Goal: Task Accomplishment & Management: Manage account settings

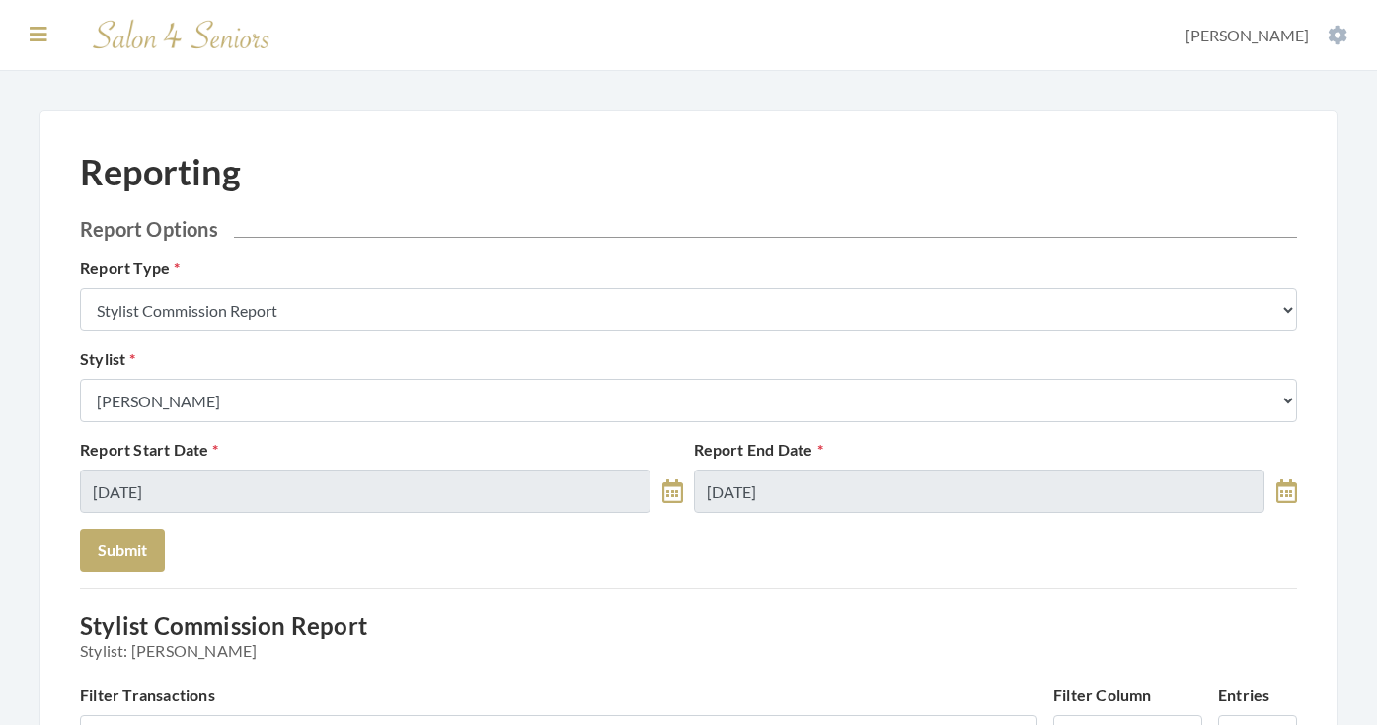
click at [37, 35] on icon at bounding box center [39, 35] width 18 height 20
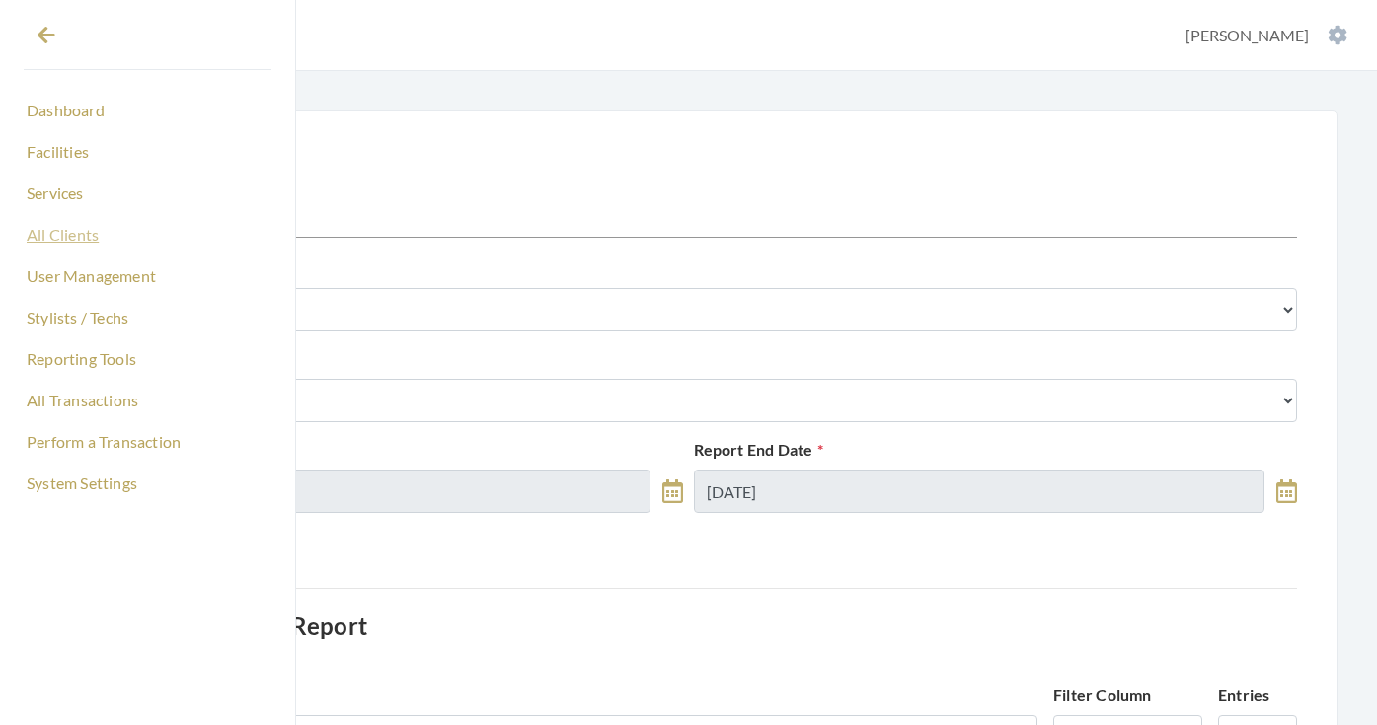
click at [70, 240] on link "All Clients" at bounding box center [148, 235] width 248 height 34
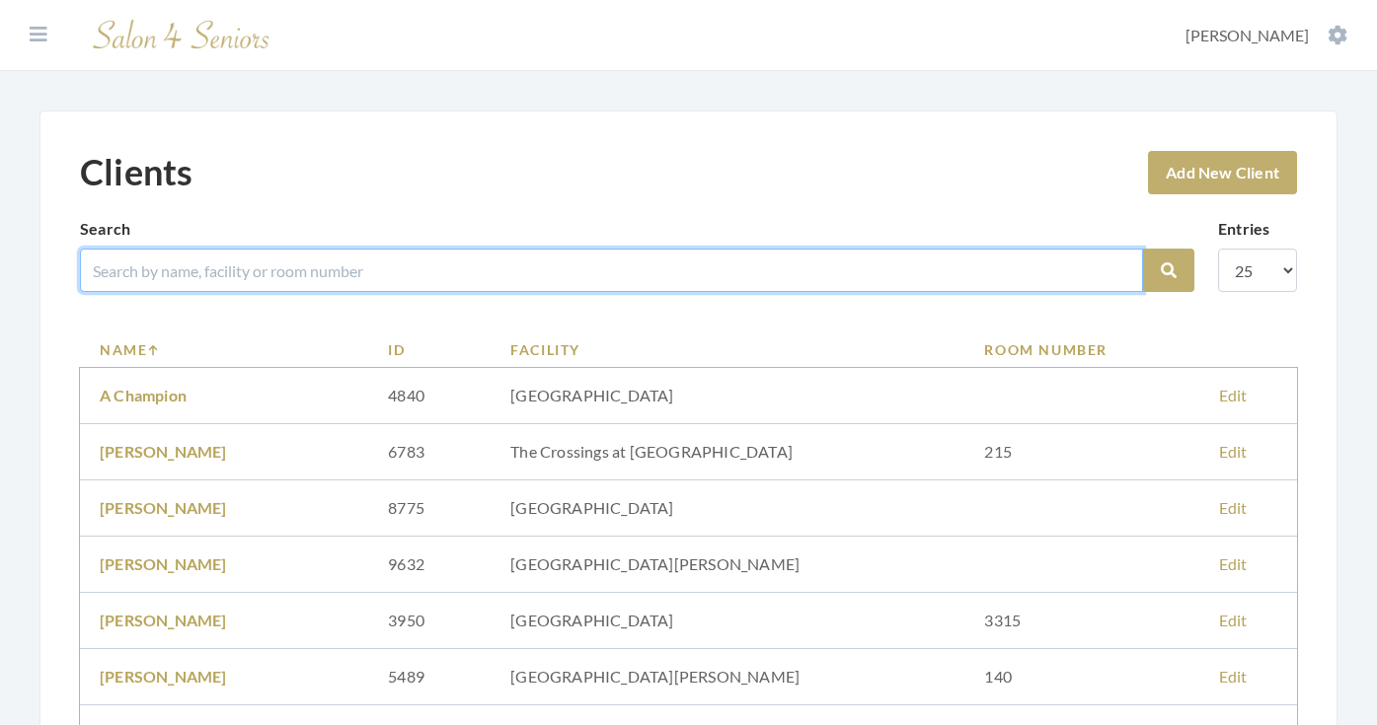
click at [204, 280] on input "search" at bounding box center [611, 270] width 1063 height 43
type input "[PERSON_NAME]"
click at [1168, 270] on button "Search" at bounding box center [1168, 270] width 51 height 43
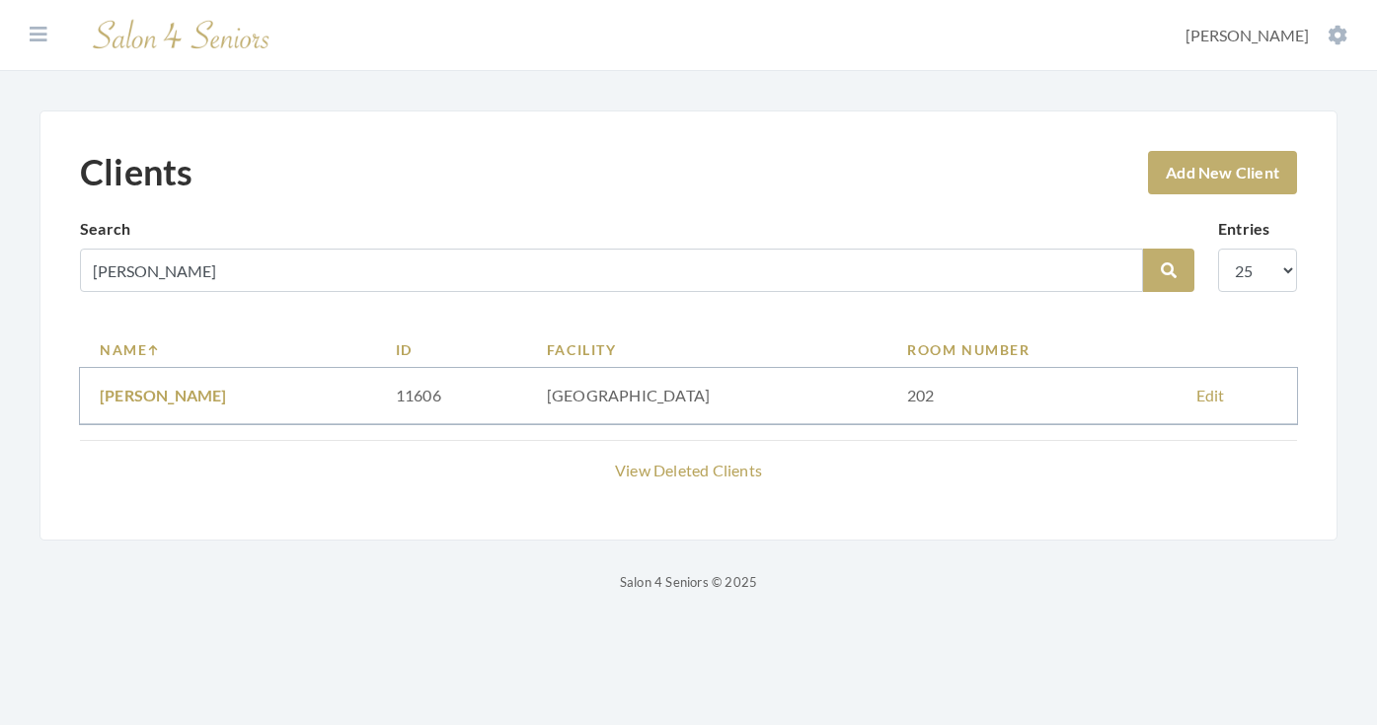
click at [227, 392] on link "[PERSON_NAME]" at bounding box center [163, 395] width 127 height 19
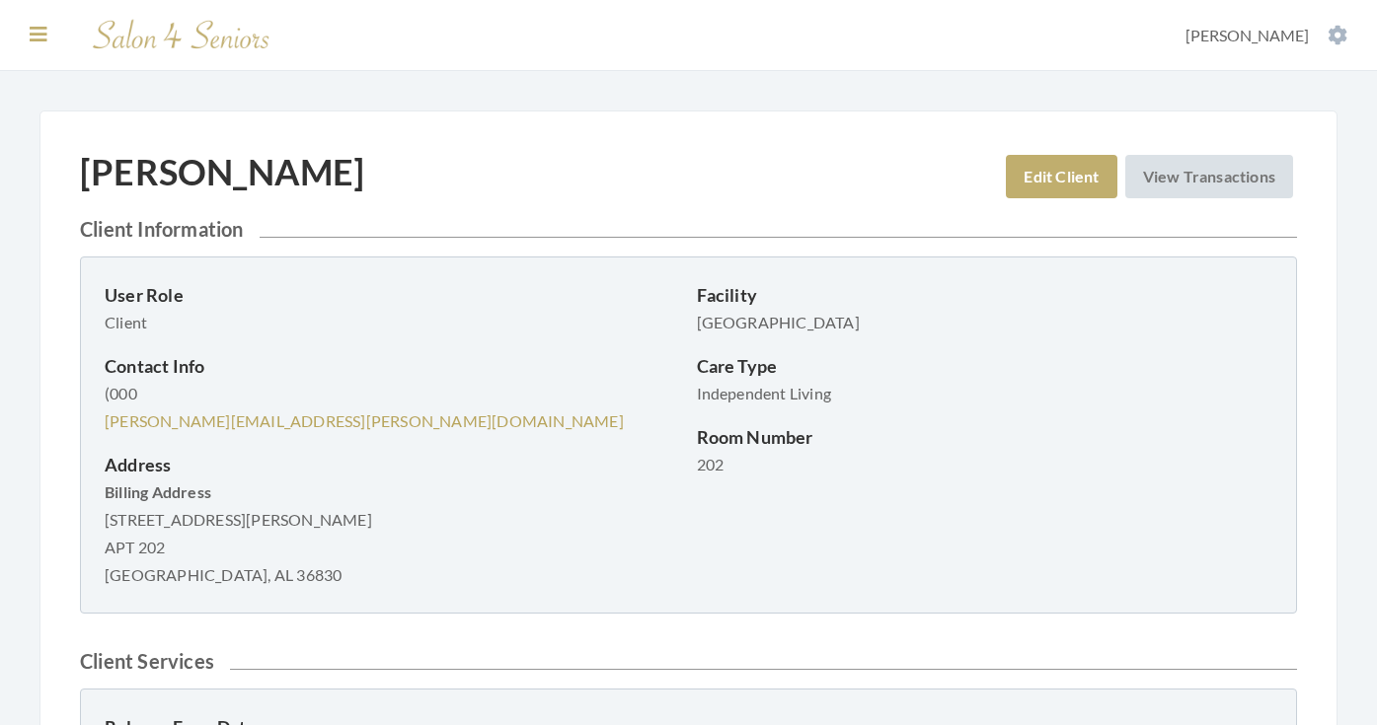
click at [47, 32] on button at bounding box center [39, 35] width 30 height 22
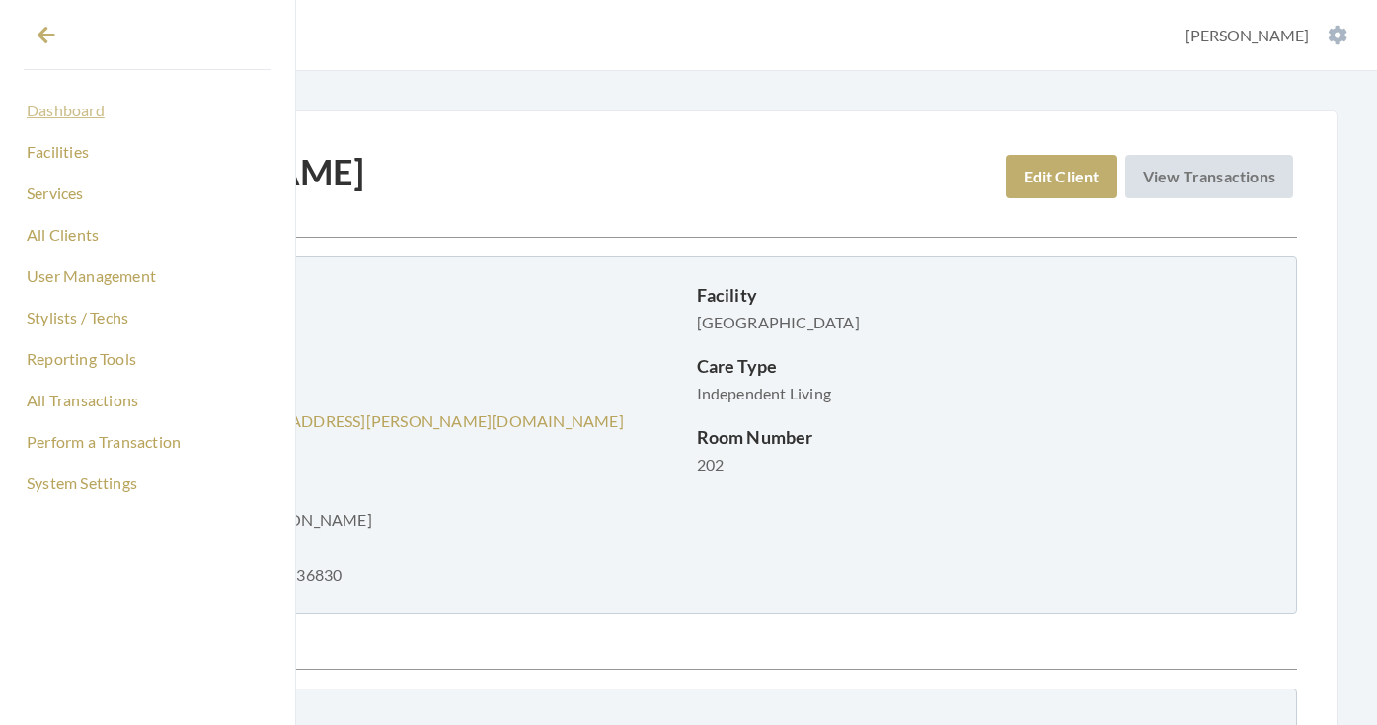
click at [57, 112] on link "Dashboard" at bounding box center [148, 111] width 248 height 34
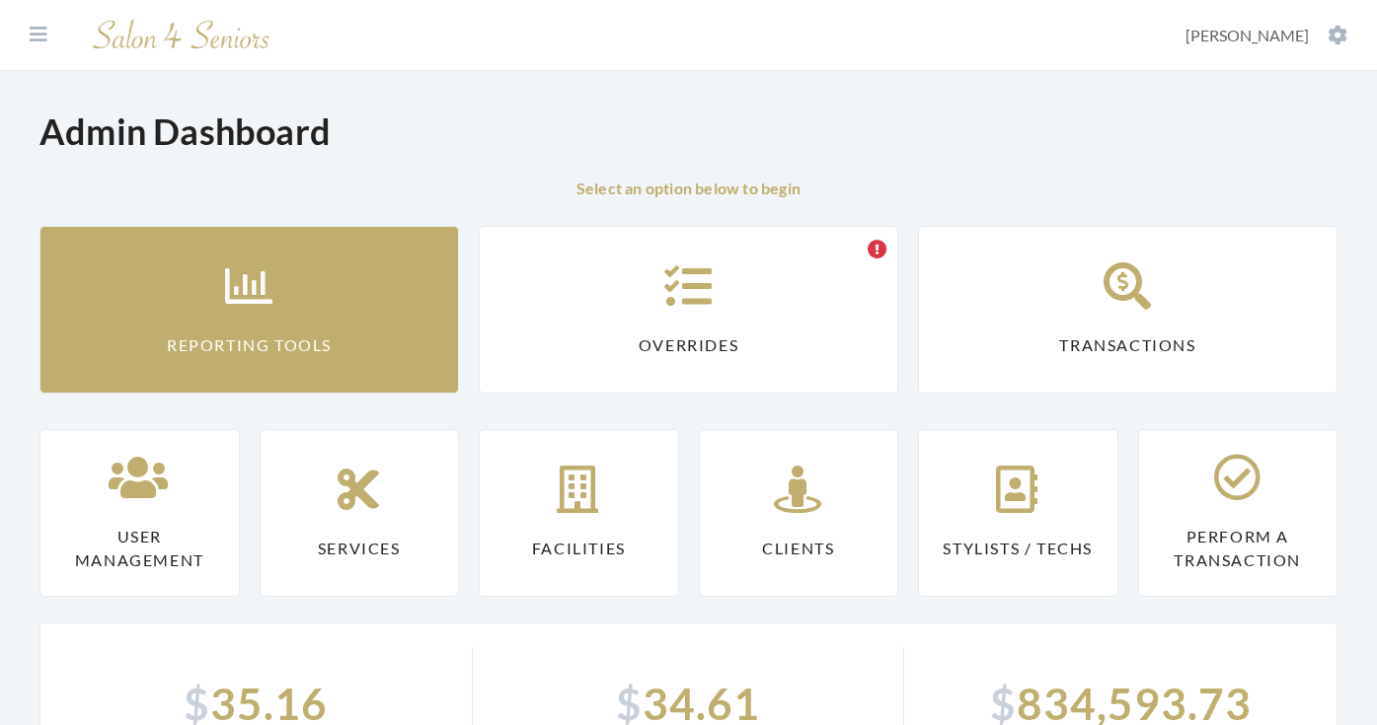
click at [110, 292] on link "Reporting Tools" at bounding box center [248, 310] width 419 height 168
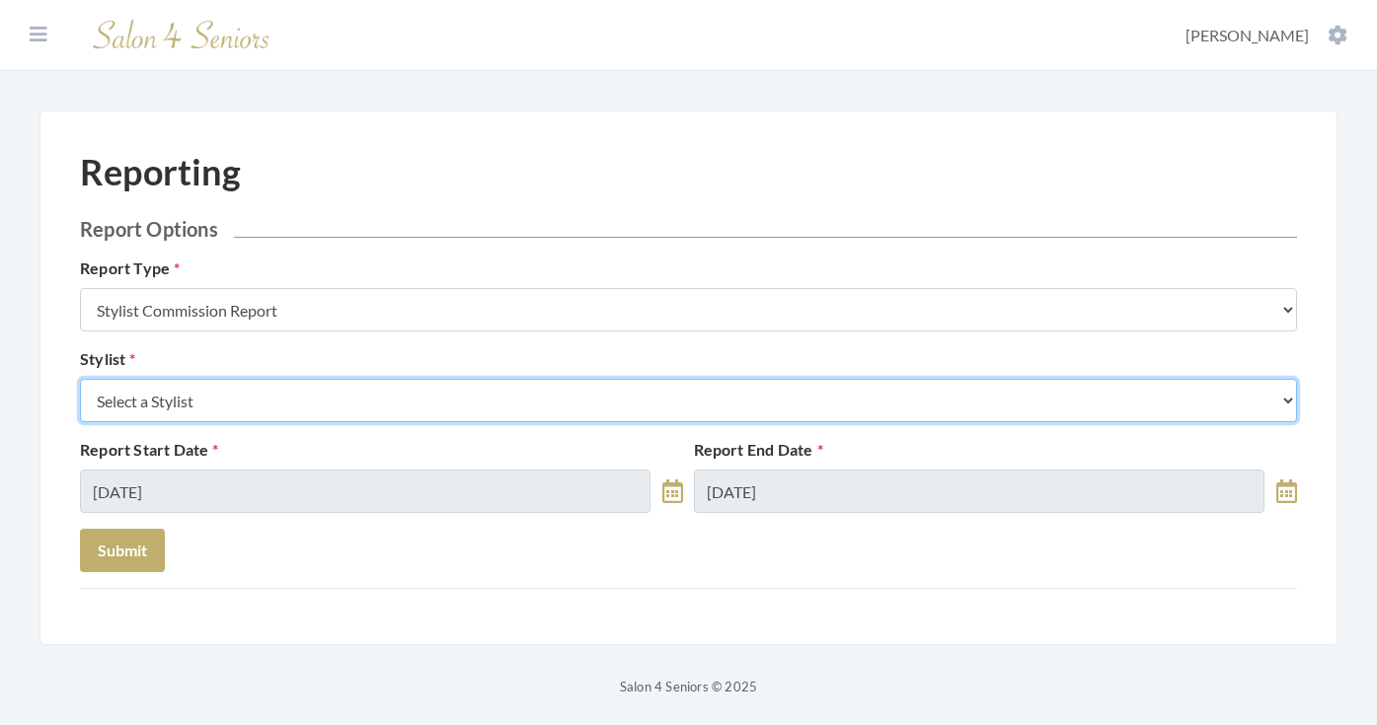
select select "147"
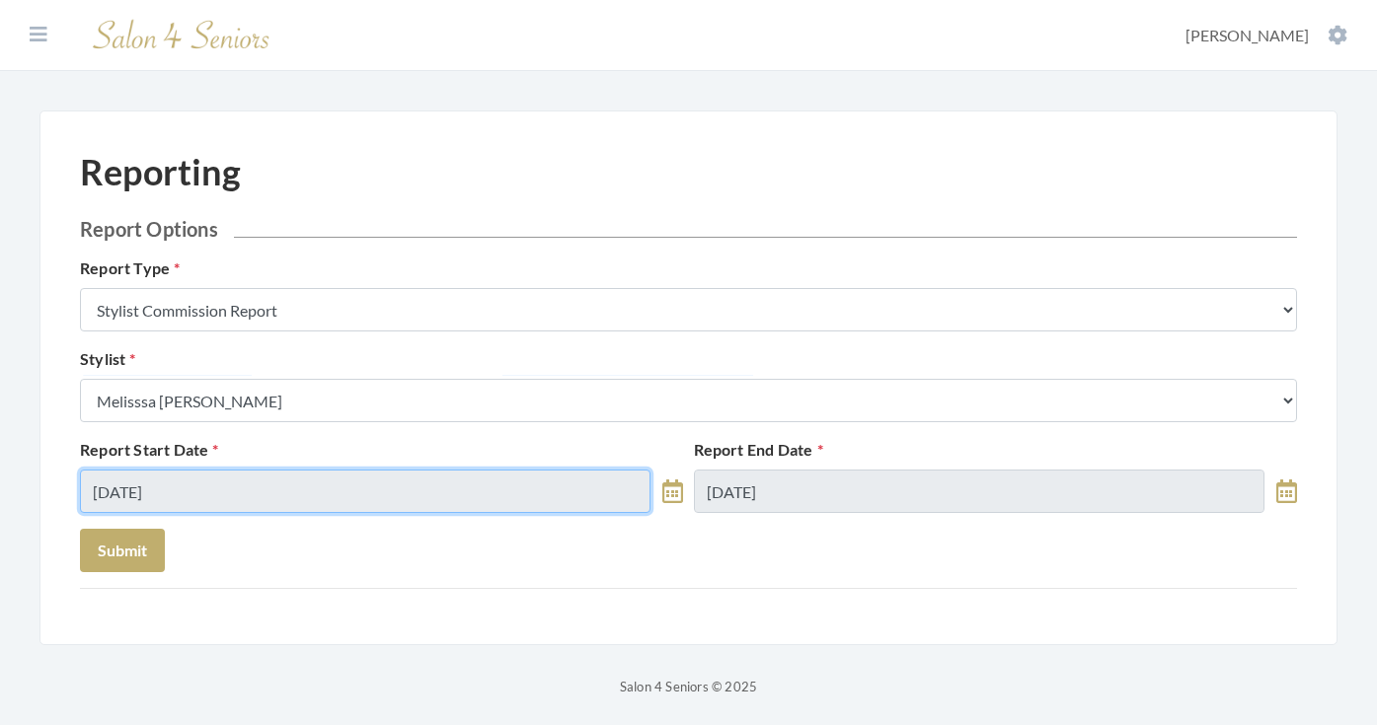
click at [270, 494] on input "[DATE]" at bounding box center [365, 491] width 570 height 43
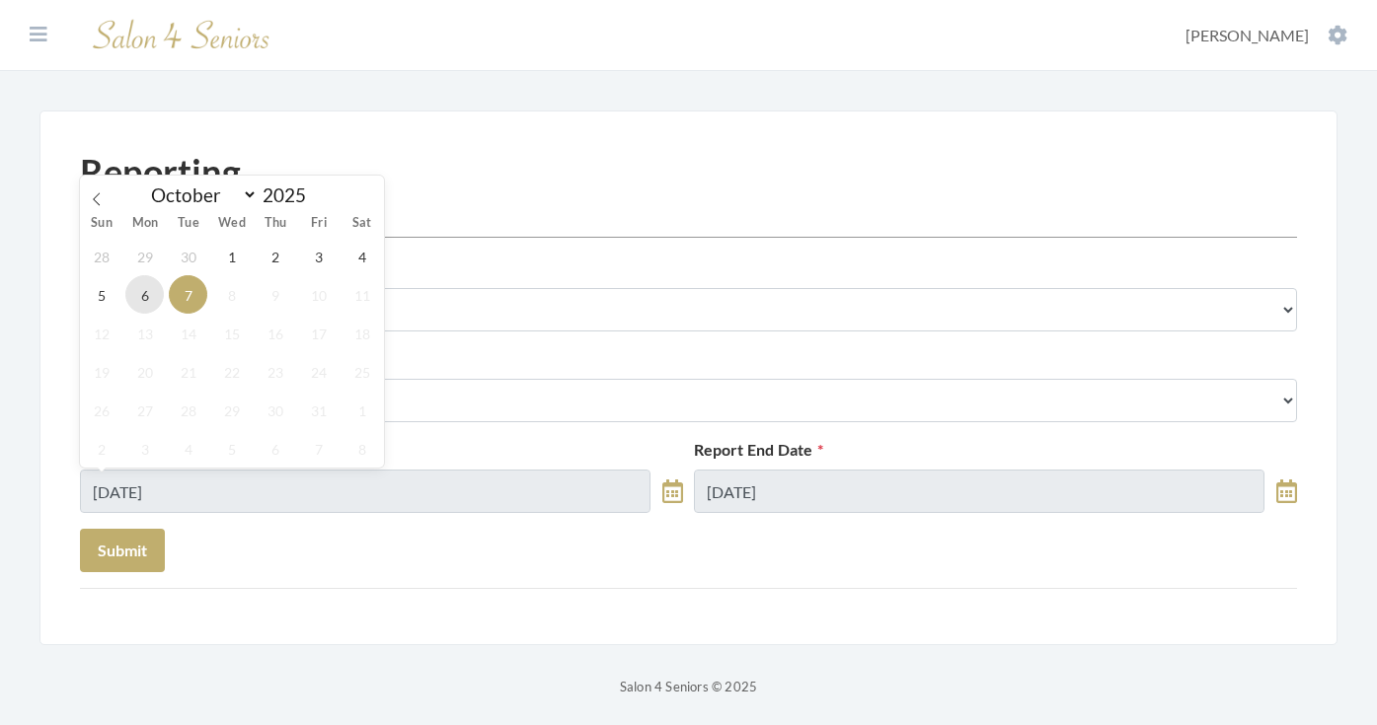
click at [150, 300] on span "6" at bounding box center [144, 294] width 38 height 38
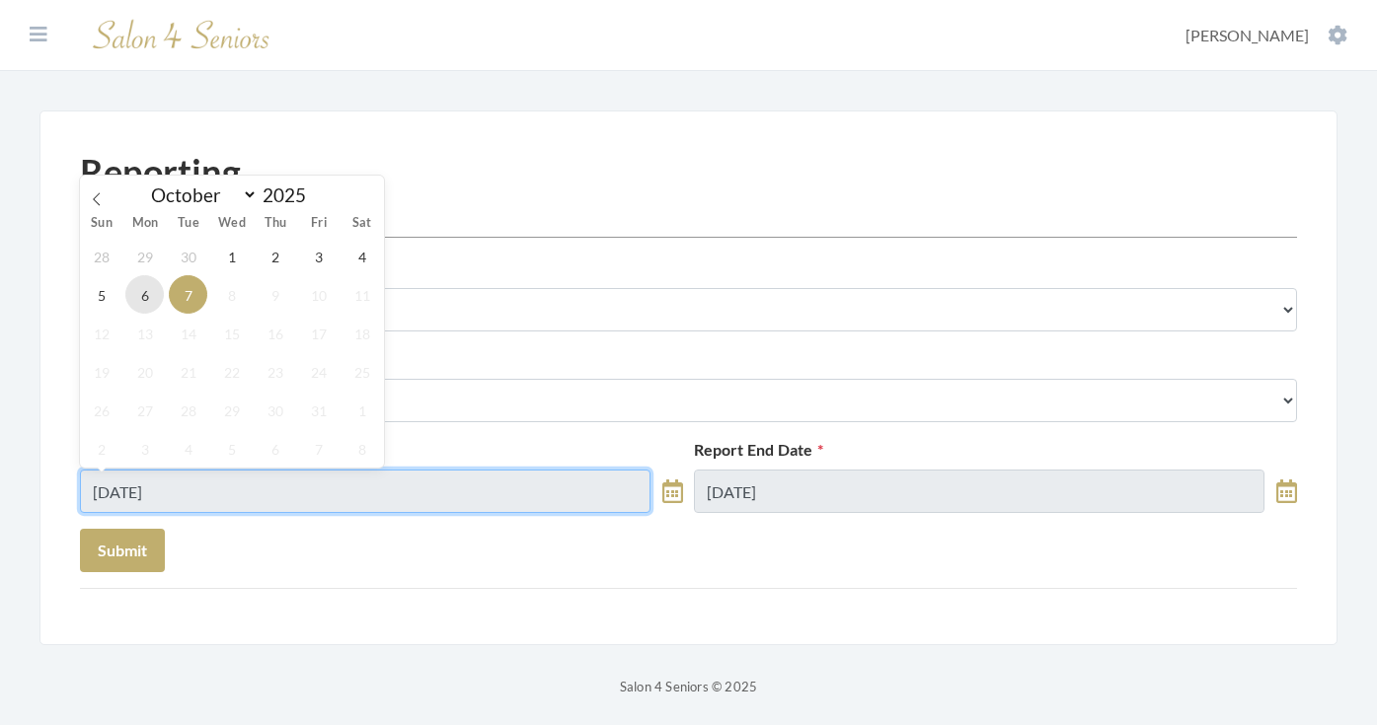
type input "[DATE]"
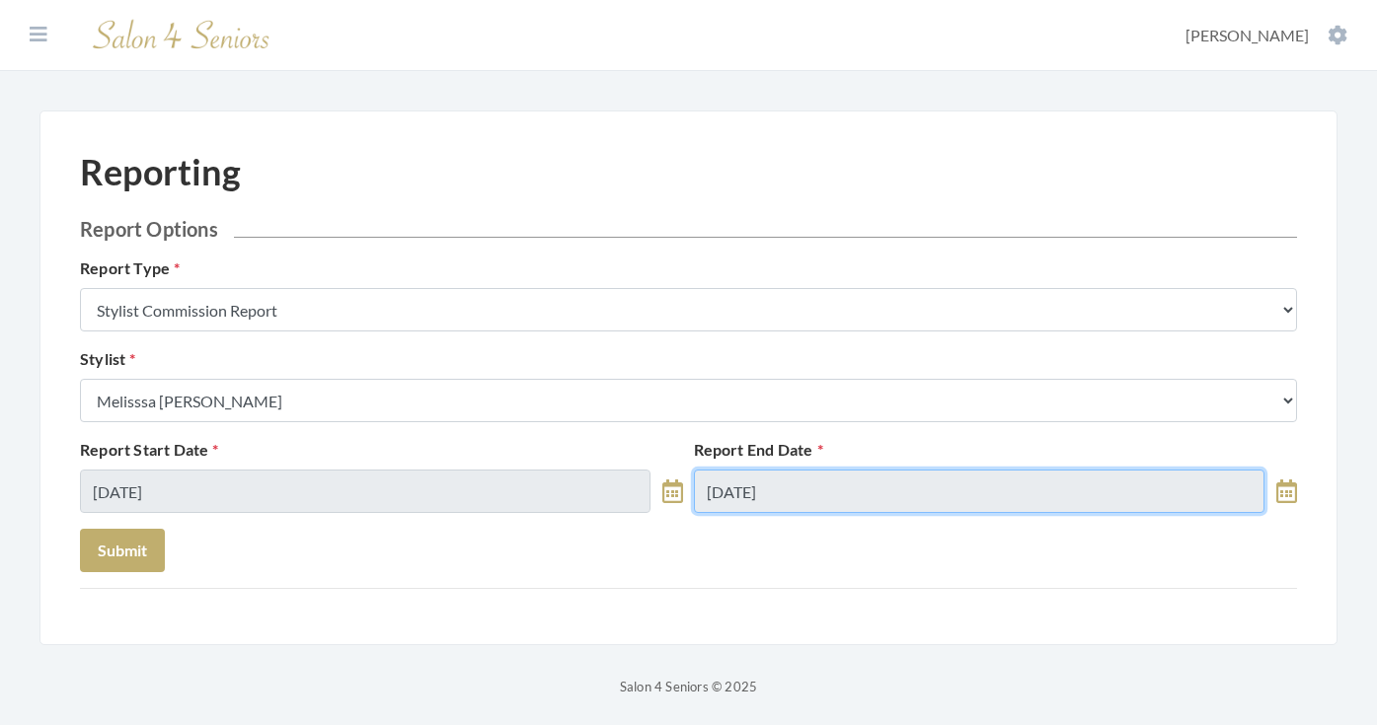
click at [872, 487] on input "10/07/2025" at bounding box center [979, 491] width 570 height 43
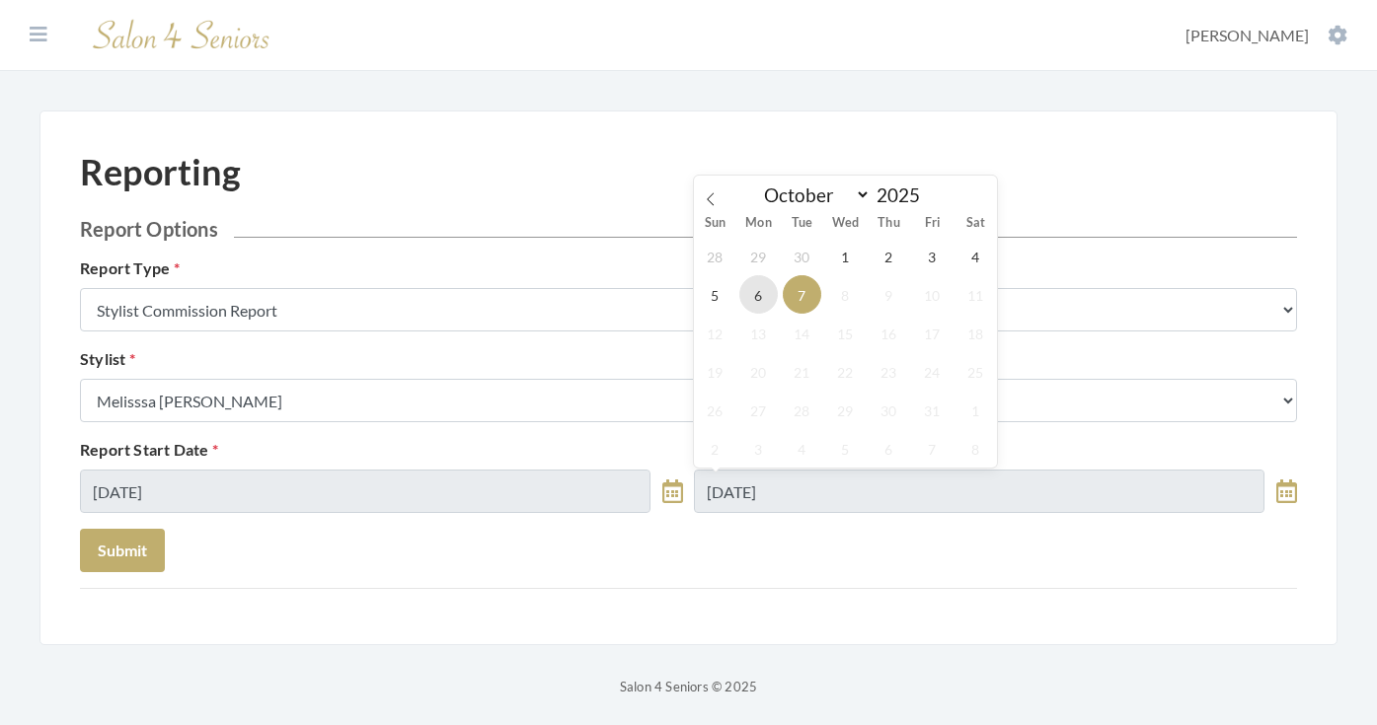
click at [770, 295] on span "6" at bounding box center [758, 294] width 38 height 38
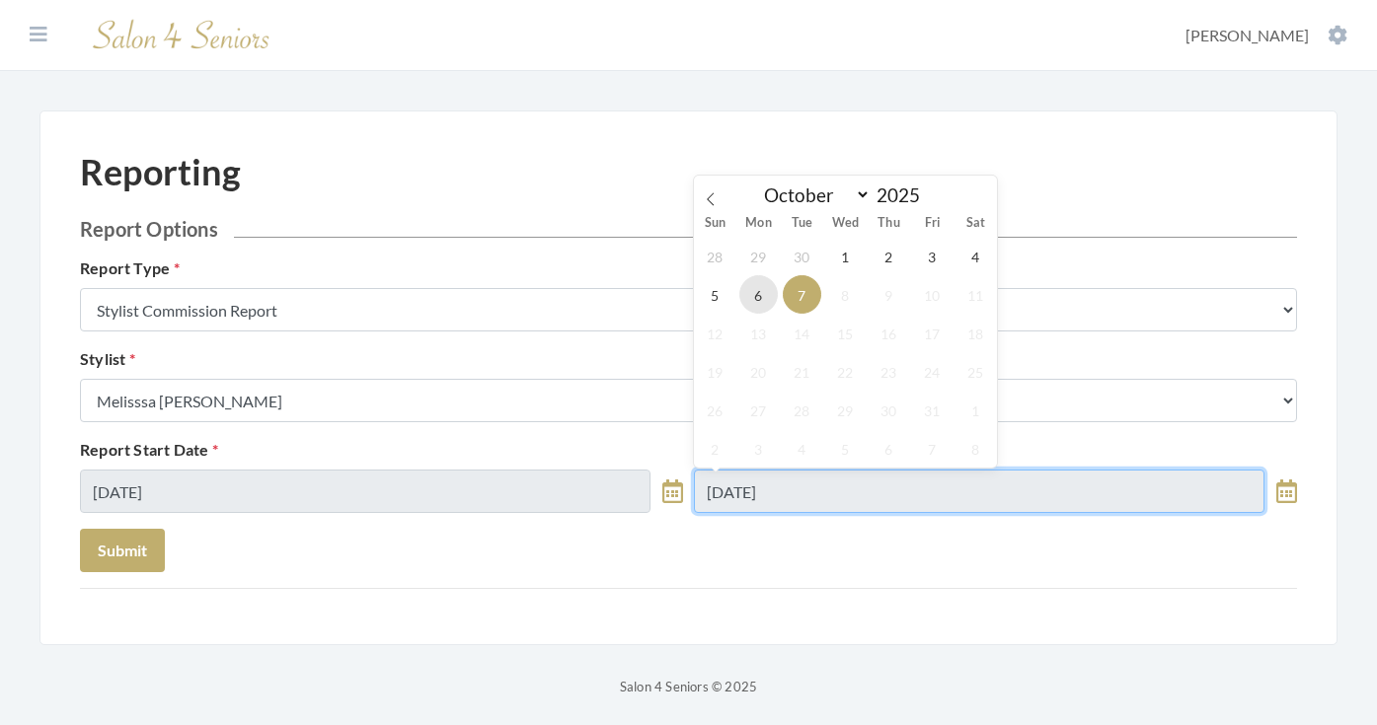
type input "[DATE]"
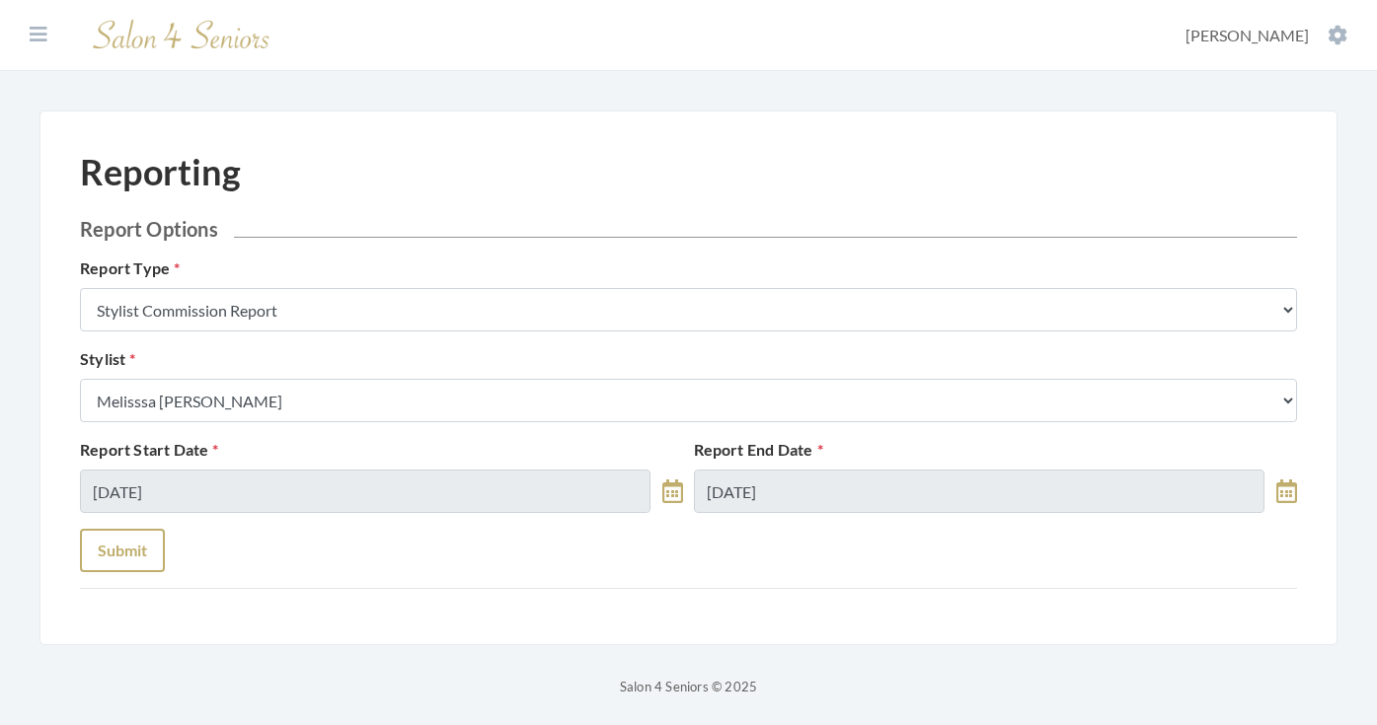
click at [144, 542] on button "Submit" at bounding box center [122, 550] width 85 height 43
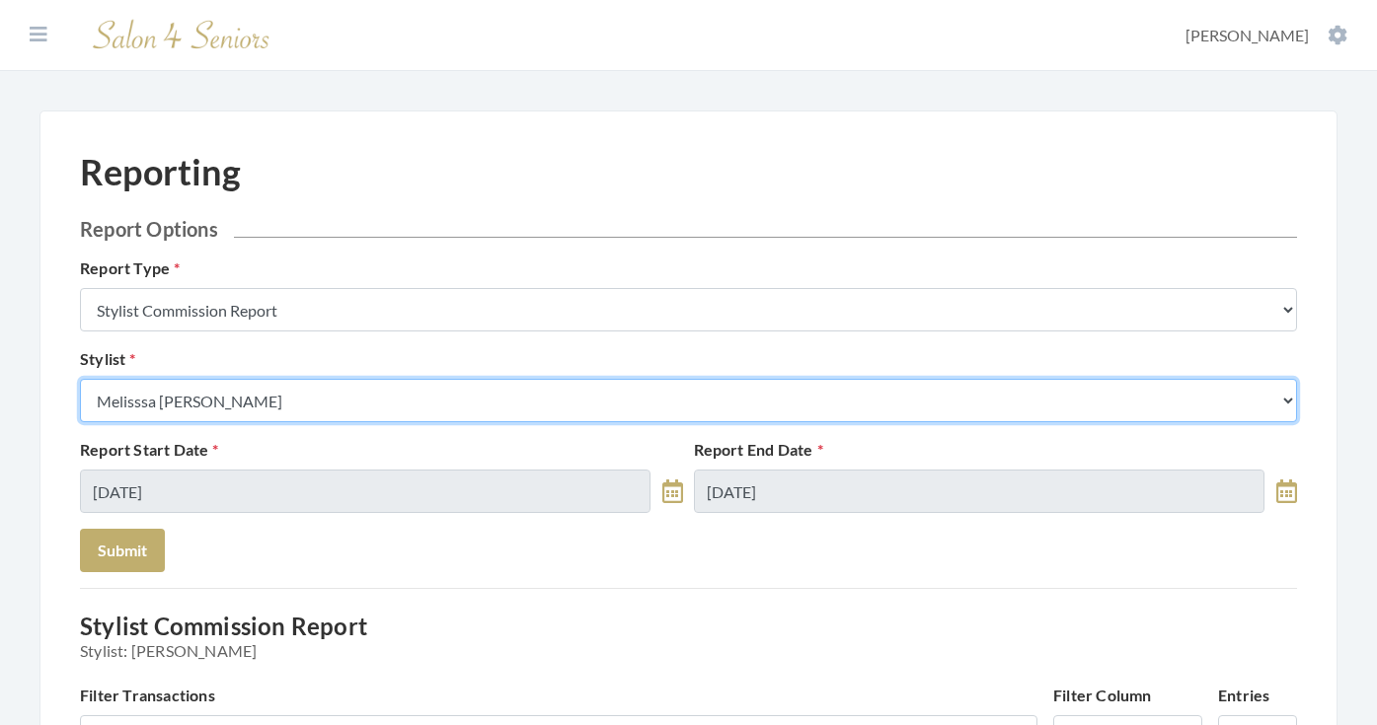
select select "49"
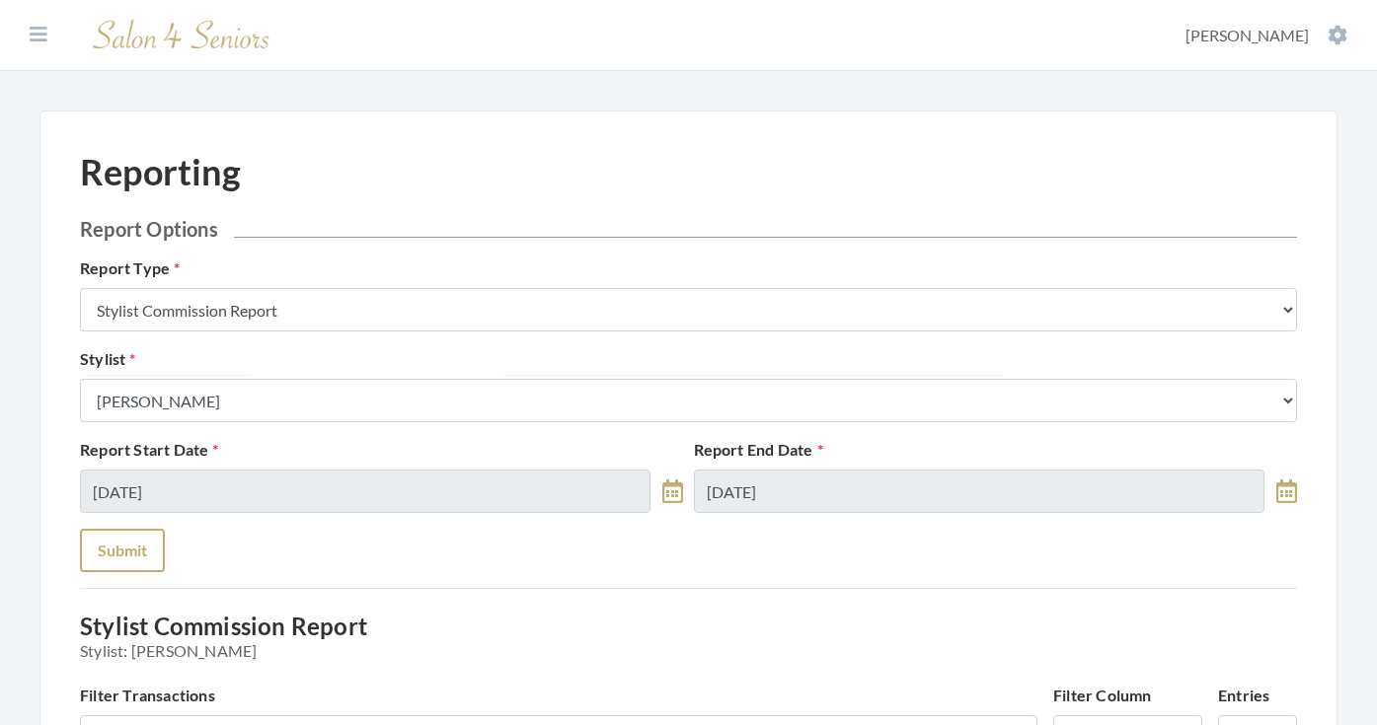
click at [144, 535] on button "Submit" at bounding box center [122, 550] width 85 height 43
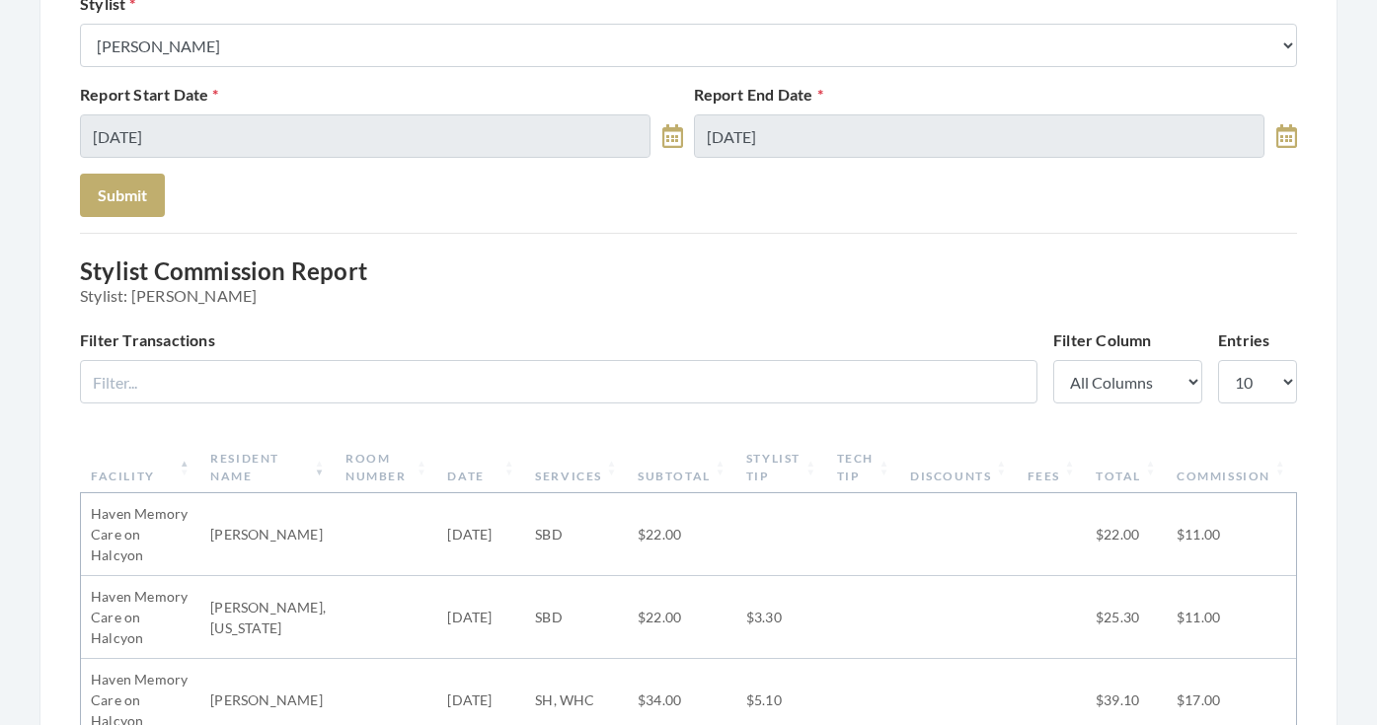
scroll to position [315, 0]
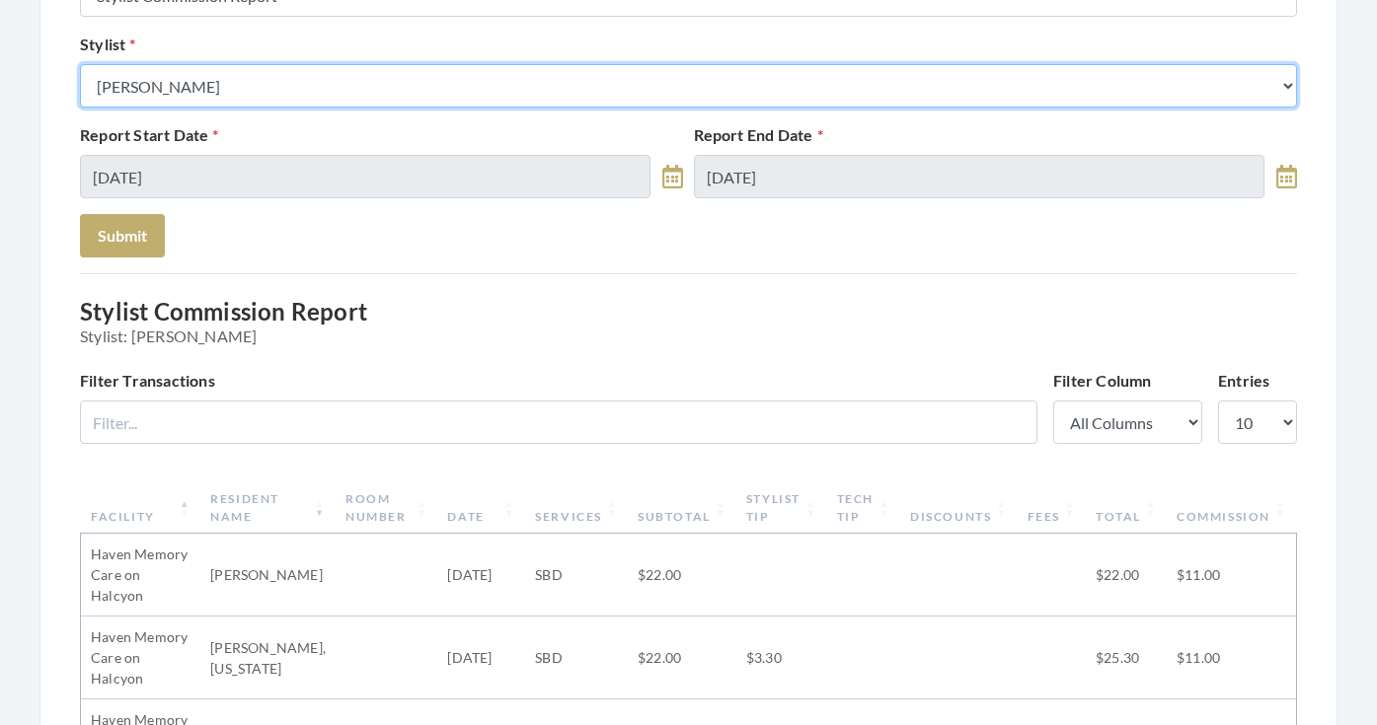
select select "25"
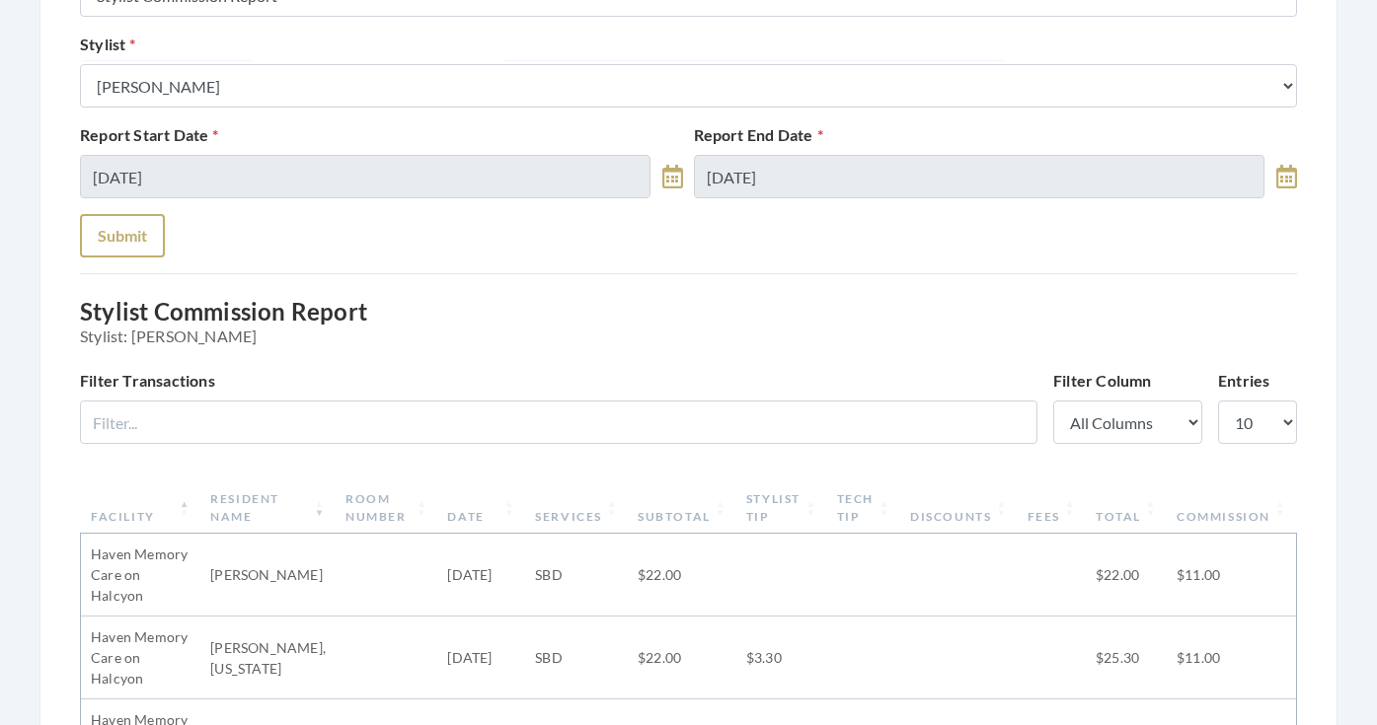
click at [156, 257] on button "Submit" at bounding box center [122, 235] width 85 height 43
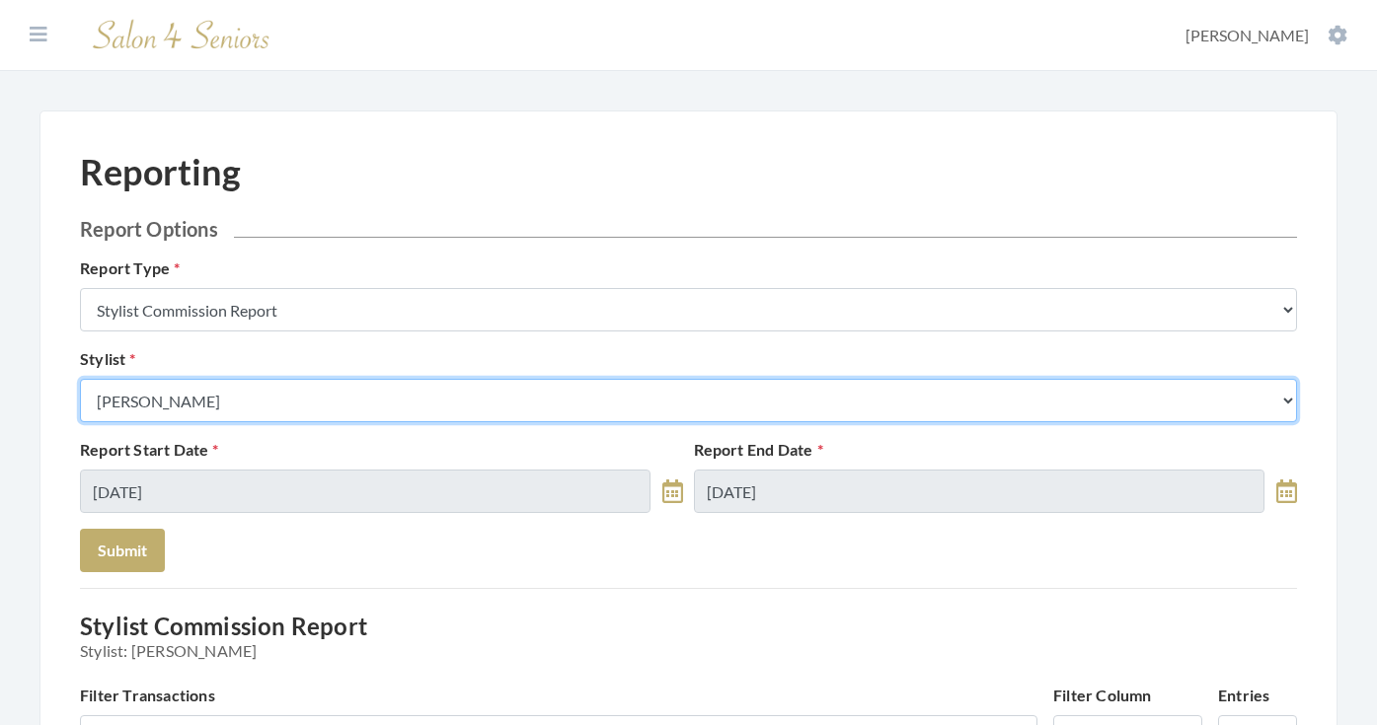
select select "13"
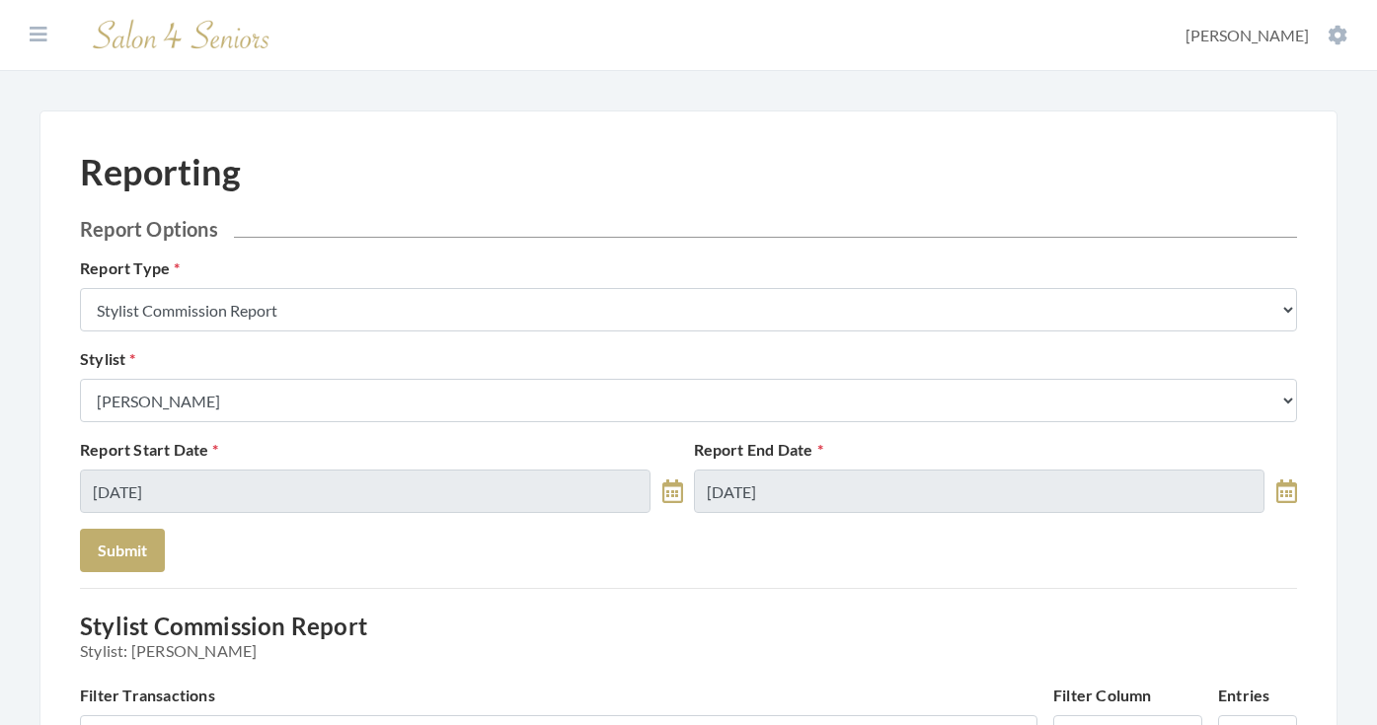
click at [169, 543] on form "Report Options Report Type Stylist Commission Report Tech Payroll Report Facili…" at bounding box center [688, 394] width 1217 height 355
click at [145, 543] on button "Submit" at bounding box center [122, 550] width 85 height 43
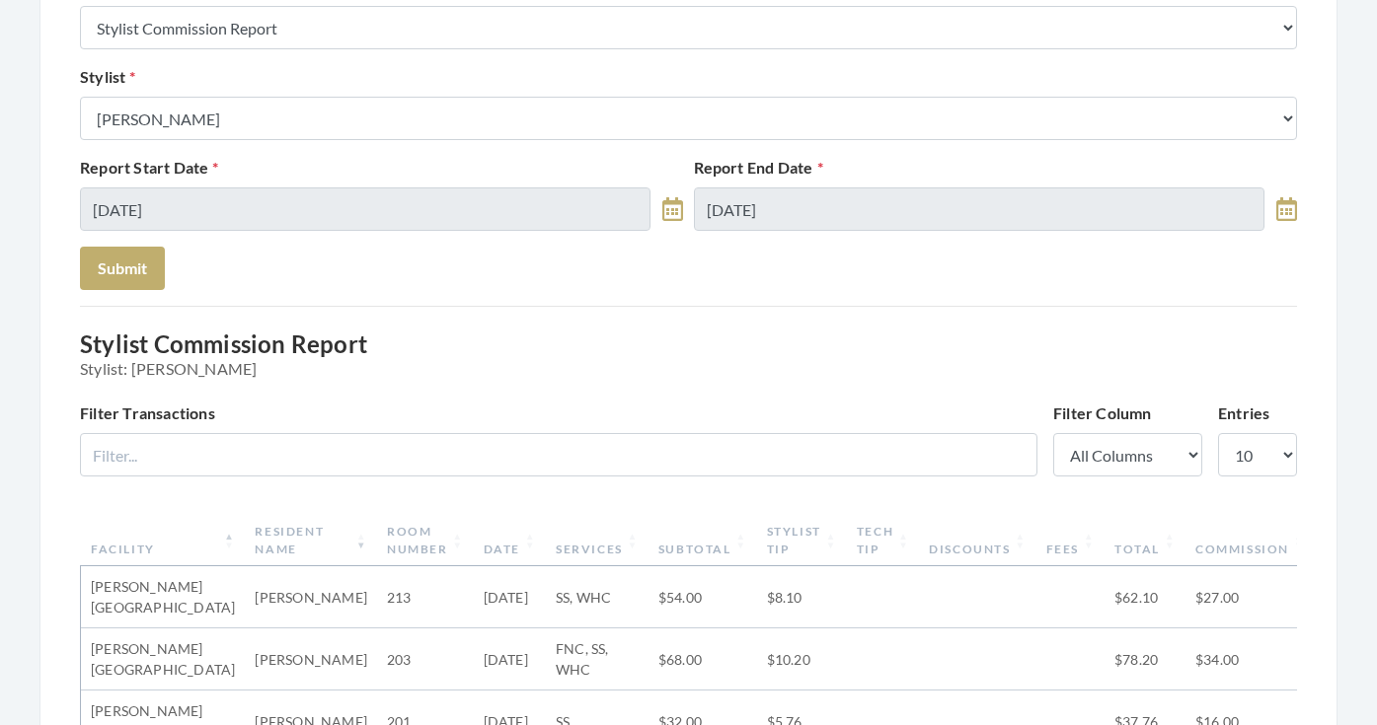
scroll to position [270, 0]
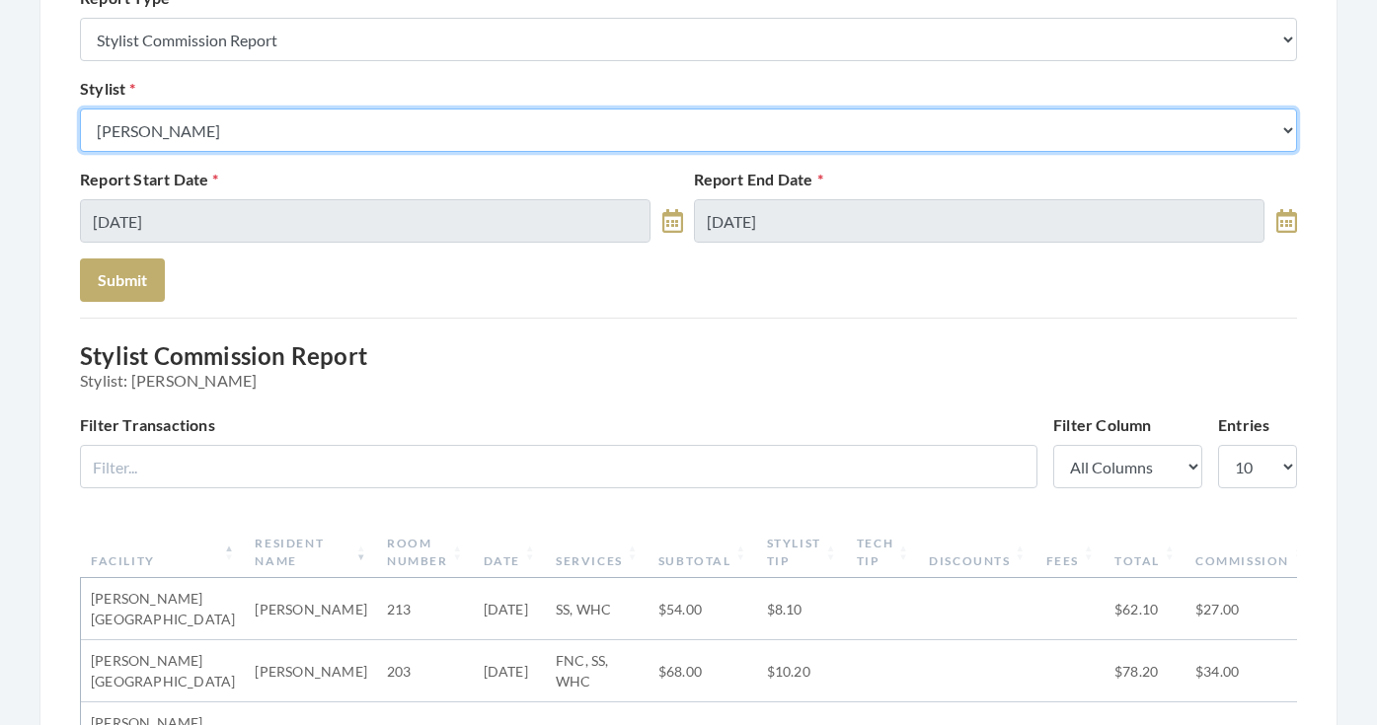
select select "28"
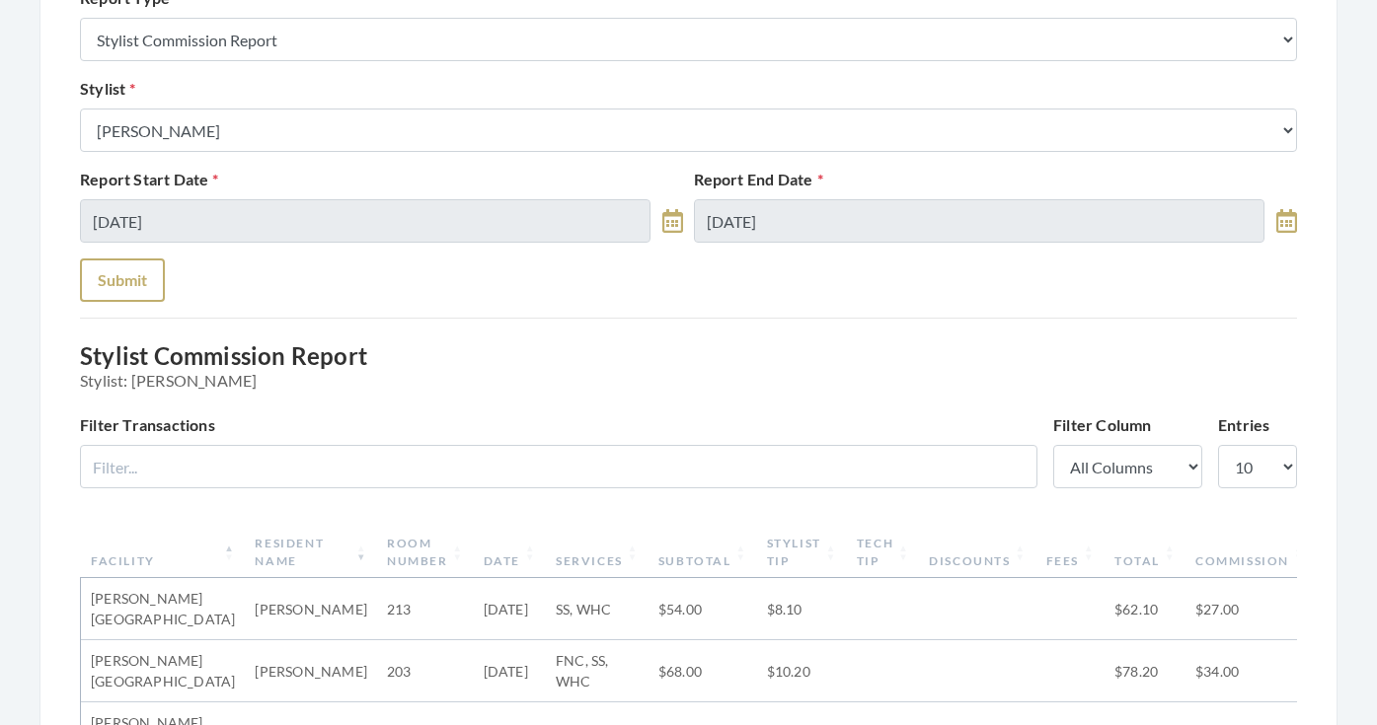
click at [152, 293] on button "Submit" at bounding box center [122, 280] width 85 height 43
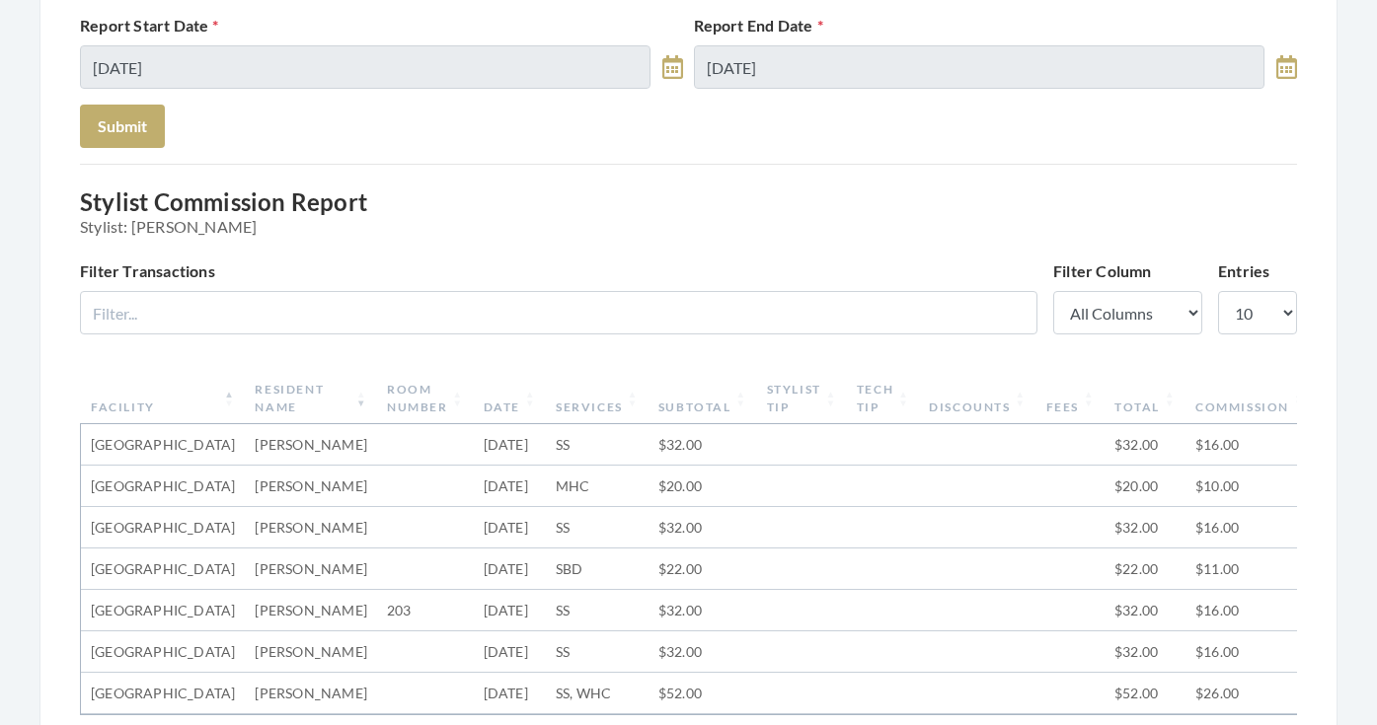
scroll to position [15, 0]
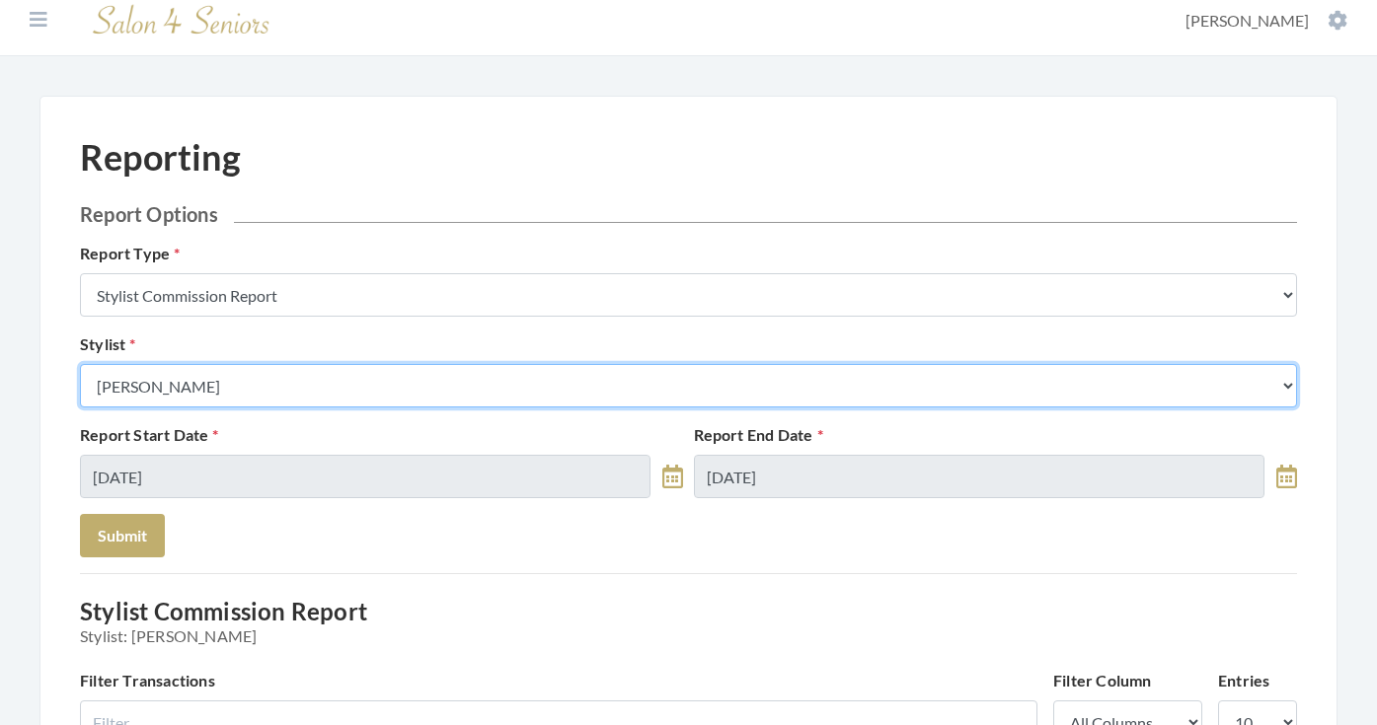
select select "43"
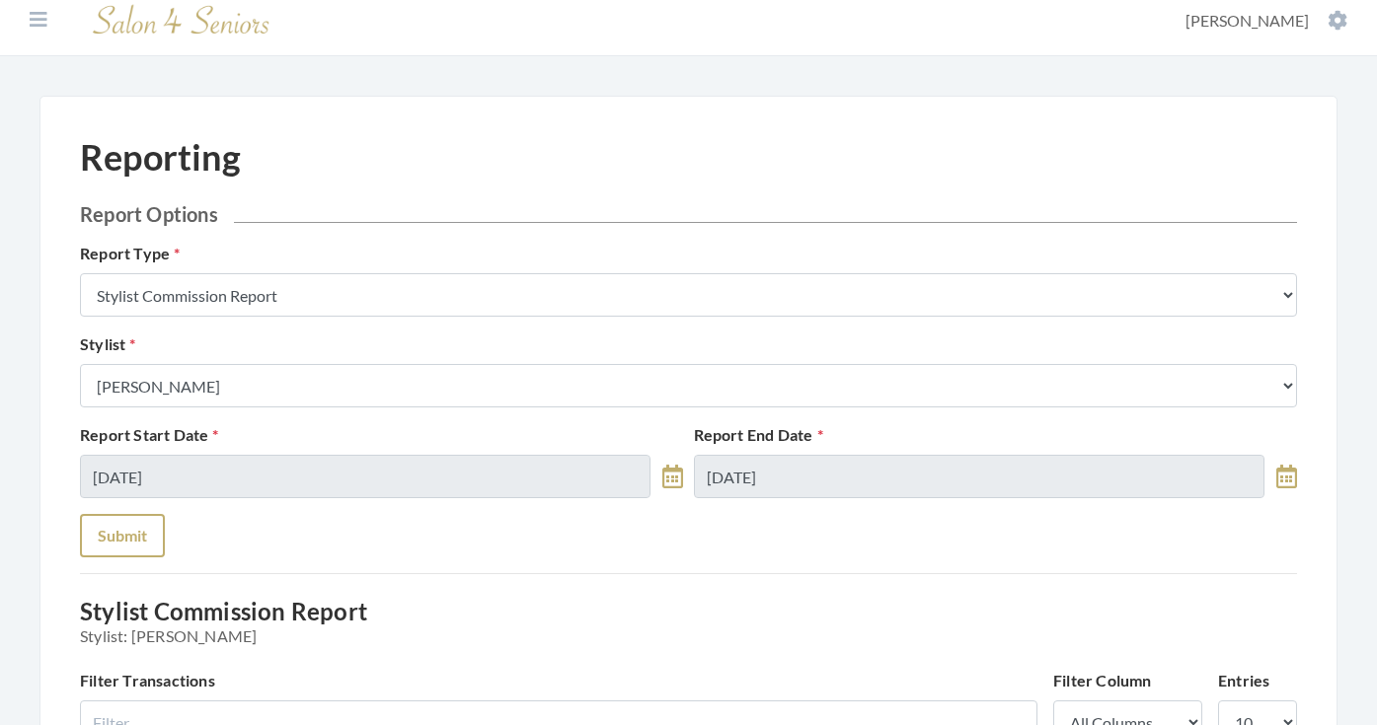
click at [145, 537] on button "Submit" at bounding box center [122, 535] width 85 height 43
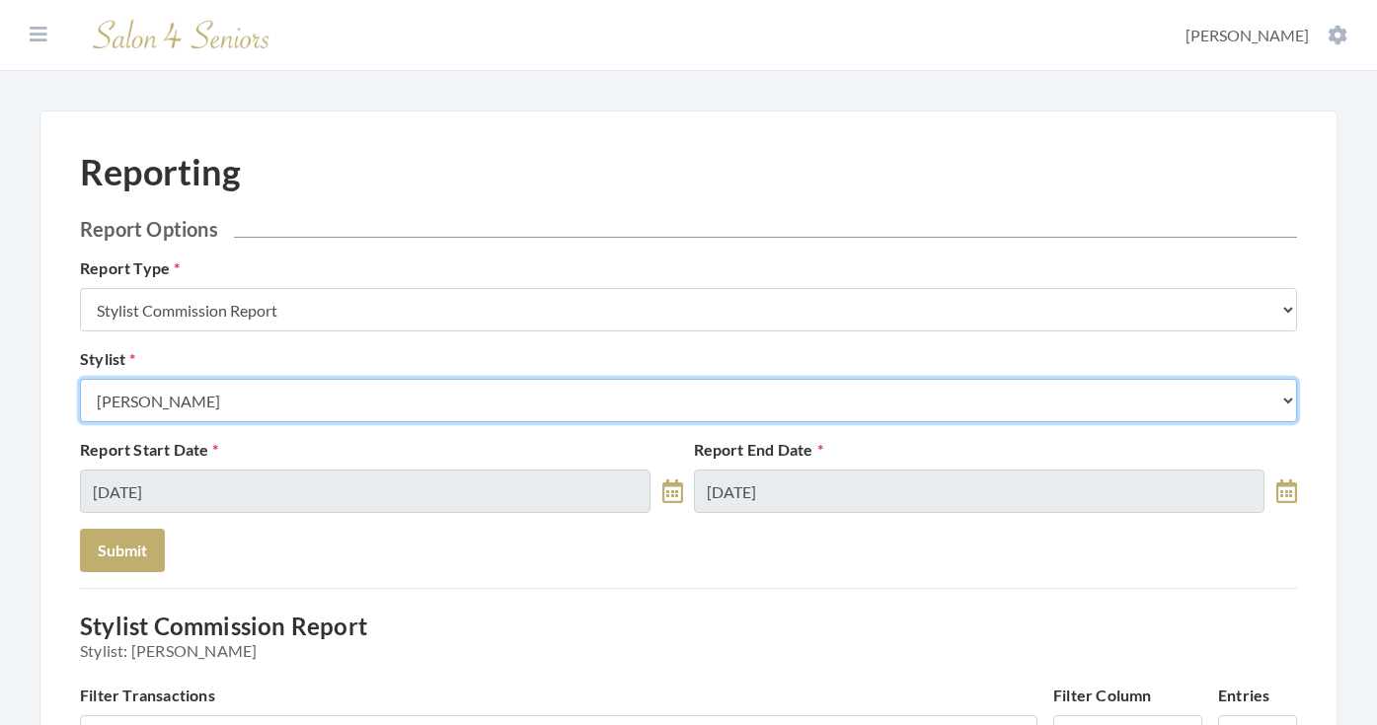
select select "127"
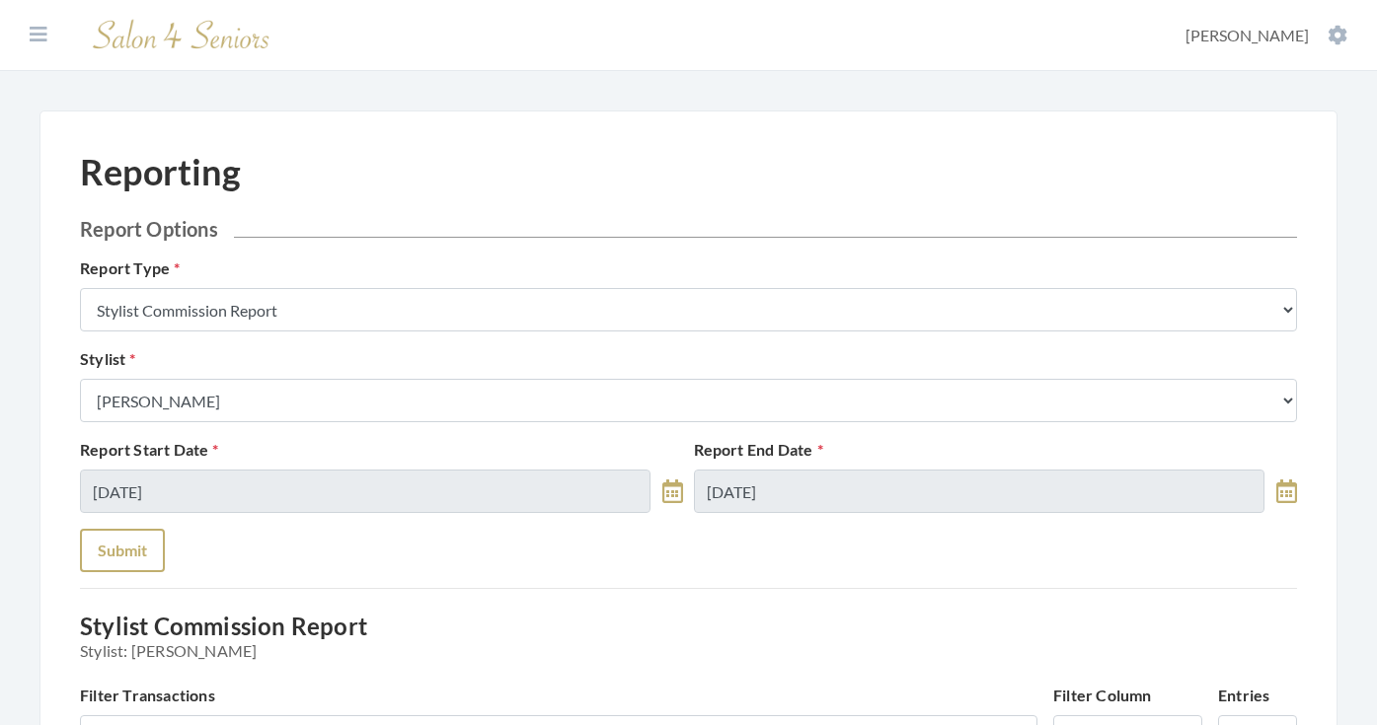
click at [132, 549] on button "Submit" at bounding box center [122, 550] width 85 height 43
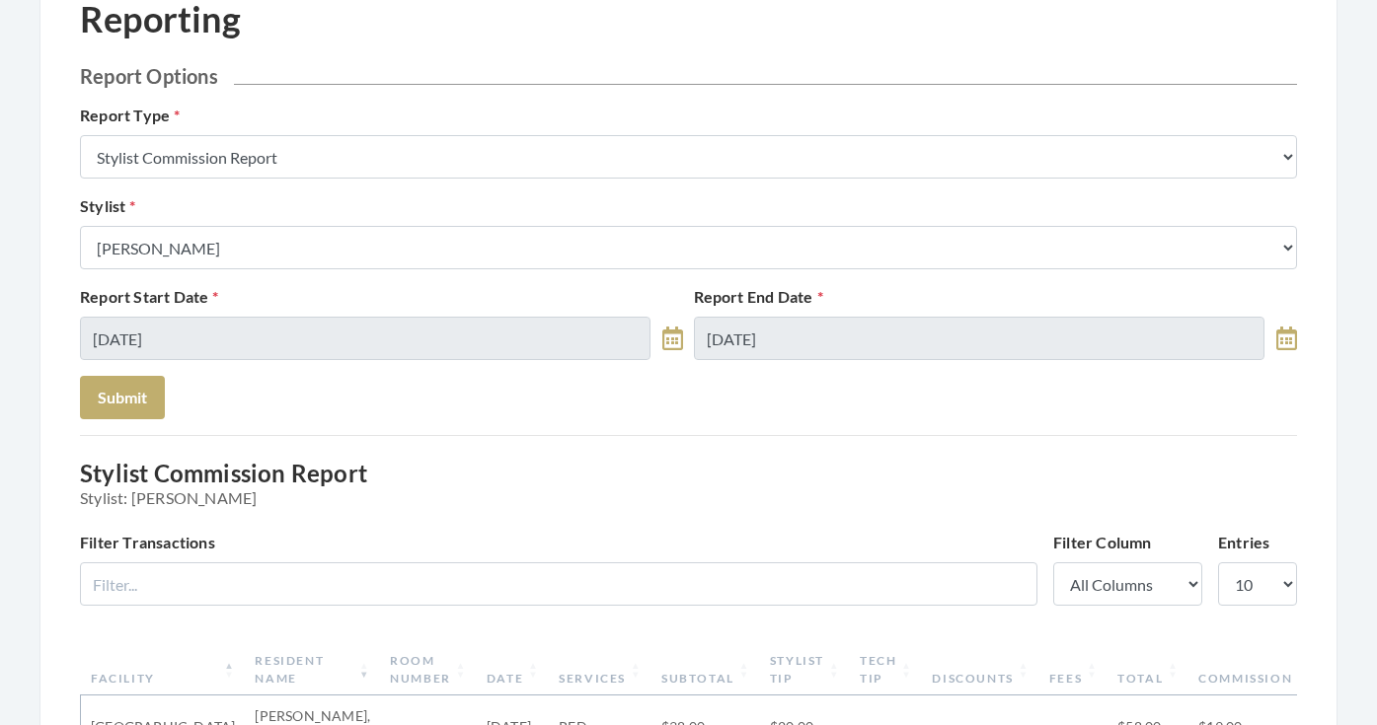
scroll to position [41, 0]
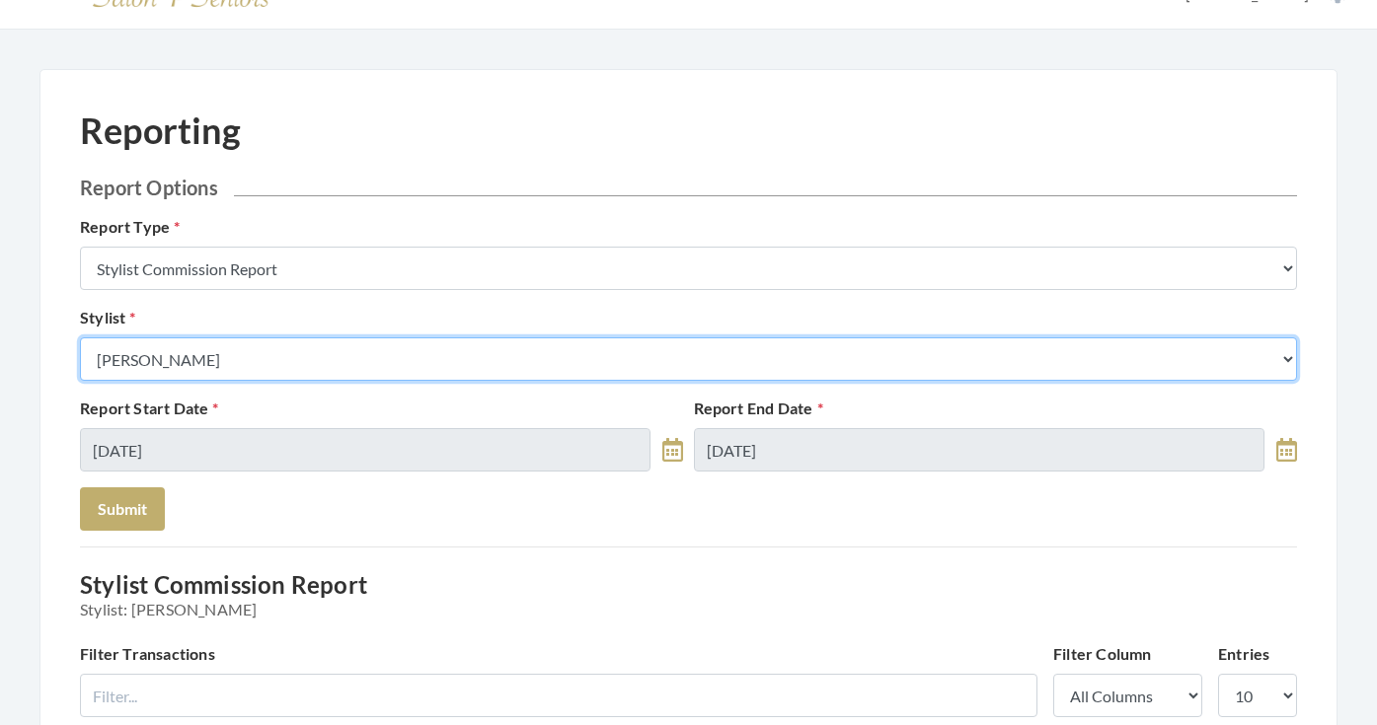
select select "146"
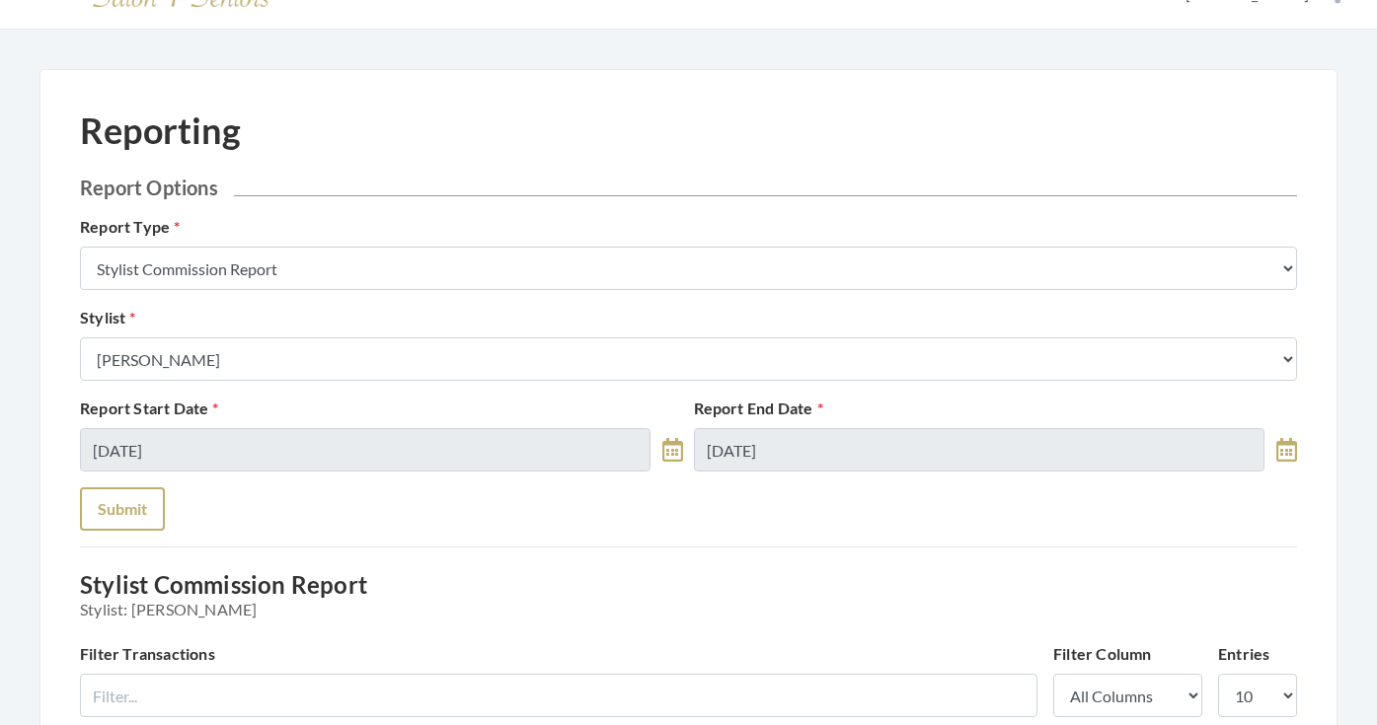
click at [154, 515] on button "Submit" at bounding box center [122, 508] width 85 height 43
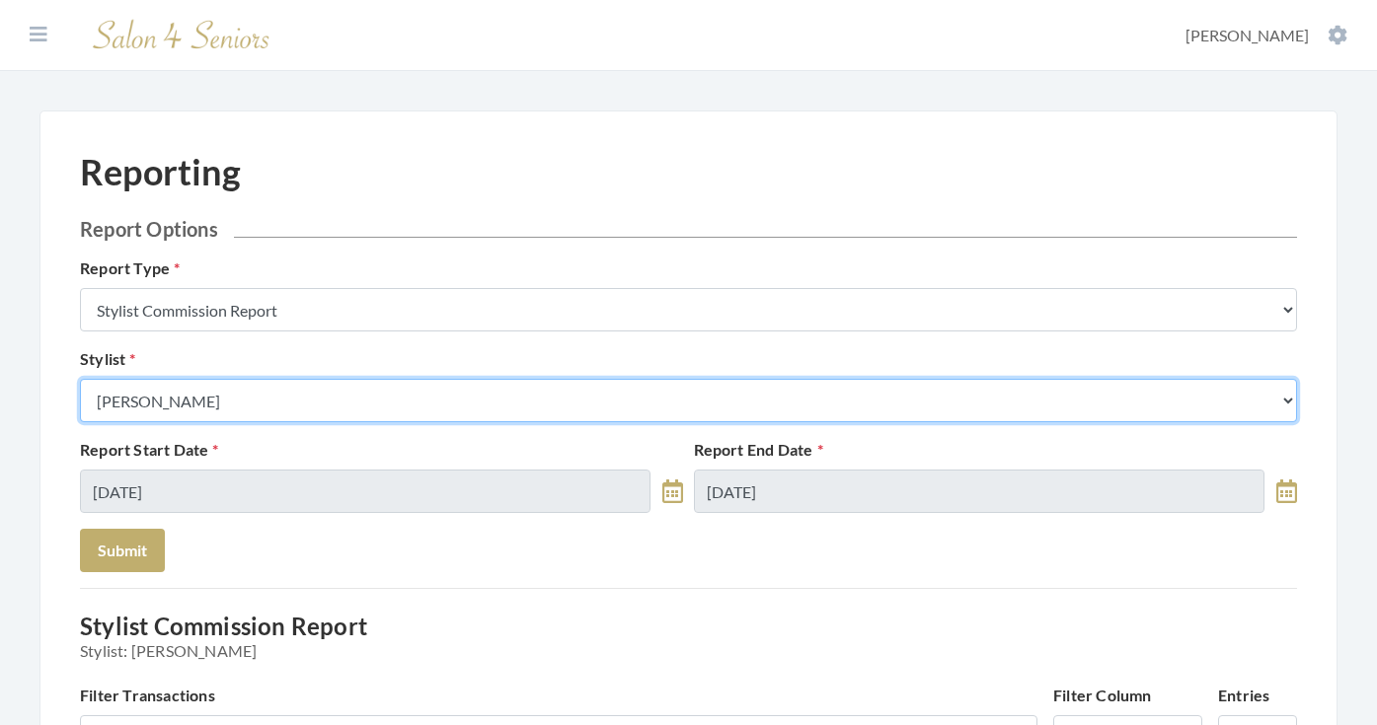
select select "23"
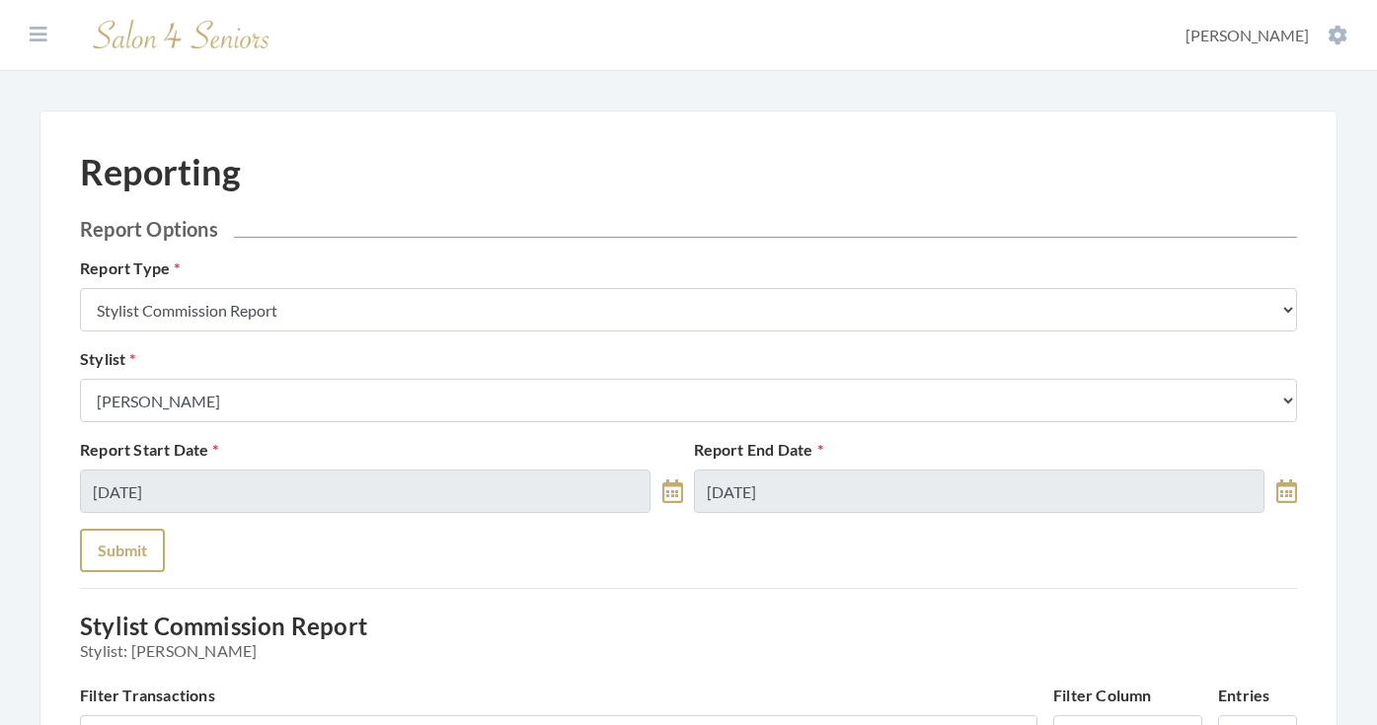
click at [127, 551] on button "Submit" at bounding box center [122, 550] width 85 height 43
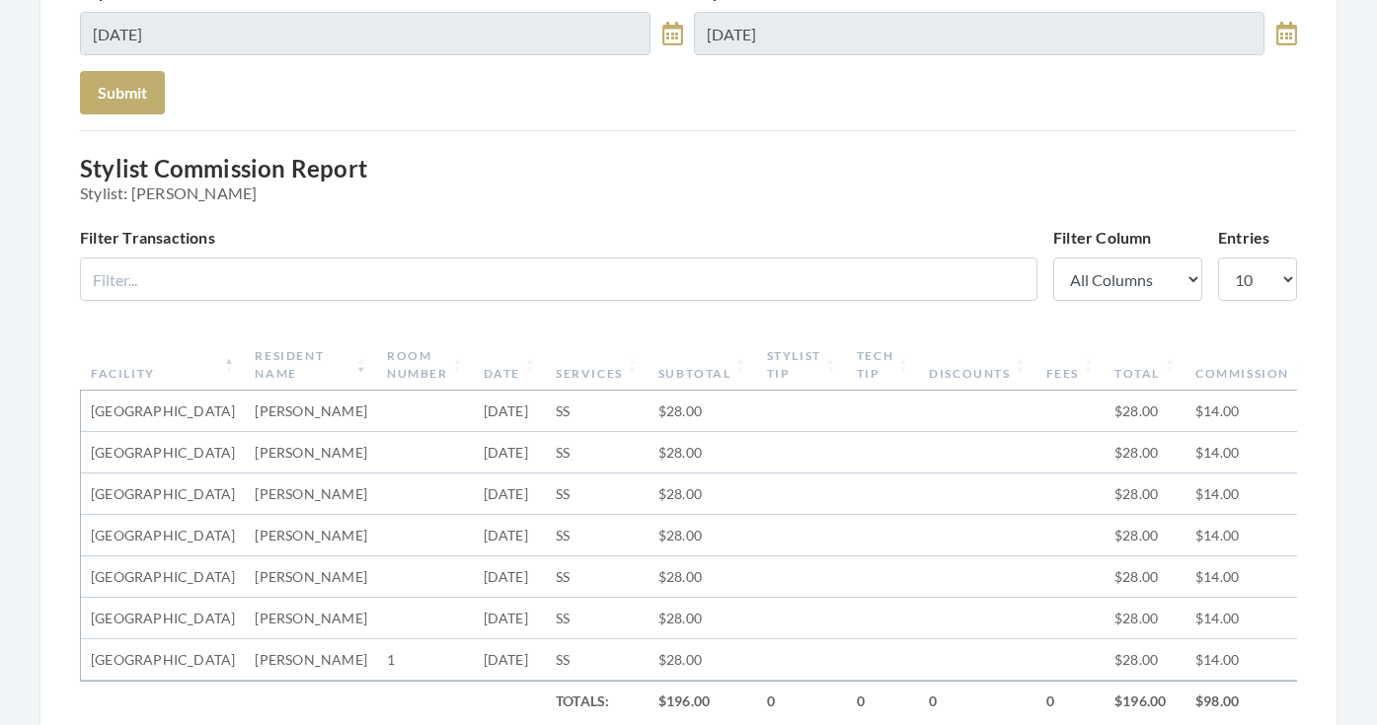
scroll to position [456, 0]
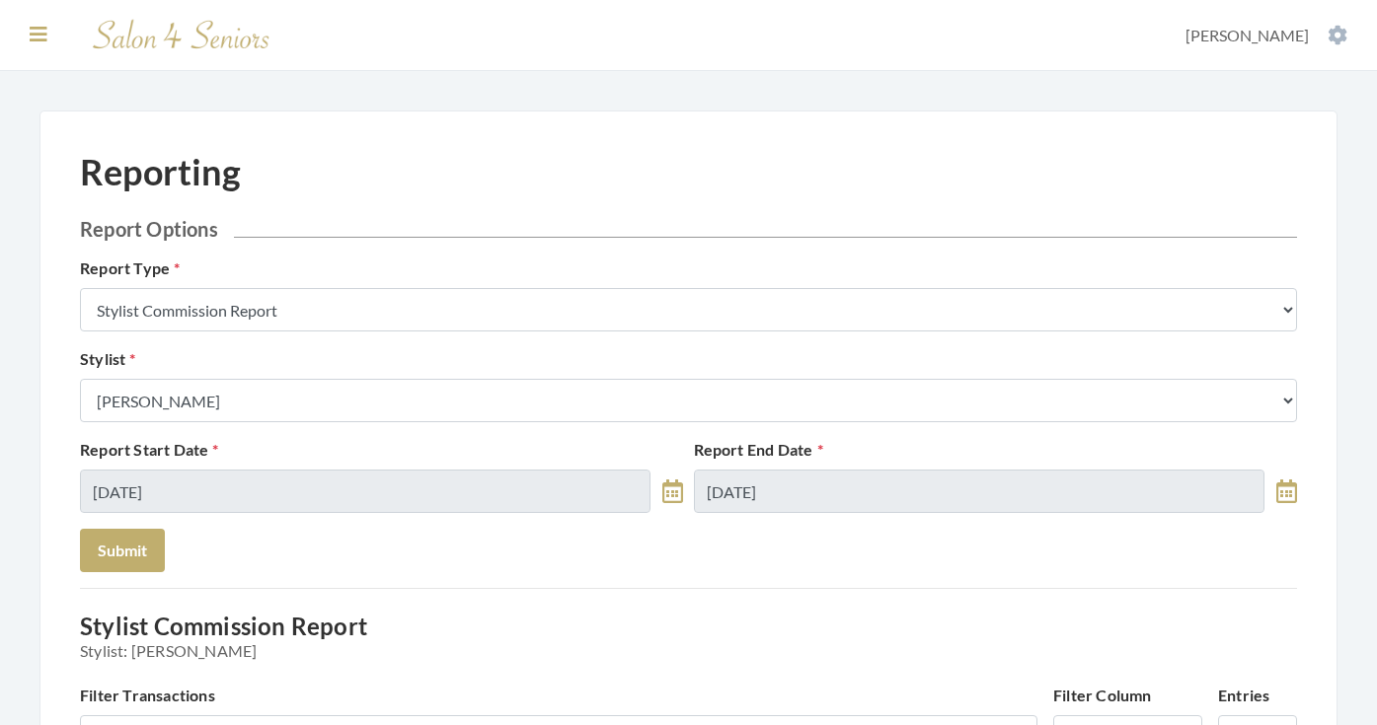
click at [37, 33] on section "Dashboard Facilities Services All Clients User Management Stylists / Techs Repo…" at bounding box center [688, 35] width 1377 height 71
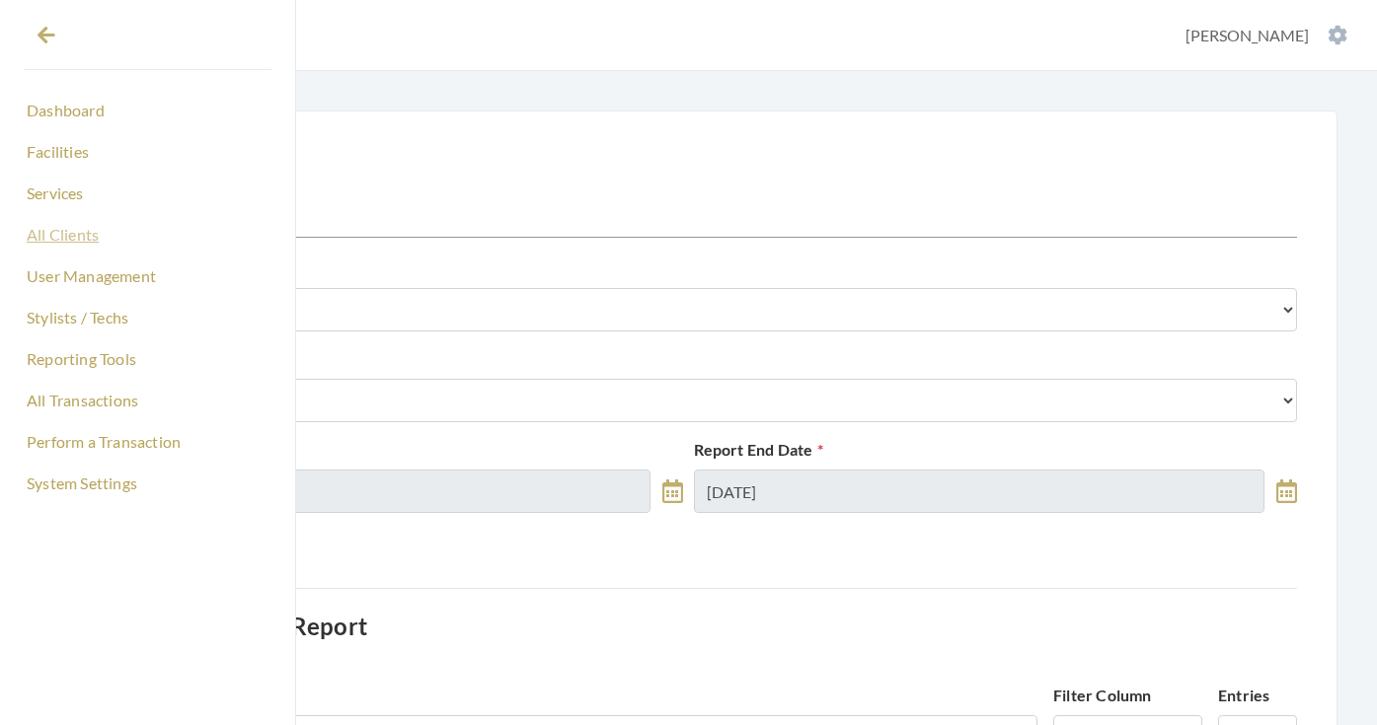
click at [73, 247] on link "All Clients" at bounding box center [148, 235] width 248 height 34
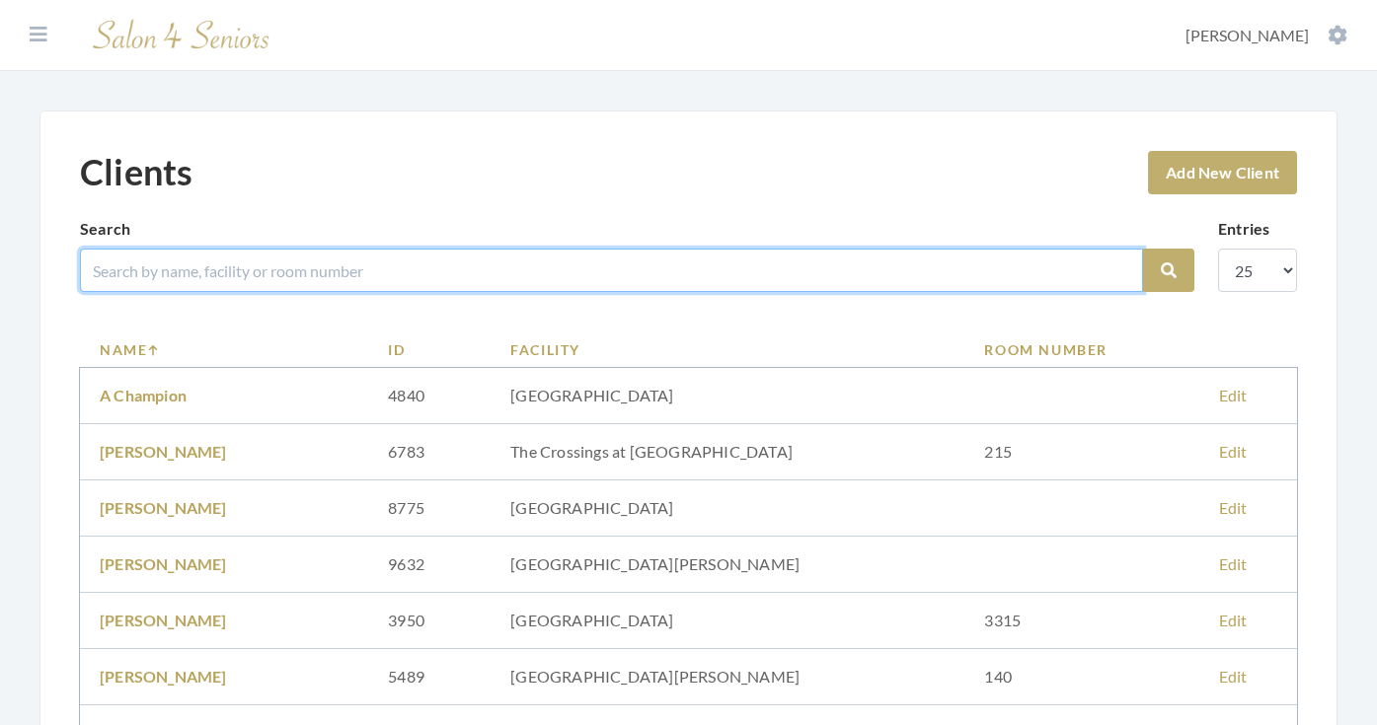
click at [329, 288] on input "search" at bounding box center [611, 270] width 1063 height 43
type input "[PERSON_NAME]"
click at [1168, 270] on button "Search" at bounding box center [1168, 270] width 51 height 43
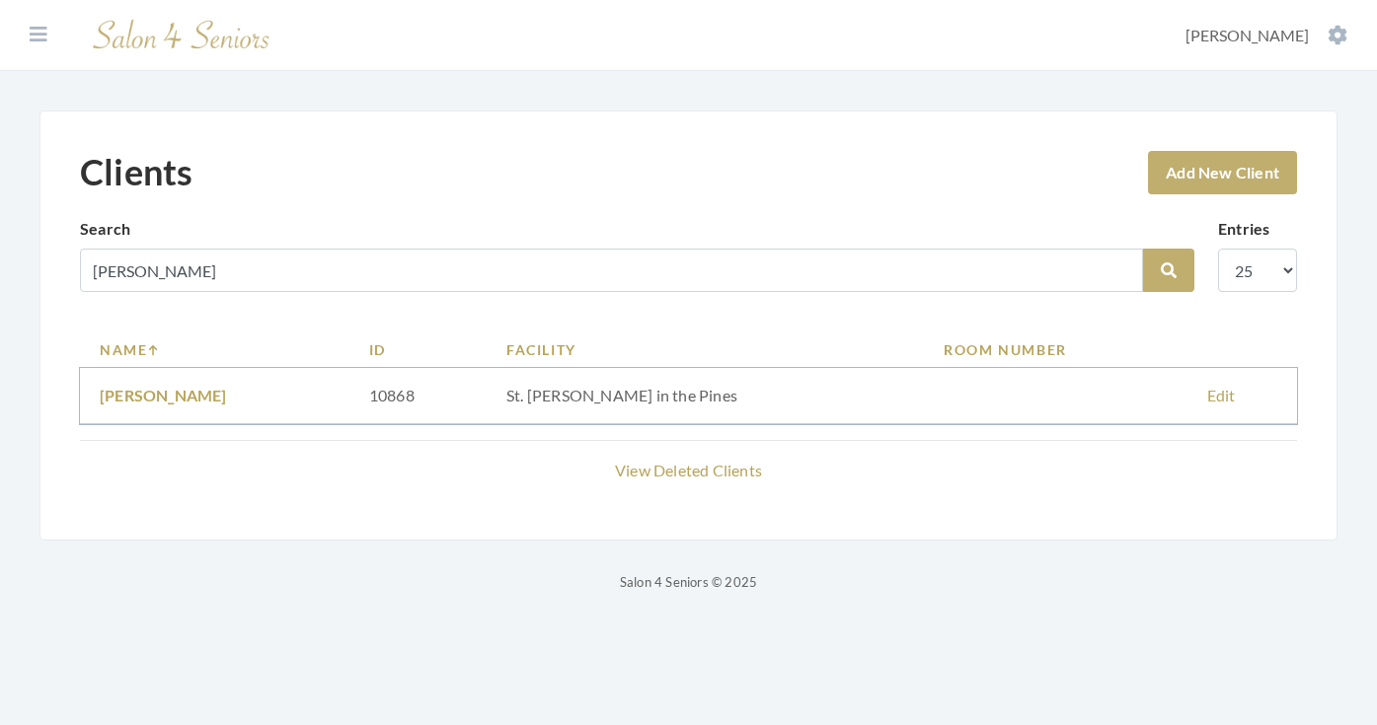
click at [173, 401] on link "[PERSON_NAME]" at bounding box center [163, 395] width 127 height 19
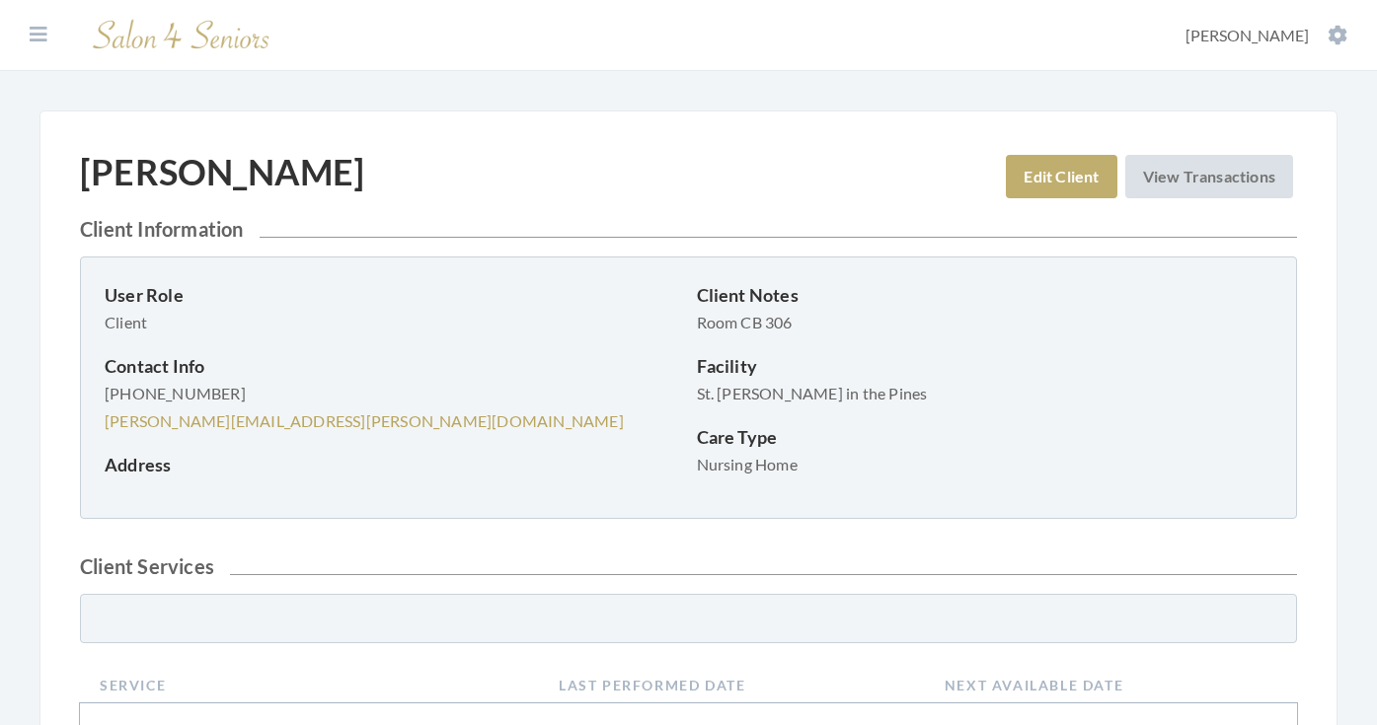
click at [1021, 176] on link "Edit Client" at bounding box center [1061, 176] width 111 height 43
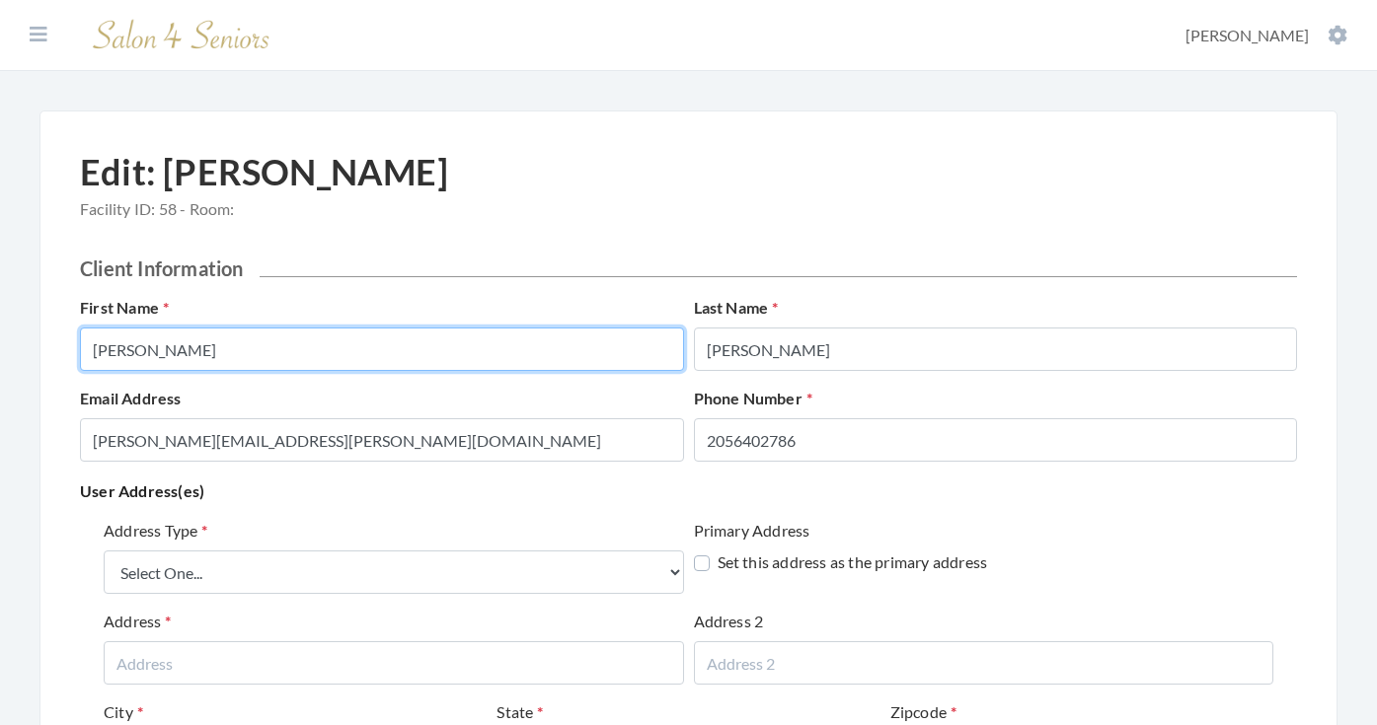
click at [459, 352] on input "[PERSON_NAME]" at bounding box center [382, 349] width 604 height 43
type input "[PERSON_NAME]"
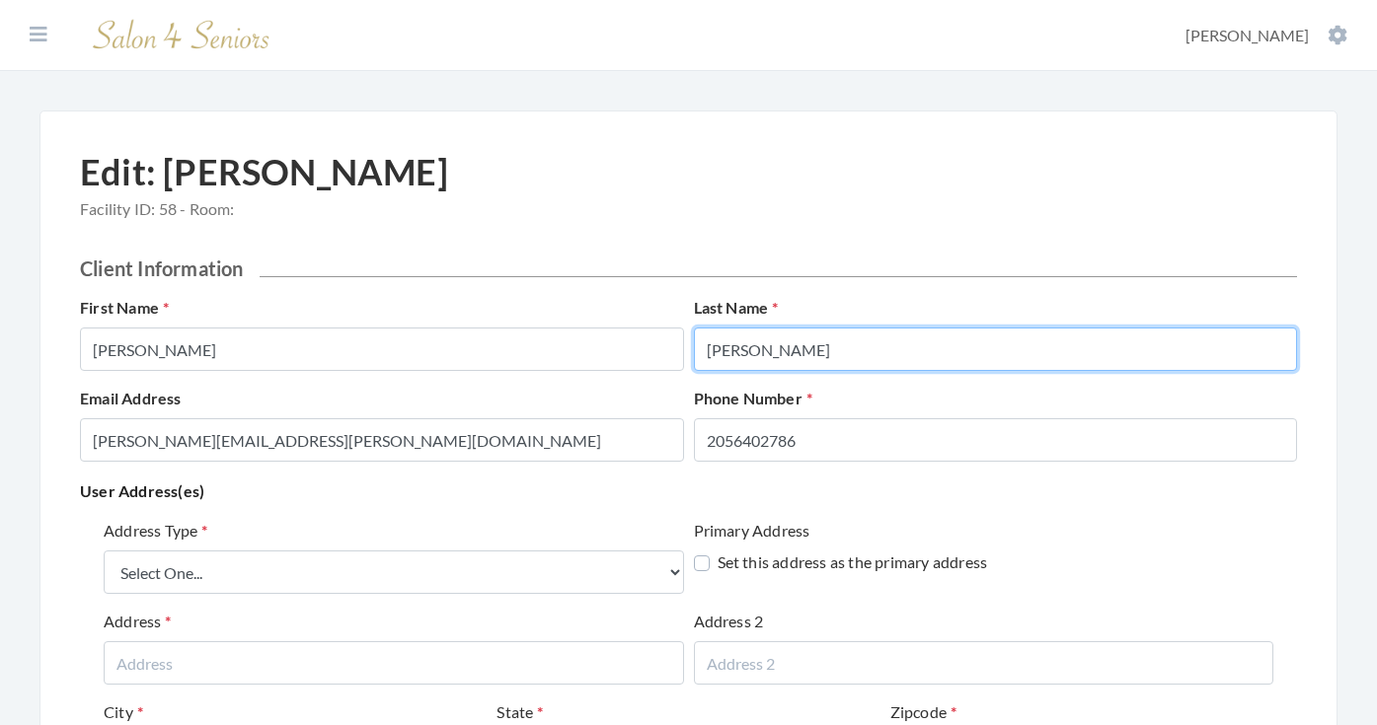
type input "[PERSON_NAME]"
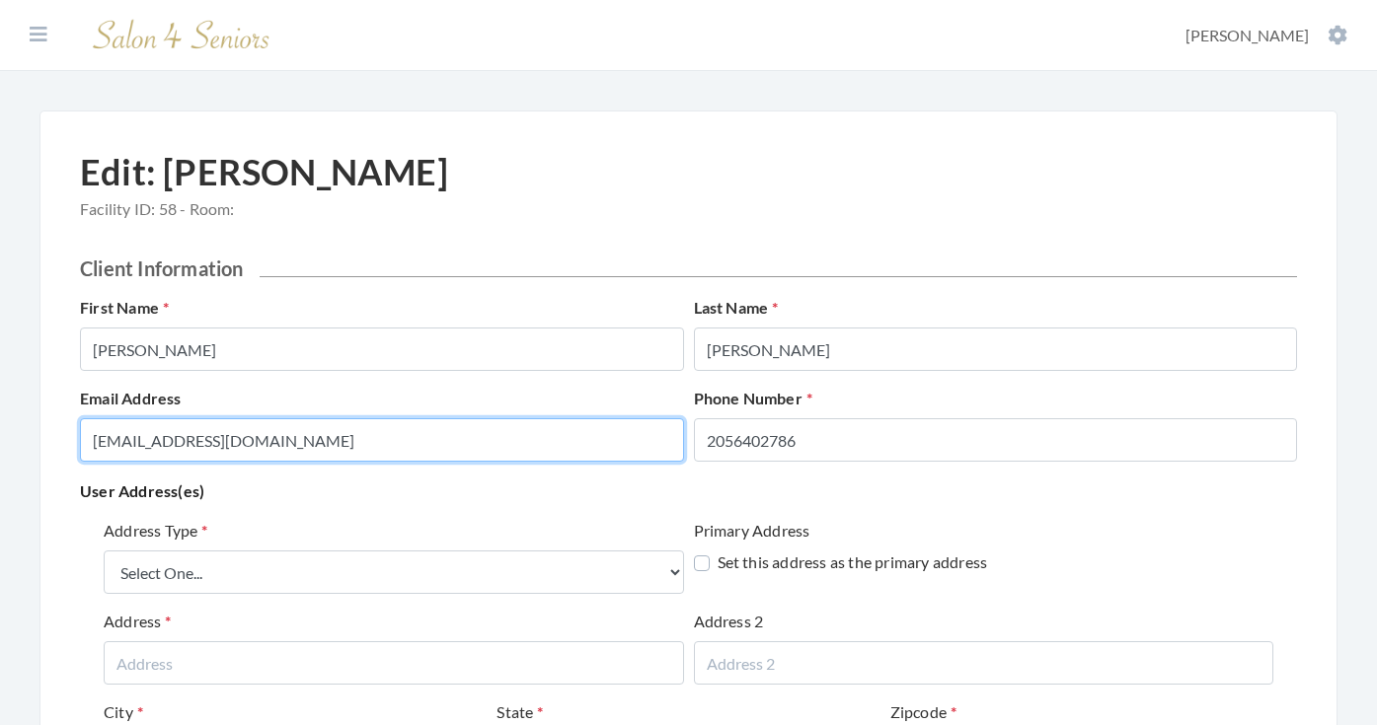
type input "[EMAIL_ADDRESS][DOMAIN_NAME]"
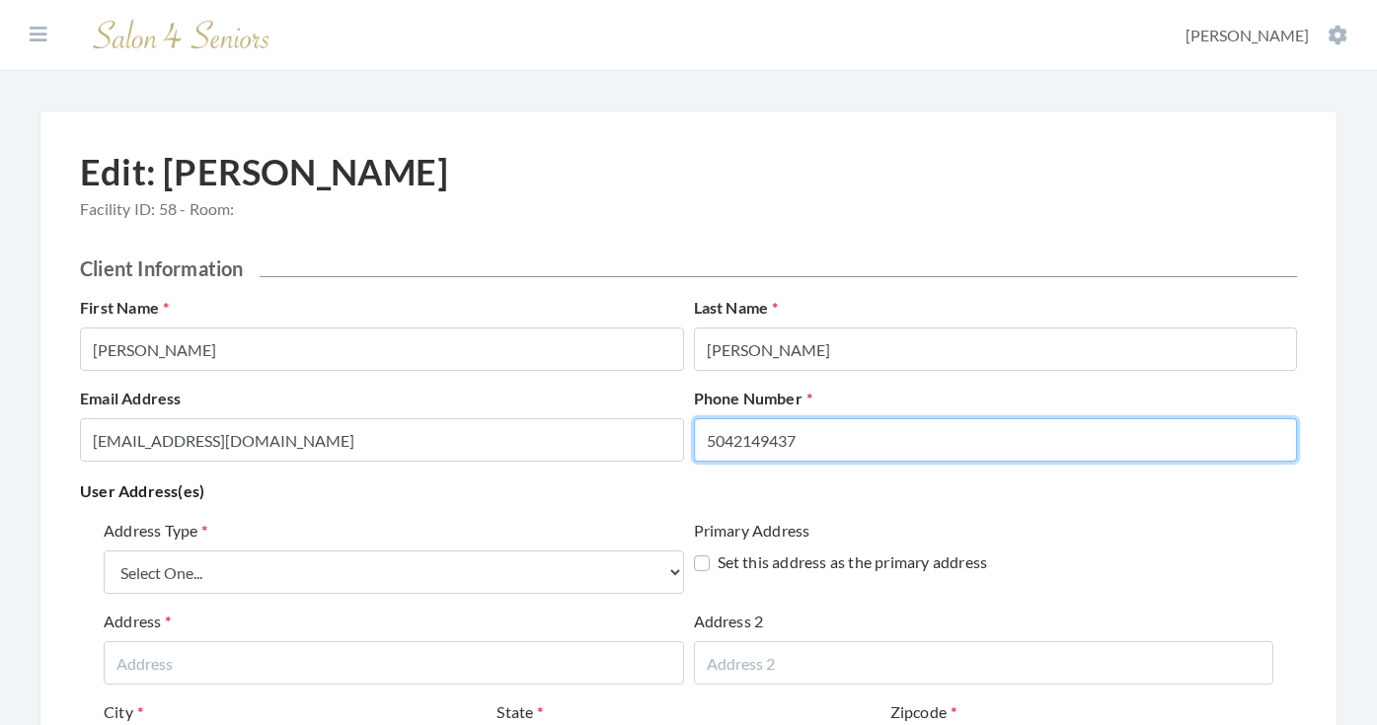
type input "5042149437"
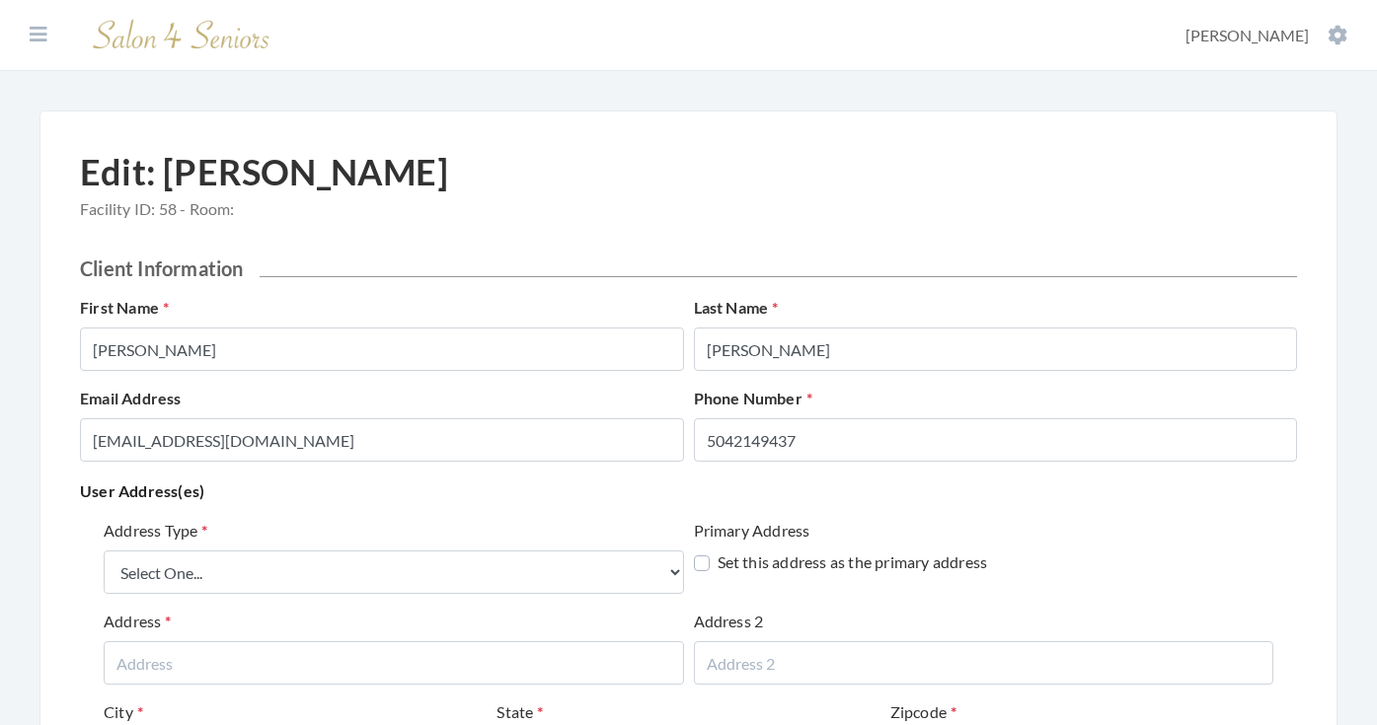
click at [404, 511] on div "Address Type Select One... Office Address Home Address Billing Address Primary …" at bounding box center [688, 709] width 1217 height 396
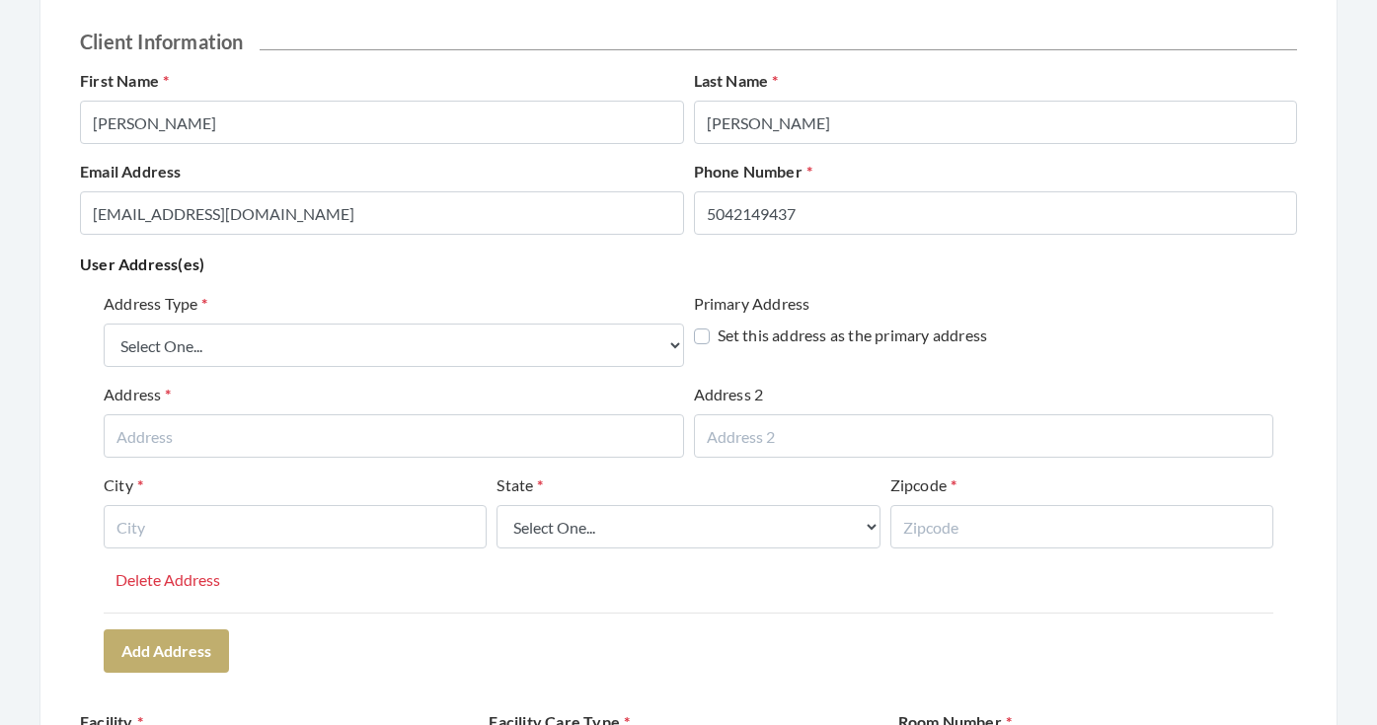
scroll to position [236, 0]
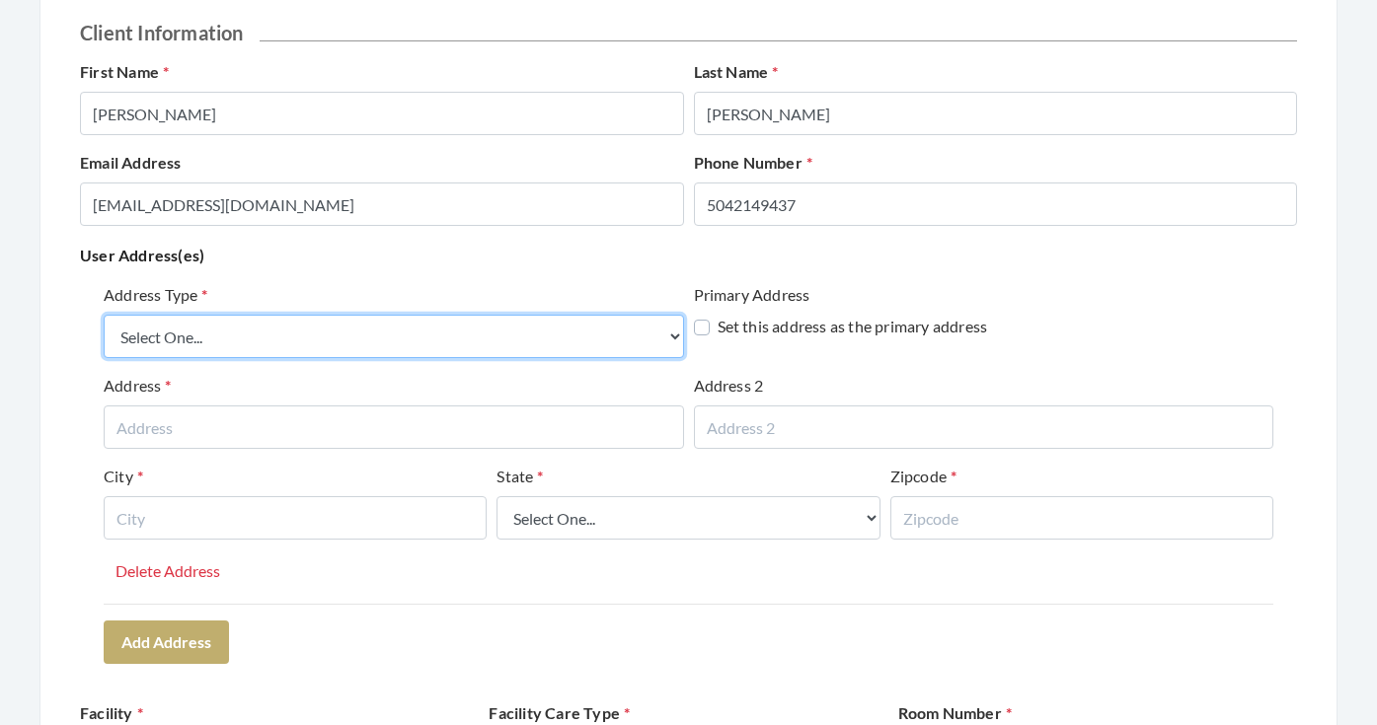
select select "billing"
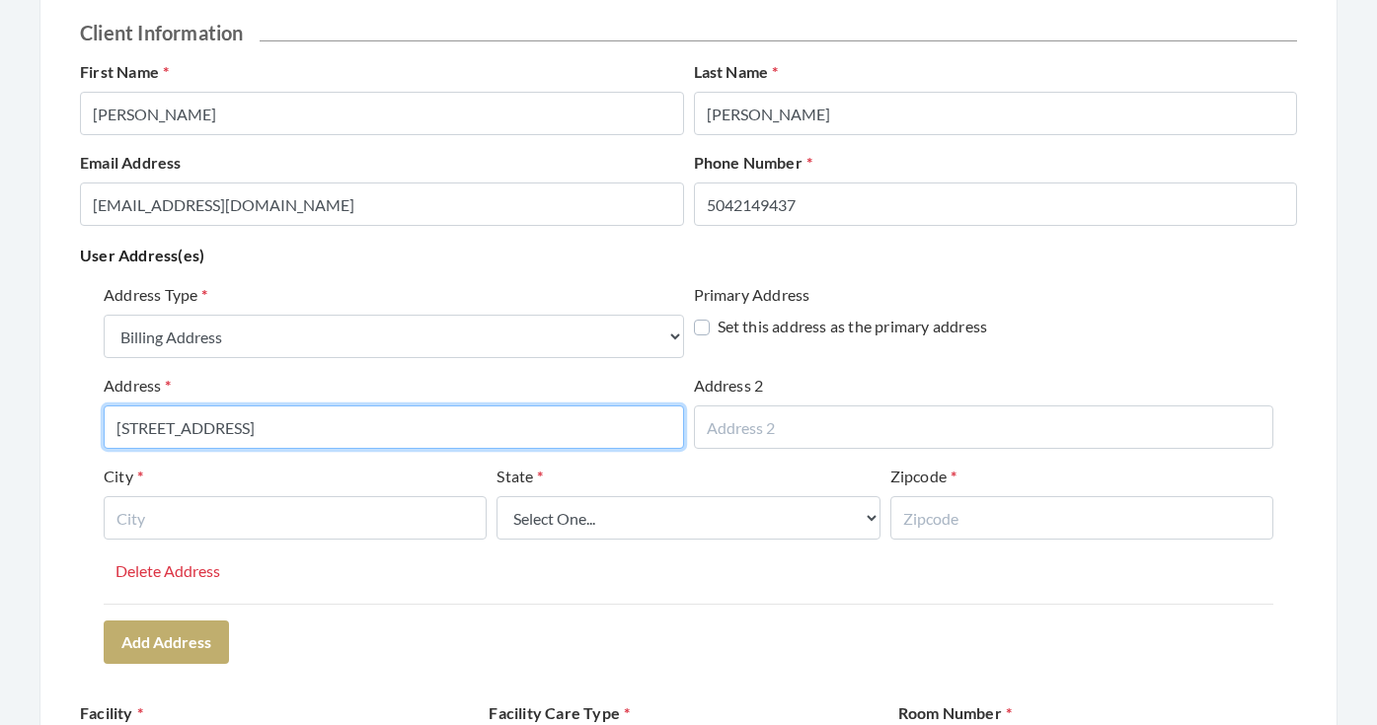
type input "[STREET_ADDRESS]"
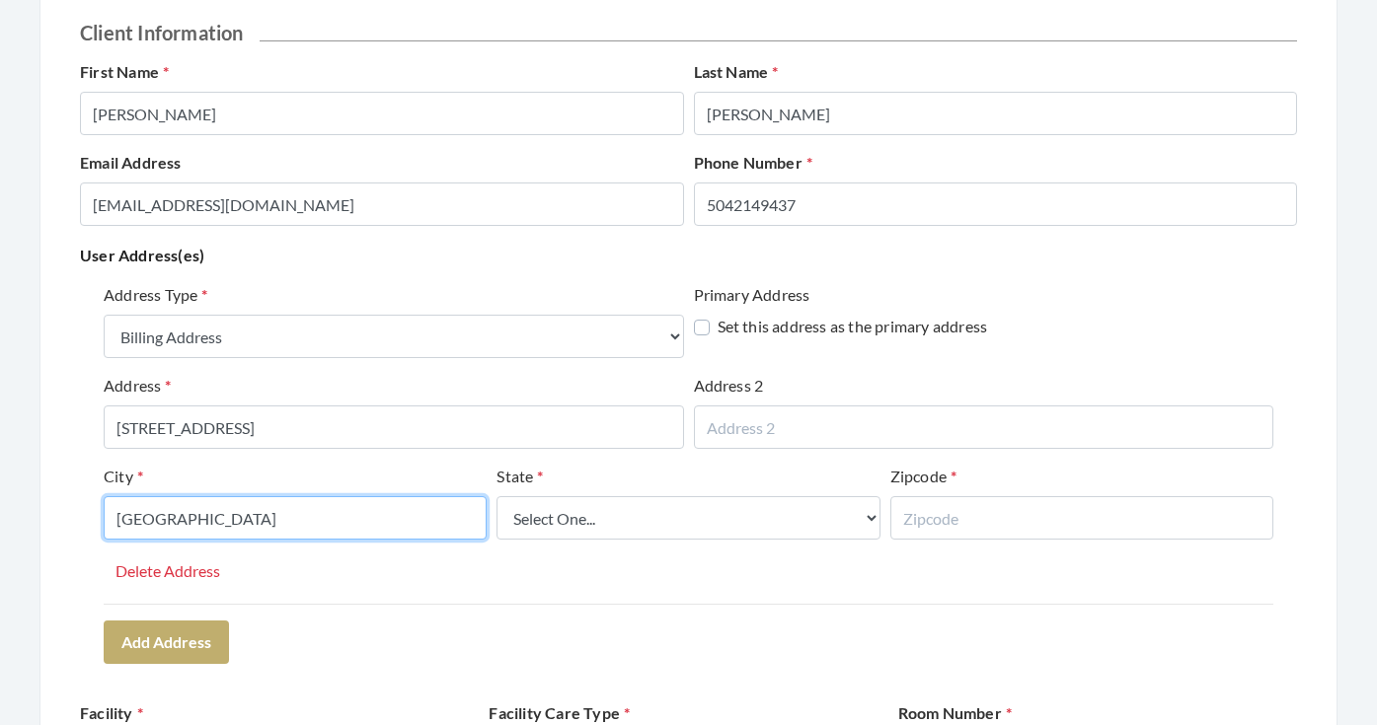
type input "[GEOGRAPHIC_DATA]"
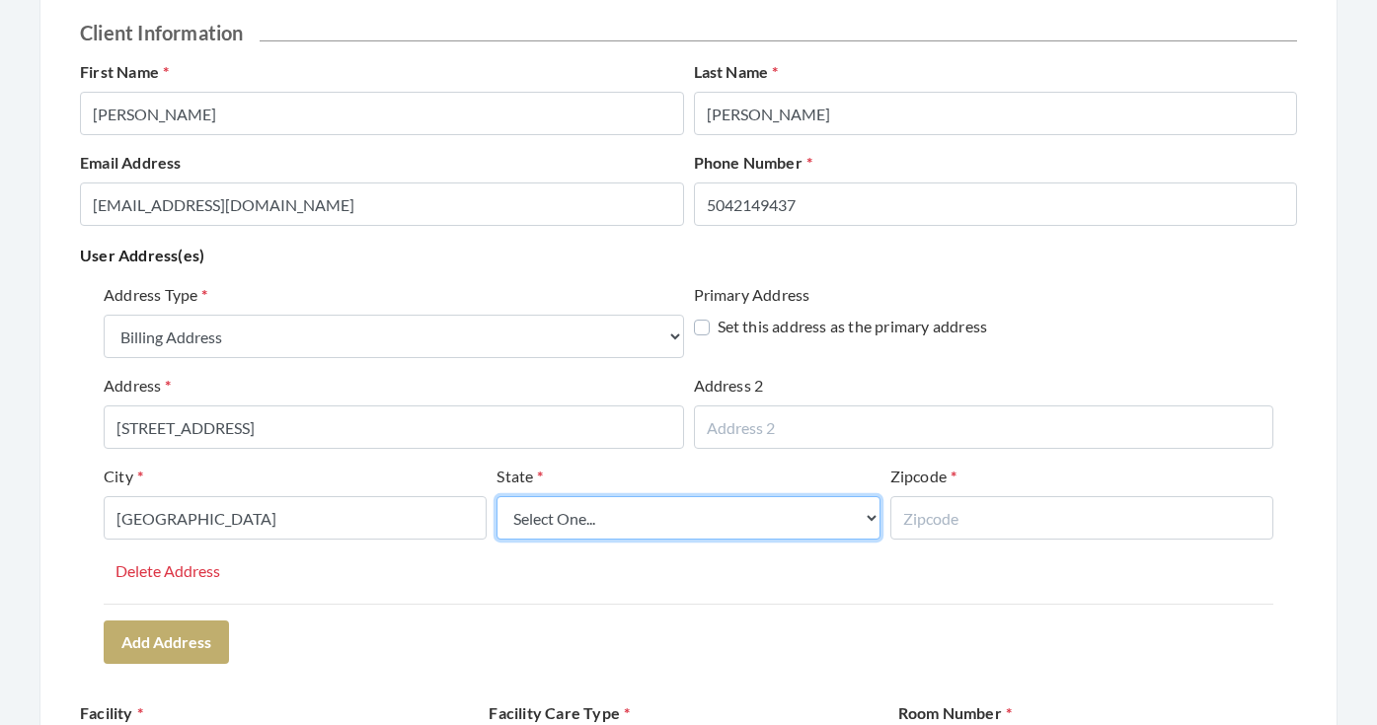
select select "al"
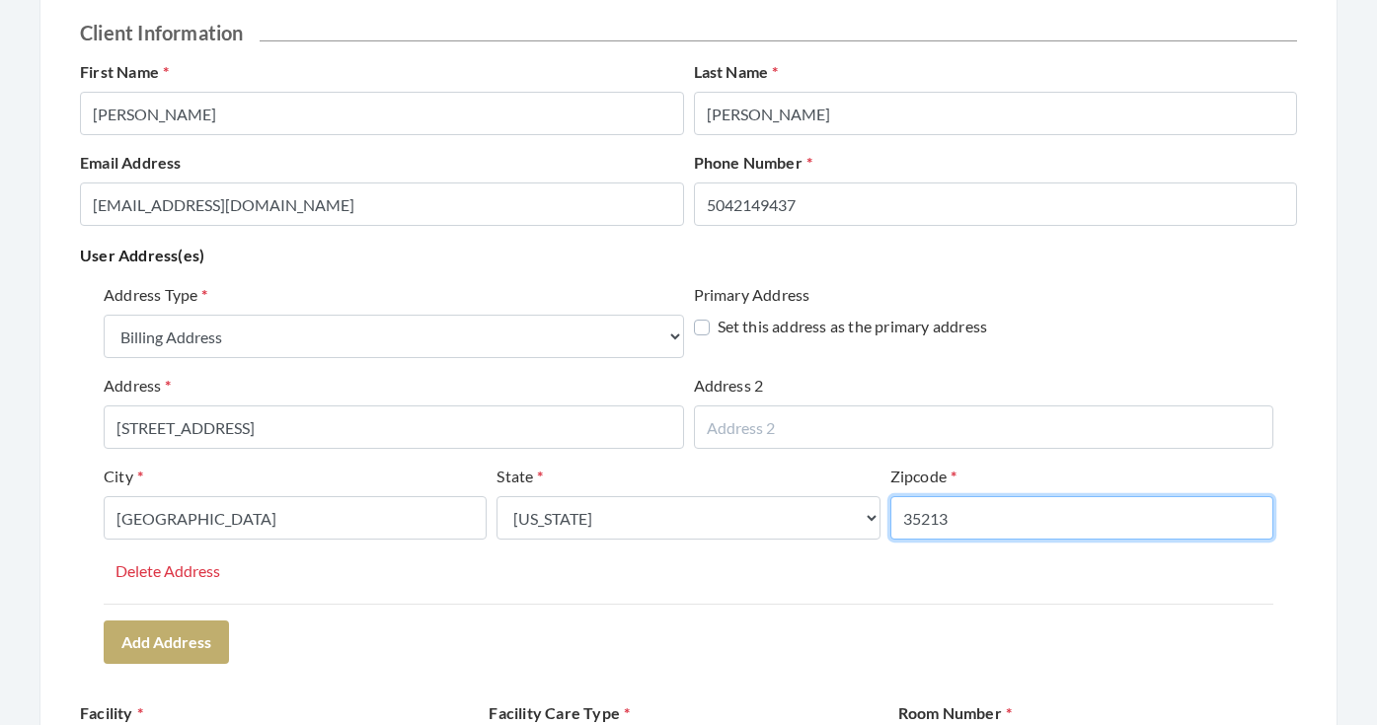
type input "35213"
click at [384, 618] on div "Address Type Select One... Office Address Home Address Billing Address Primary …" at bounding box center [688, 473] width 1217 height 396
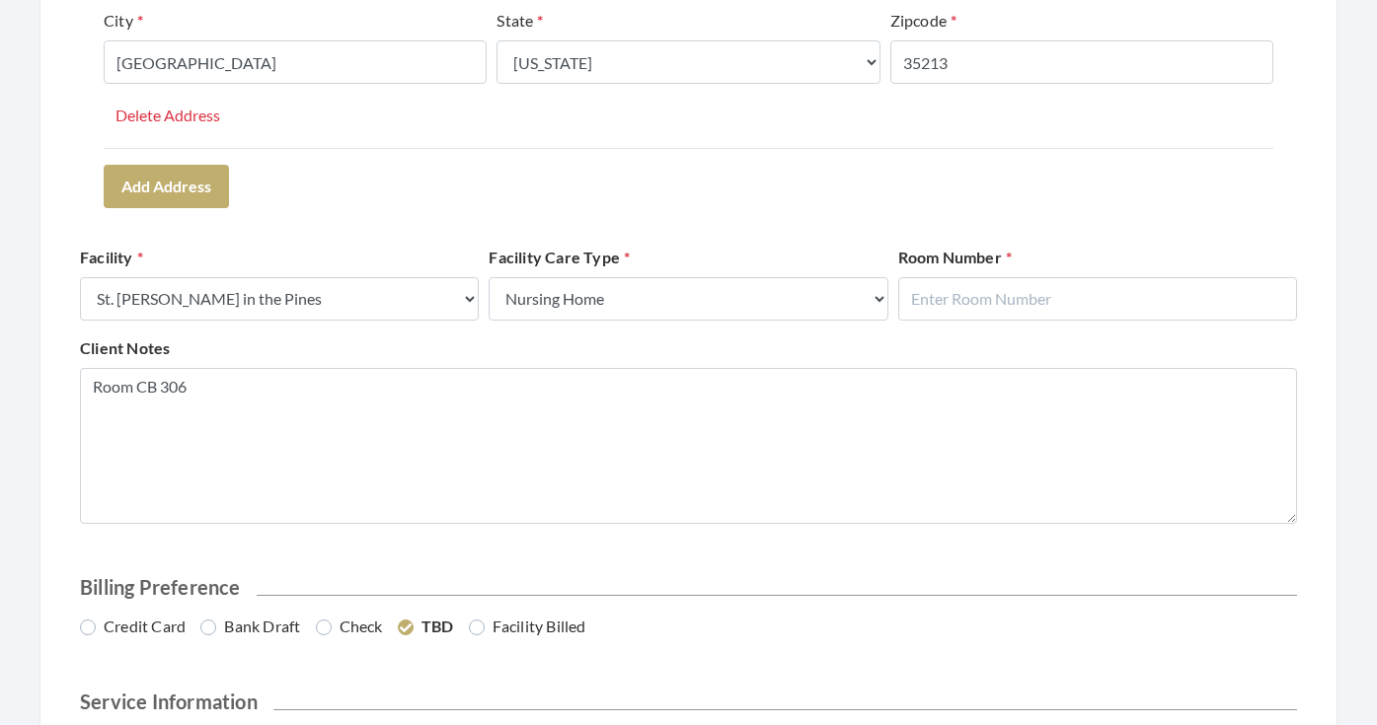
scroll to position [717, 0]
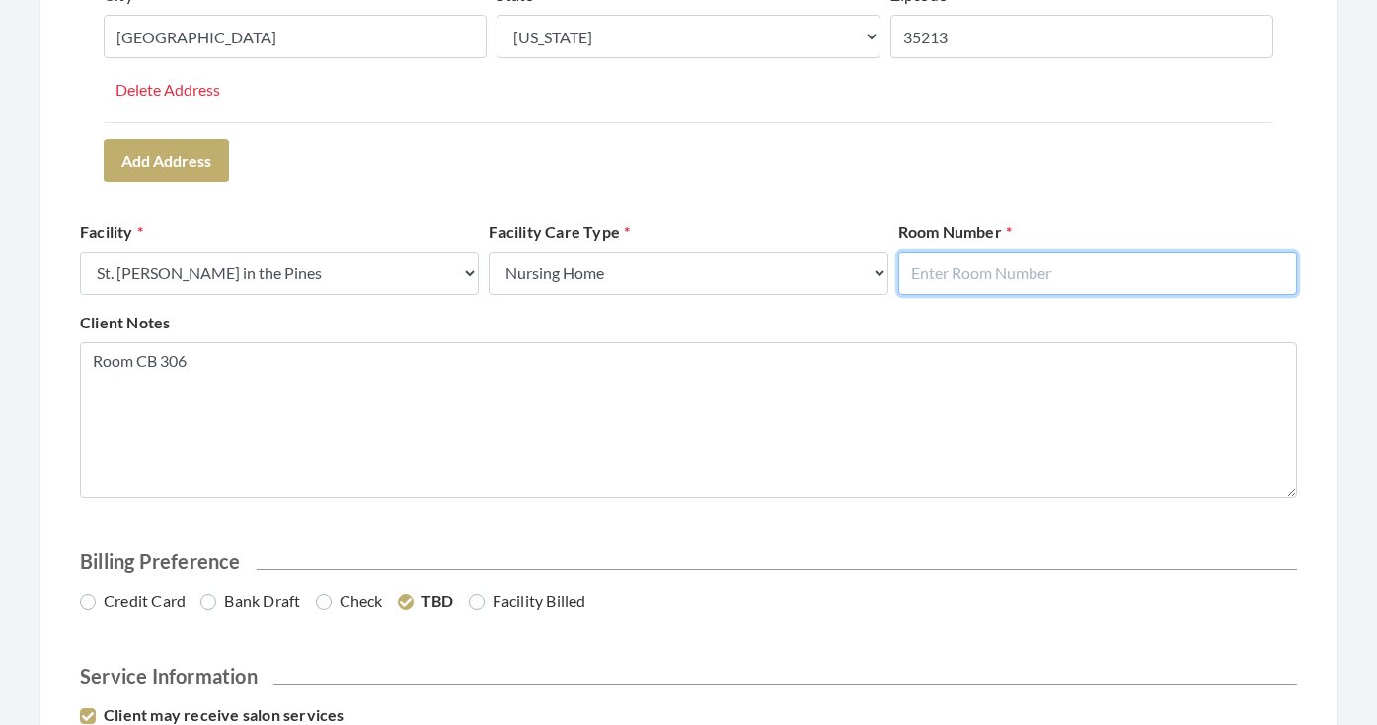
click at [960, 276] on input "text" at bounding box center [1097, 273] width 399 height 43
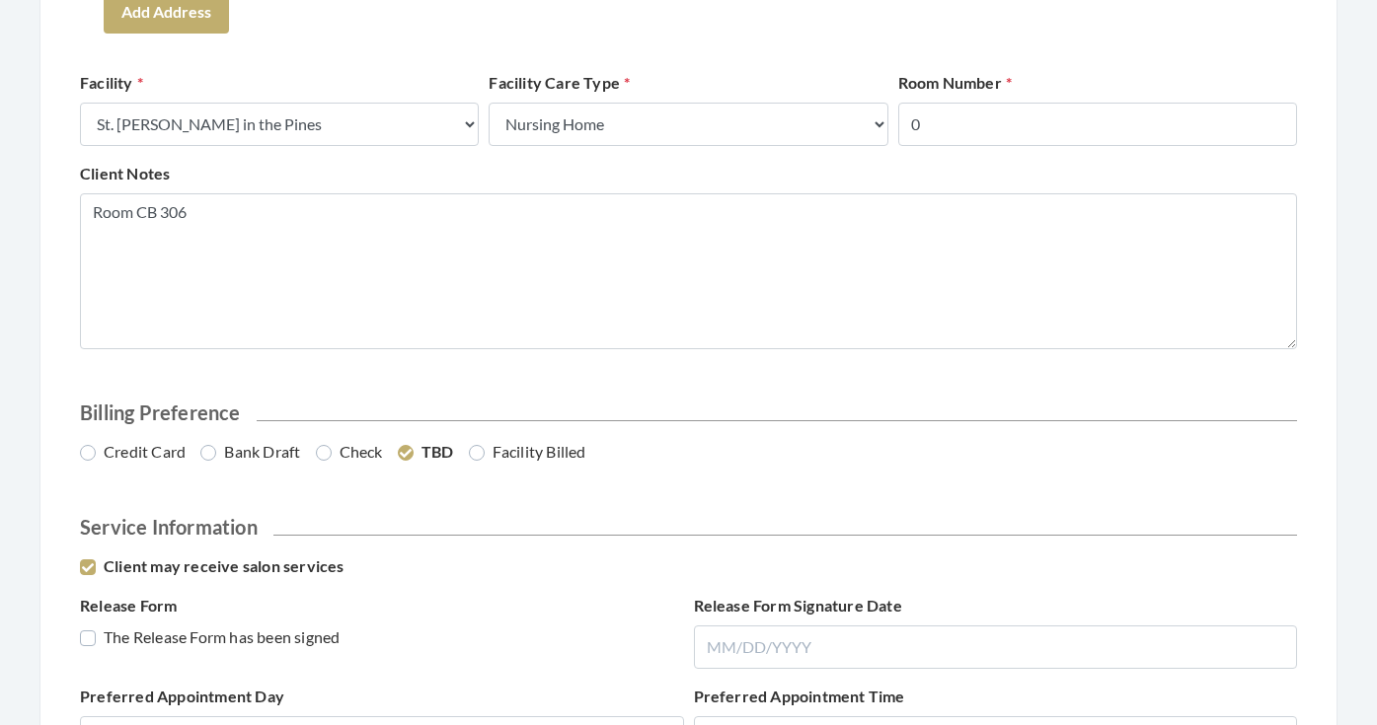
scroll to position [882, 0]
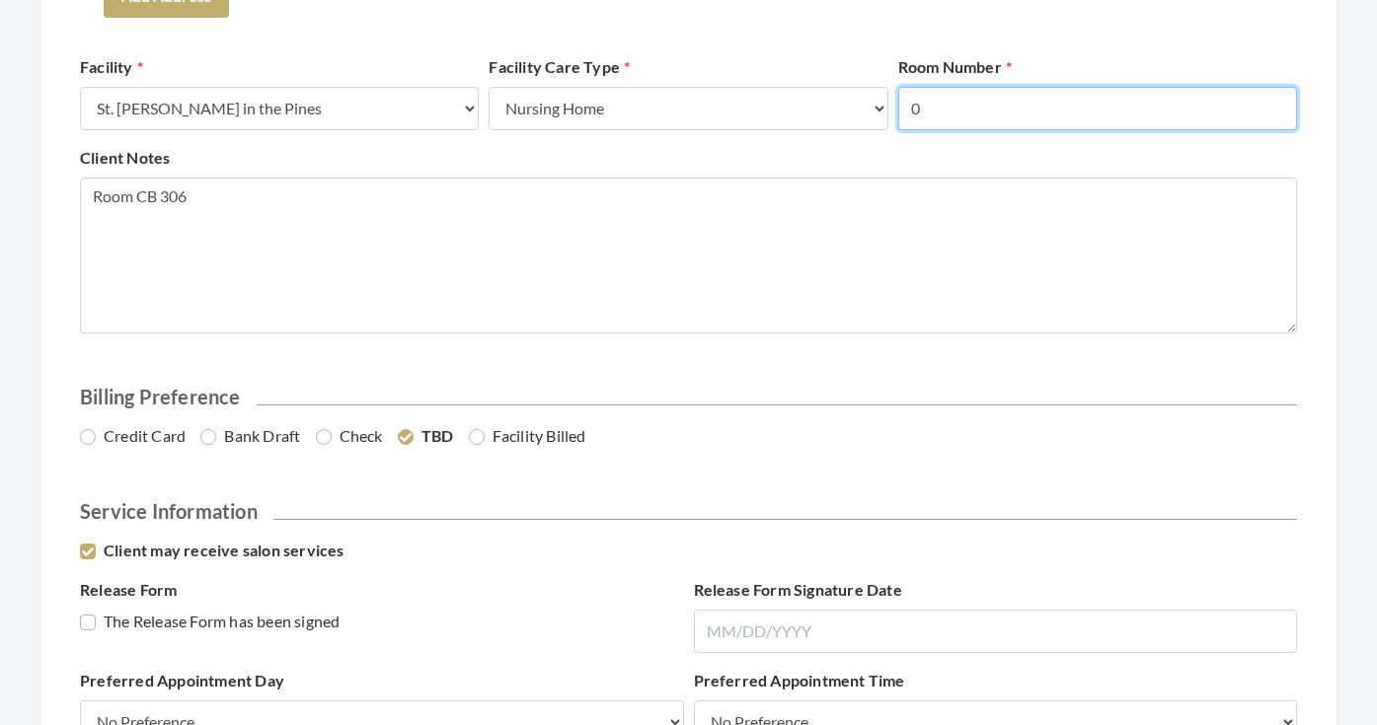
drag, startPoint x: 1030, startPoint y: 103, endPoint x: 889, endPoint y: 102, distance: 141.1
click at [888, 102] on div "Facility Select a Facility Creekside at [GEOGRAPHIC_DATA] [PERSON_NAME][GEOGRAP…" at bounding box center [688, 100] width 1227 height 91
type input "306"
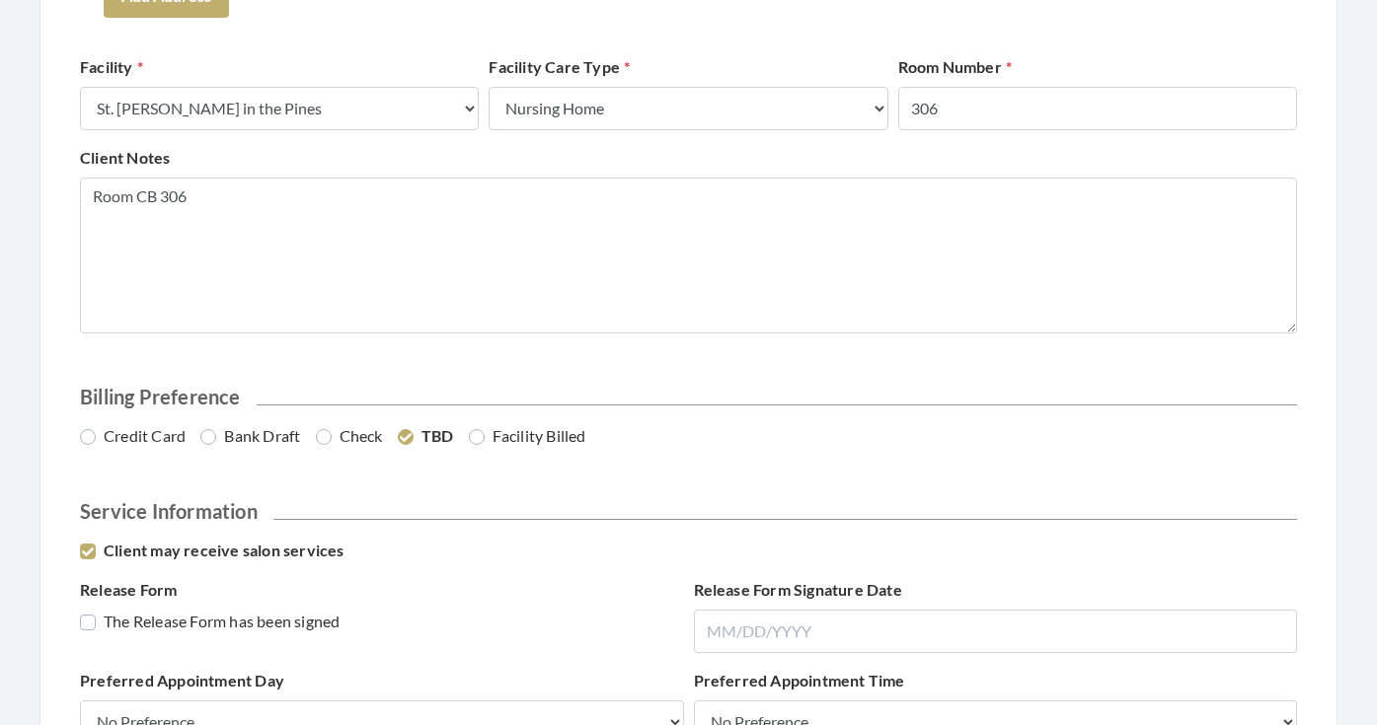
click at [998, 155] on div "Client Notes Room CB 306" at bounding box center [688, 239] width 1227 height 187
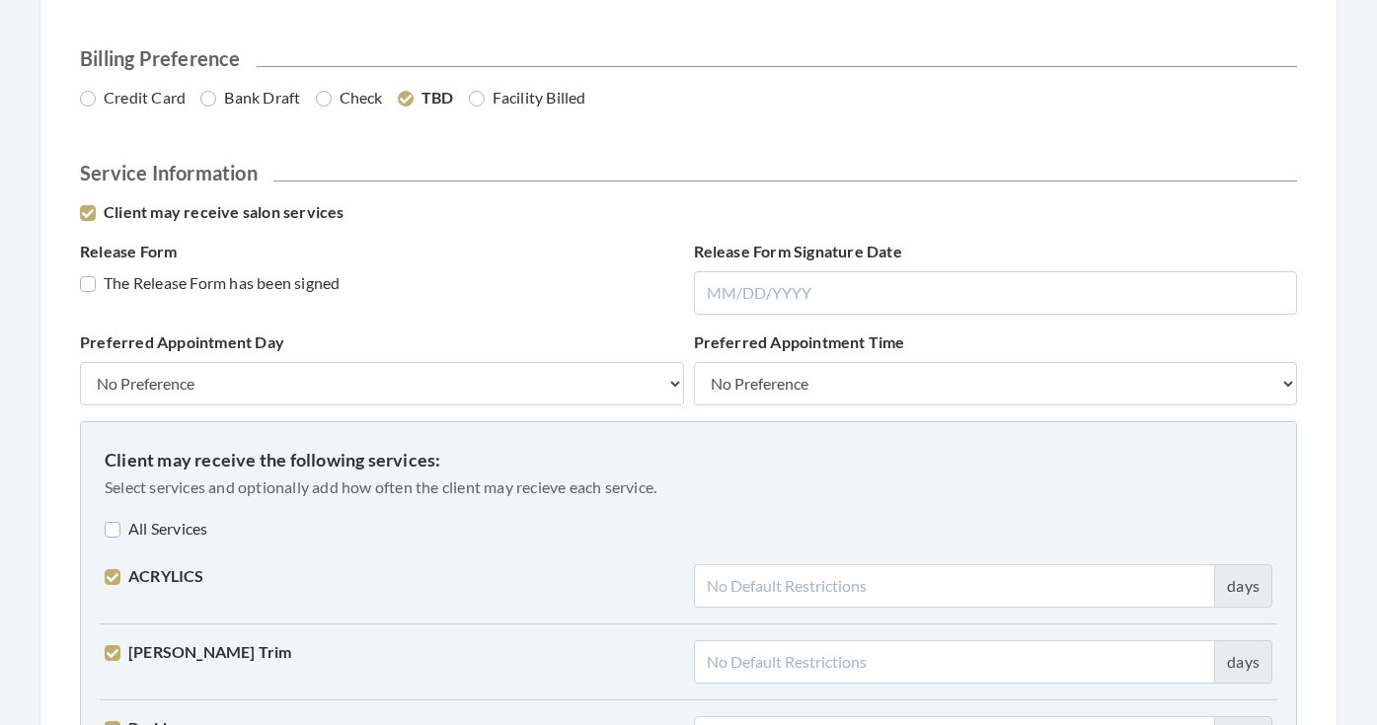
scroll to position [1228, 0]
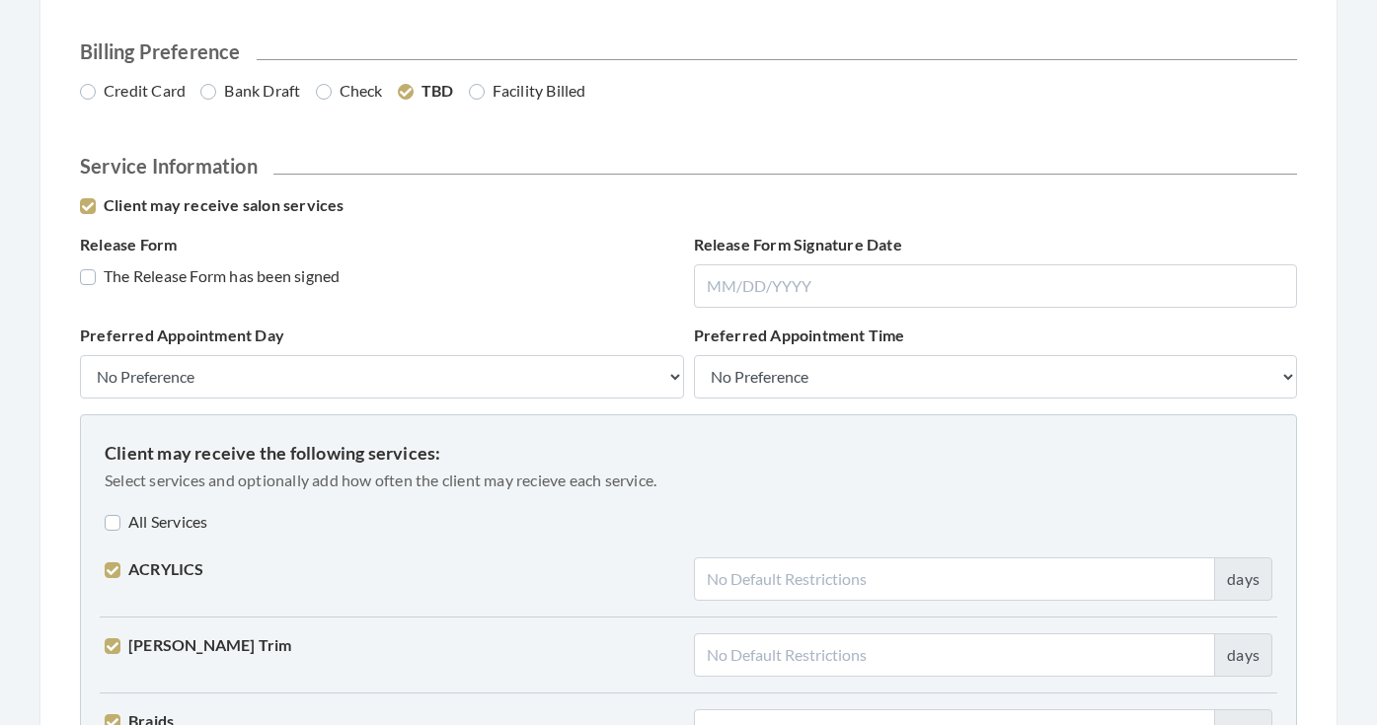
click at [254, 103] on div "Credit Card Bank Draft Check TBD Facility Billed" at bounding box center [688, 98] width 1227 height 39
click at [254, 93] on label "Bank Draft" at bounding box center [250, 91] width 100 height 24
radio input "true"
click at [254, 269] on label "The Release Form has been signed" at bounding box center [210, 276] width 260 height 24
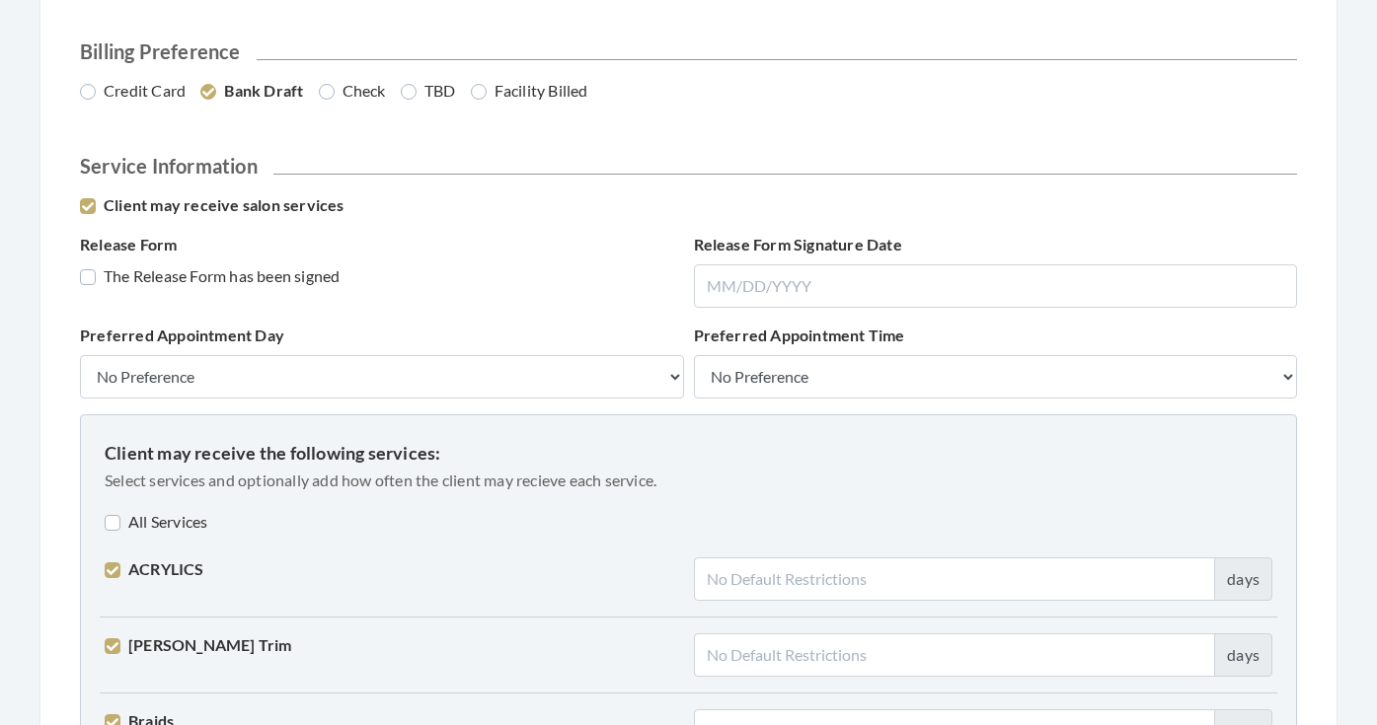
checkbox input "true"
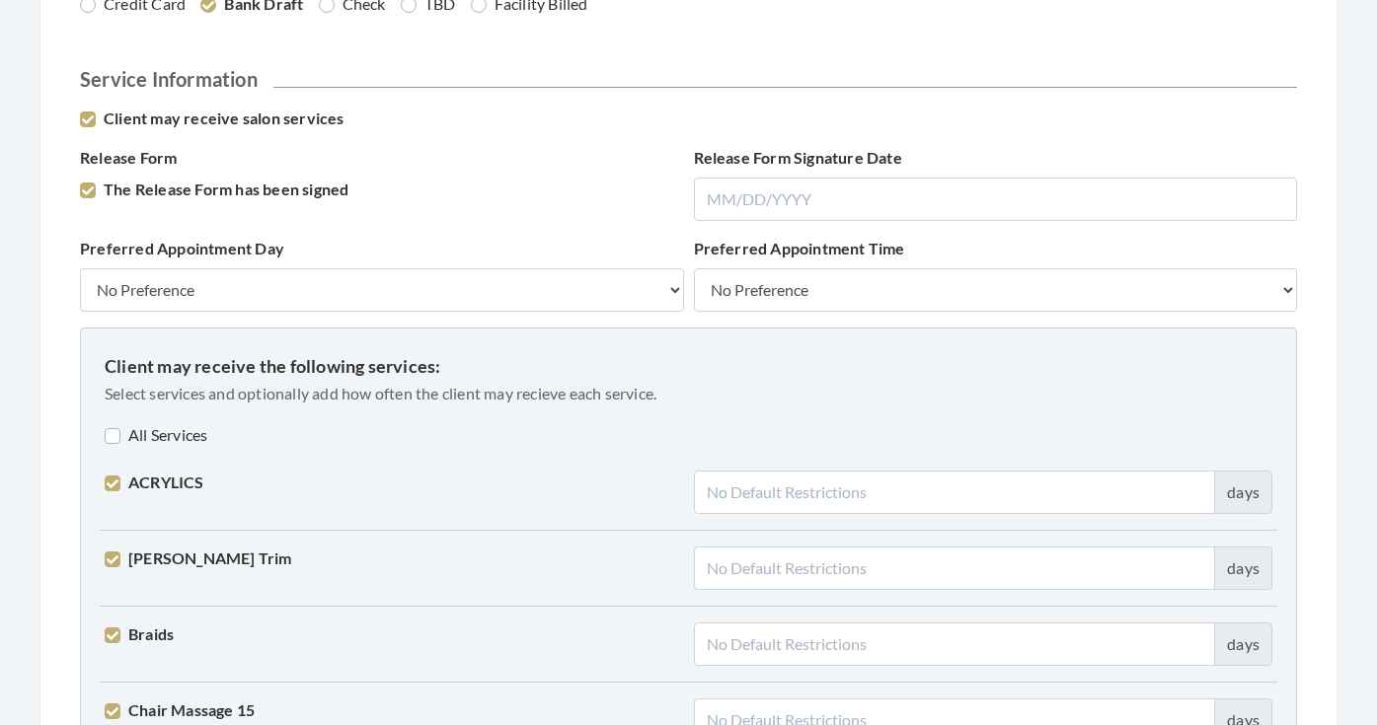
scroll to position [1354, 0]
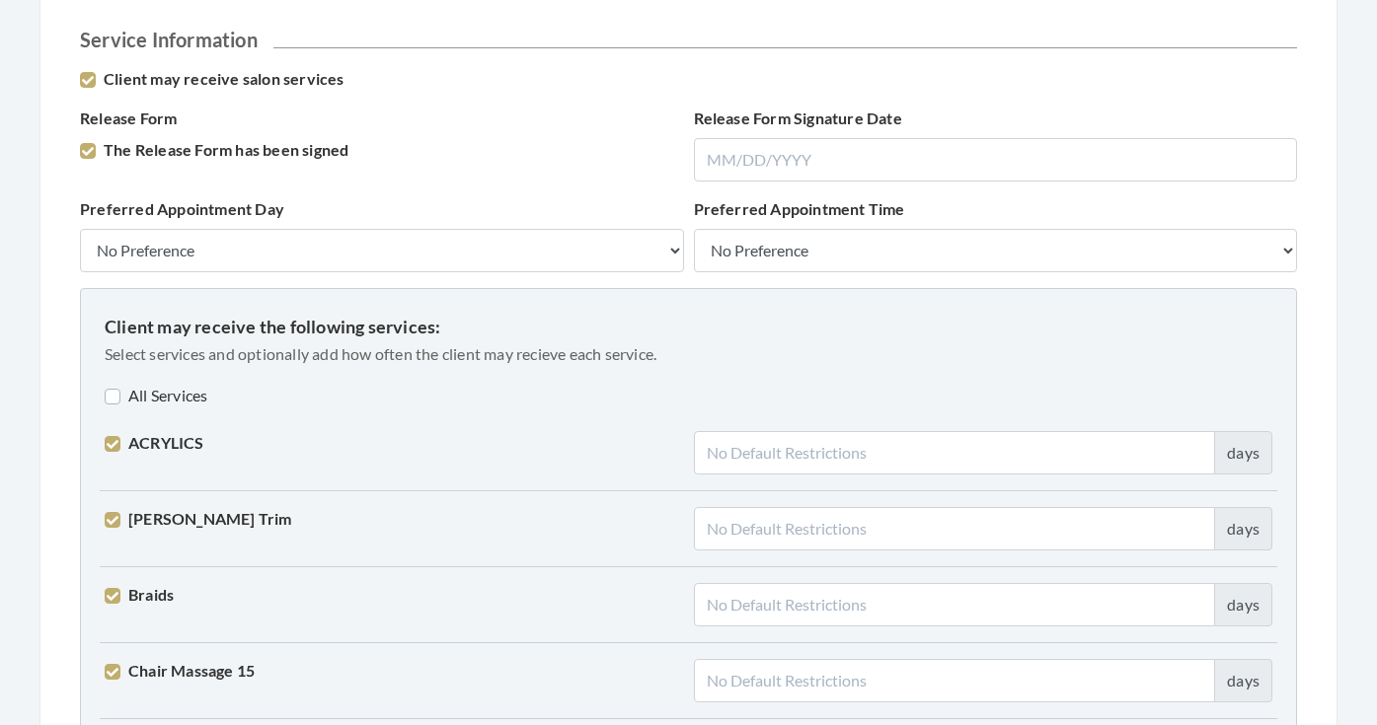
click at [200, 397] on label "All Services" at bounding box center [156, 396] width 103 height 24
click at [200, 397] on label "All Services" at bounding box center [159, 396] width 109 height 24
checkbox input "false"
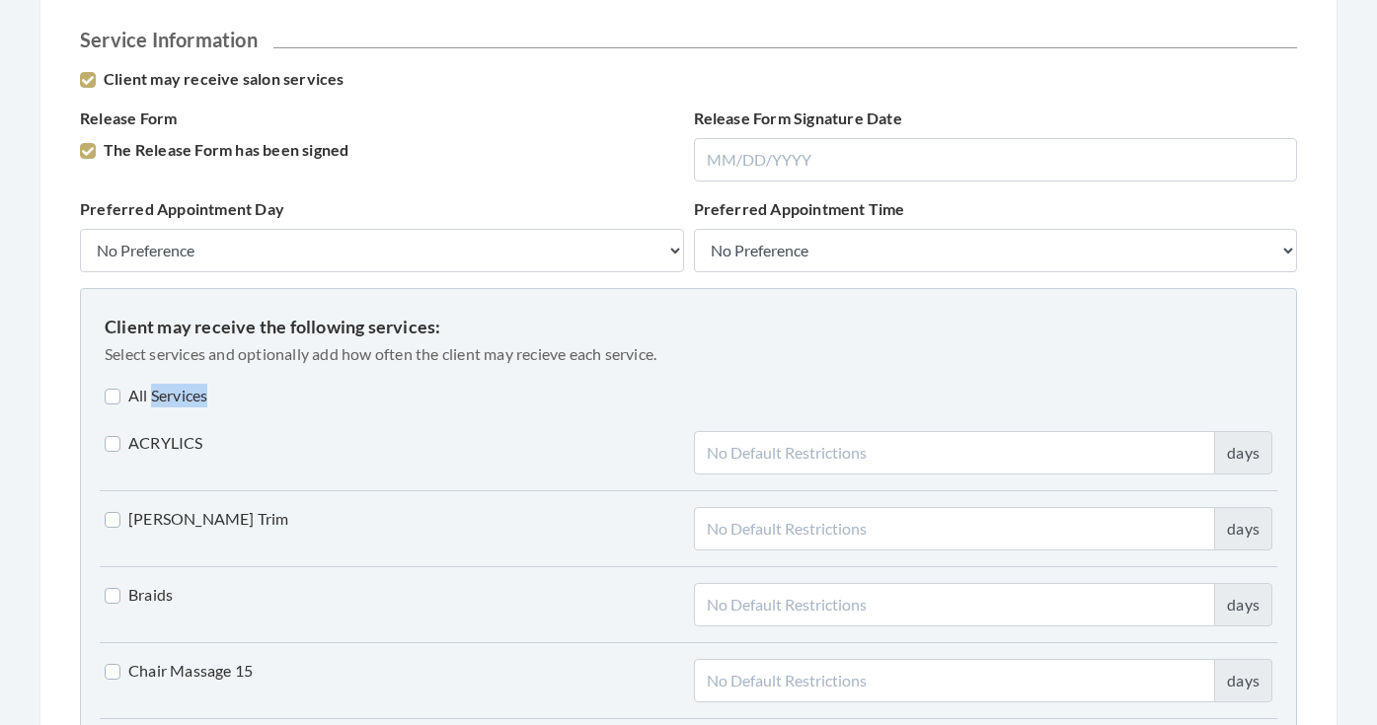
checkbox input "false"
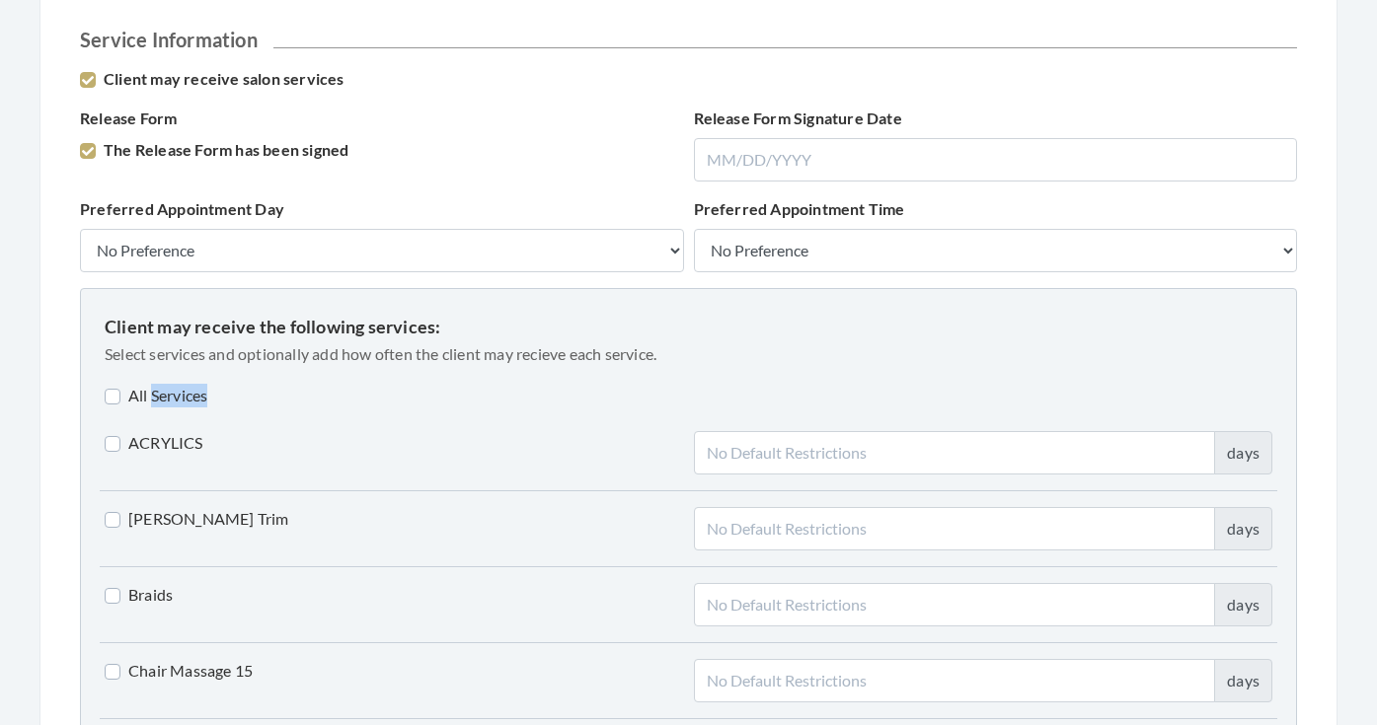
checkbox input "false"
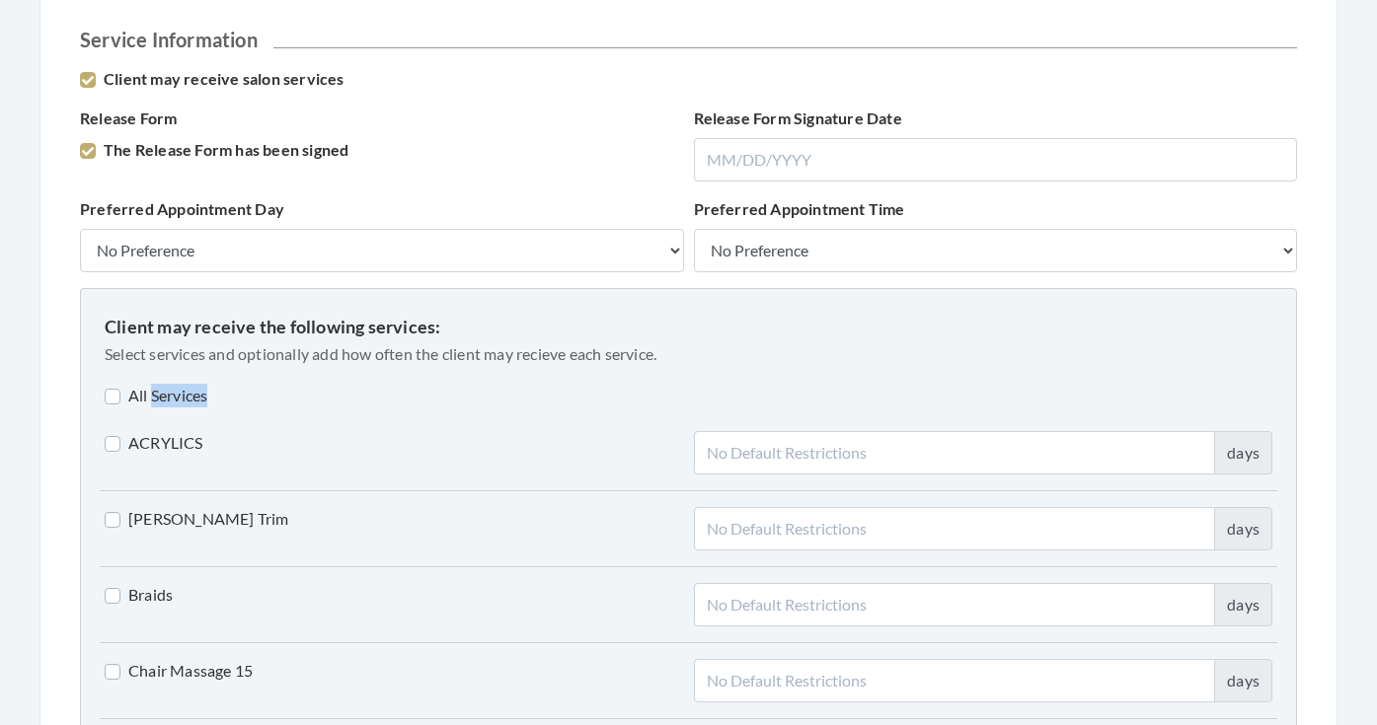
checkbox input "false"
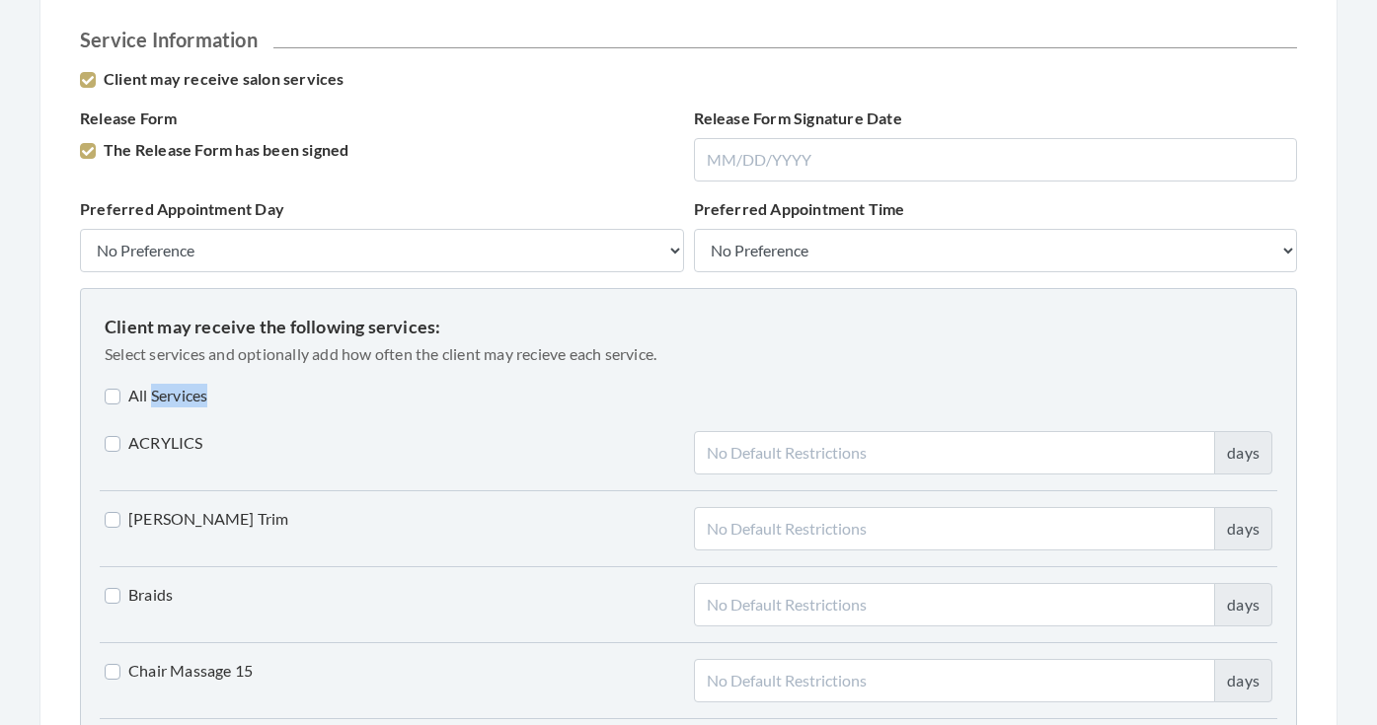
checkbox input "false"
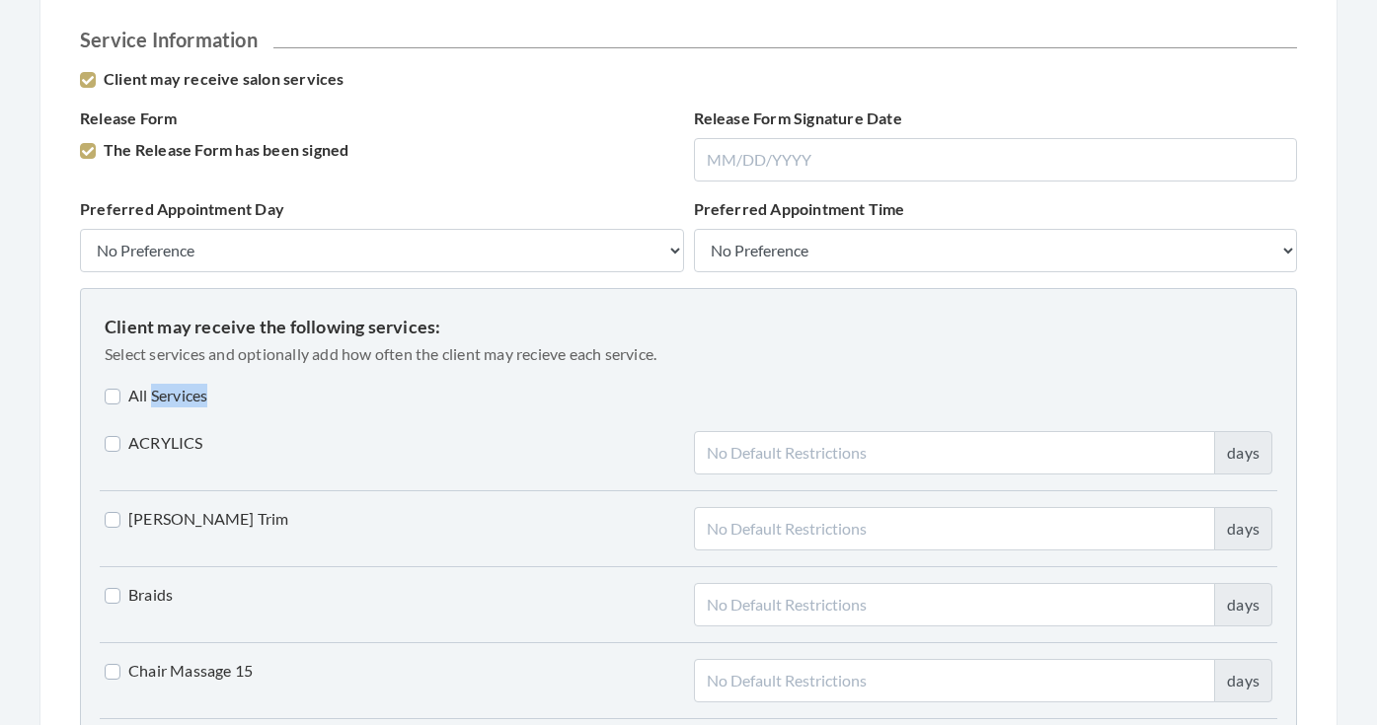
checkbox input "false"
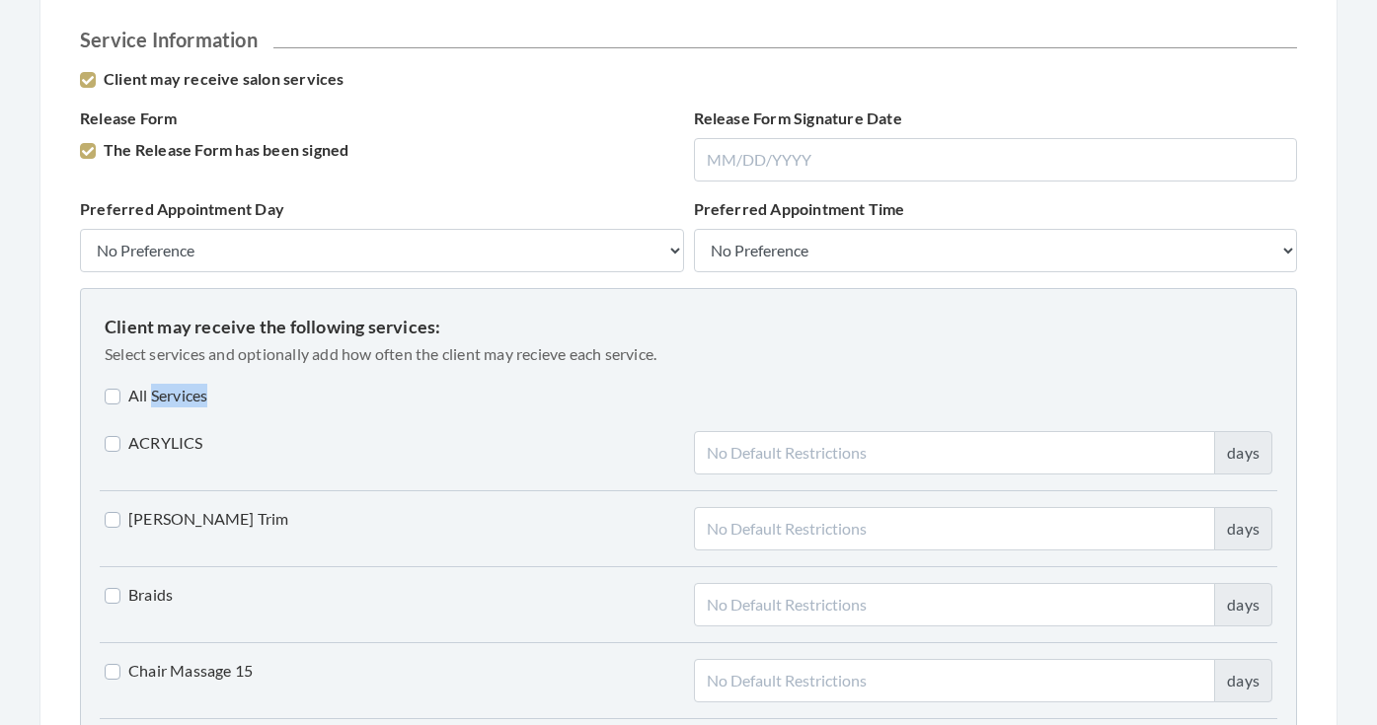
checkbox input "false"
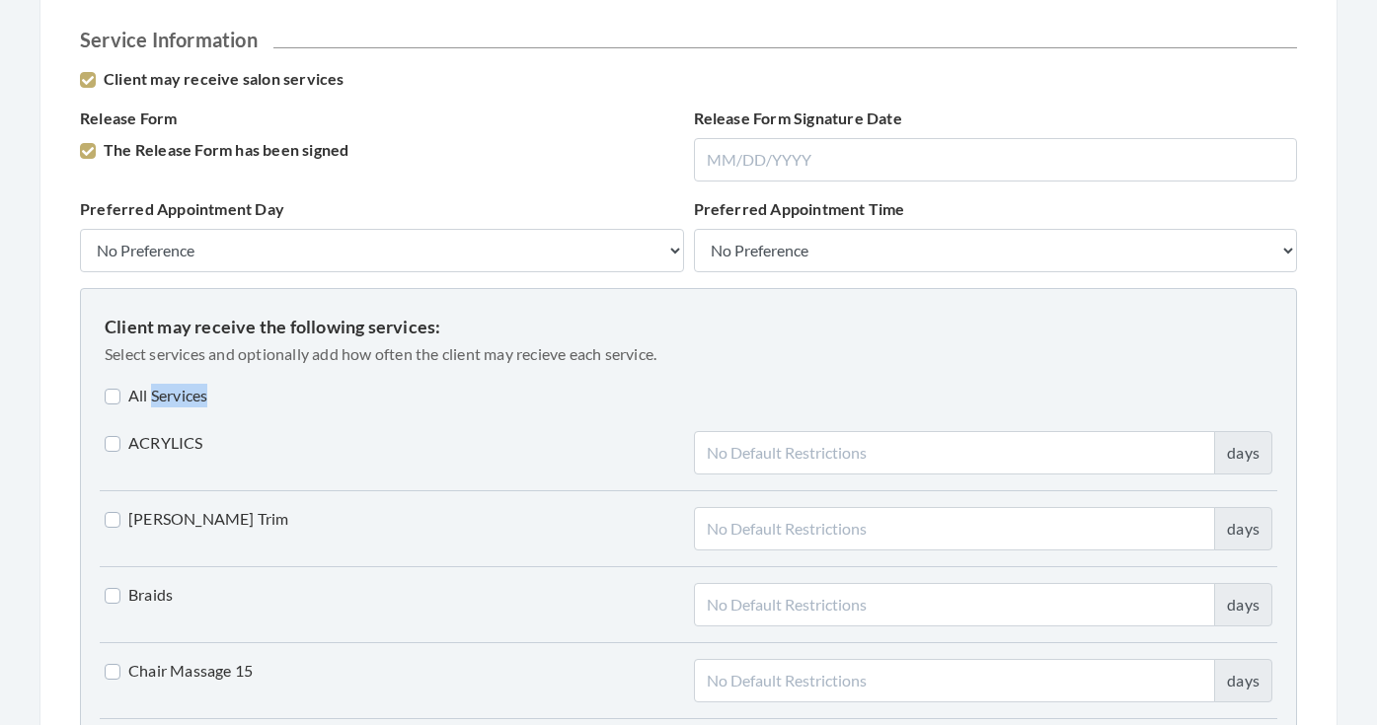
checkbox input "false"
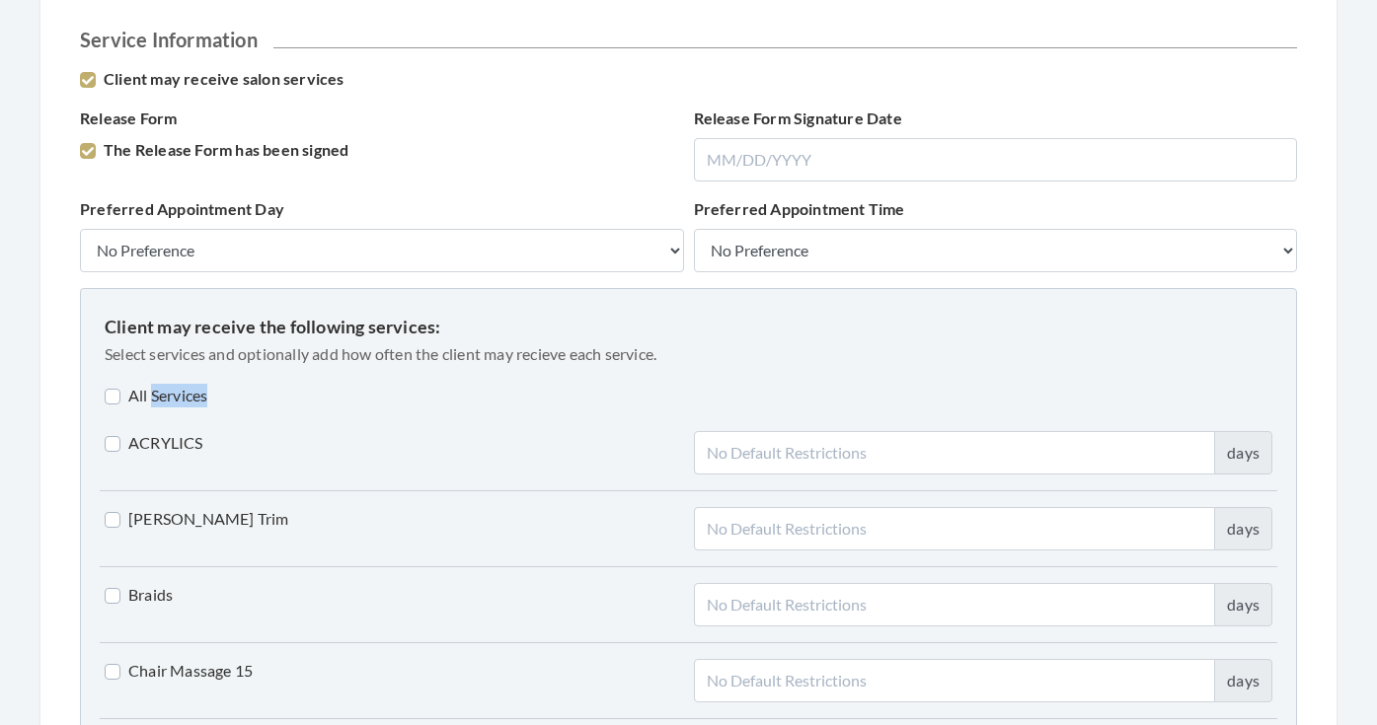
checkbox input "false"
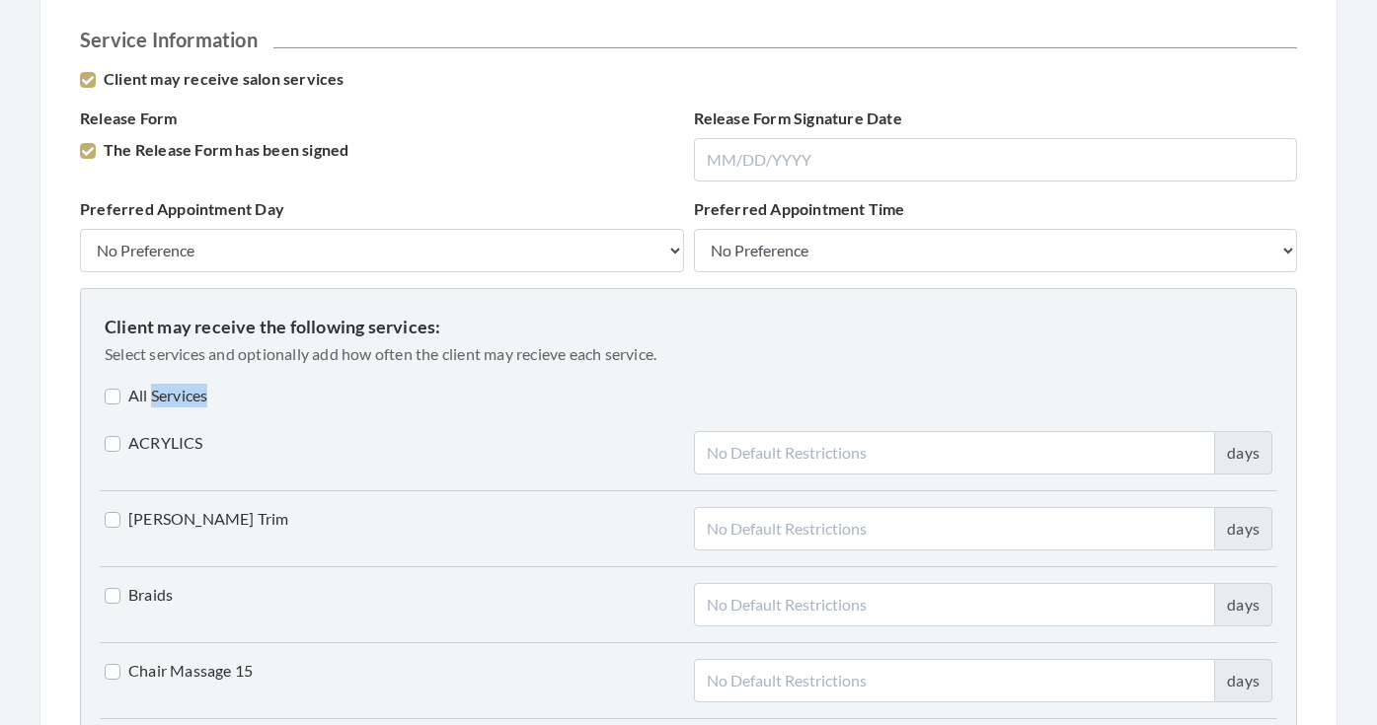
checkbox input "false"
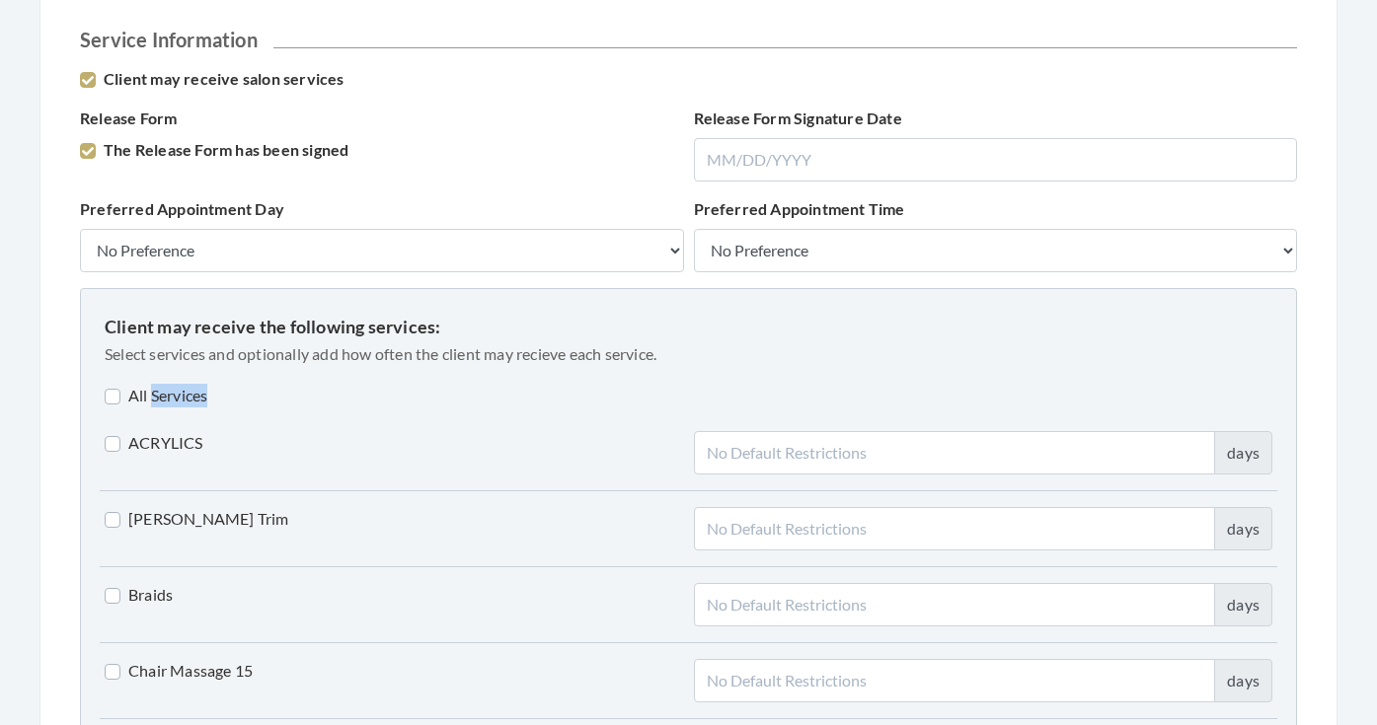
checkbox input "false"
click at [183, 387] on label "All Services" at bounding box center [156, 396] width 103 height 24
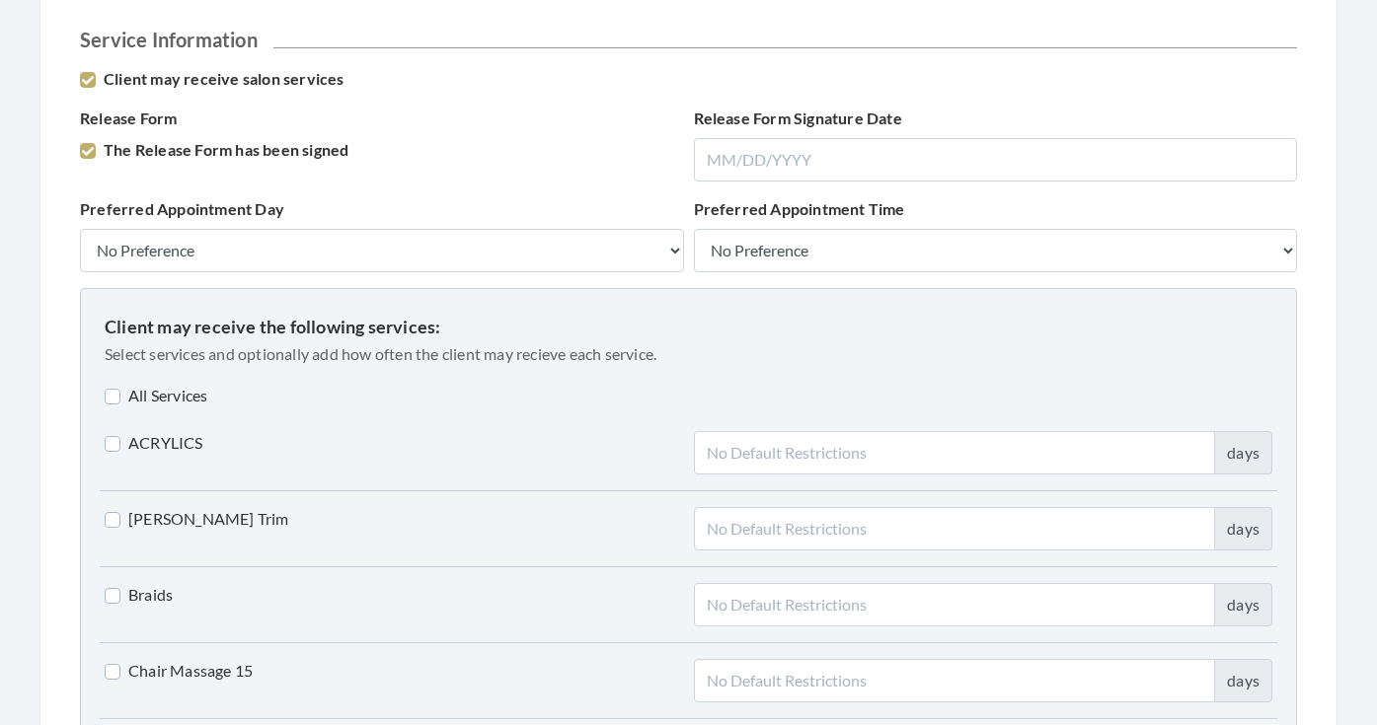
checkbox input "true"
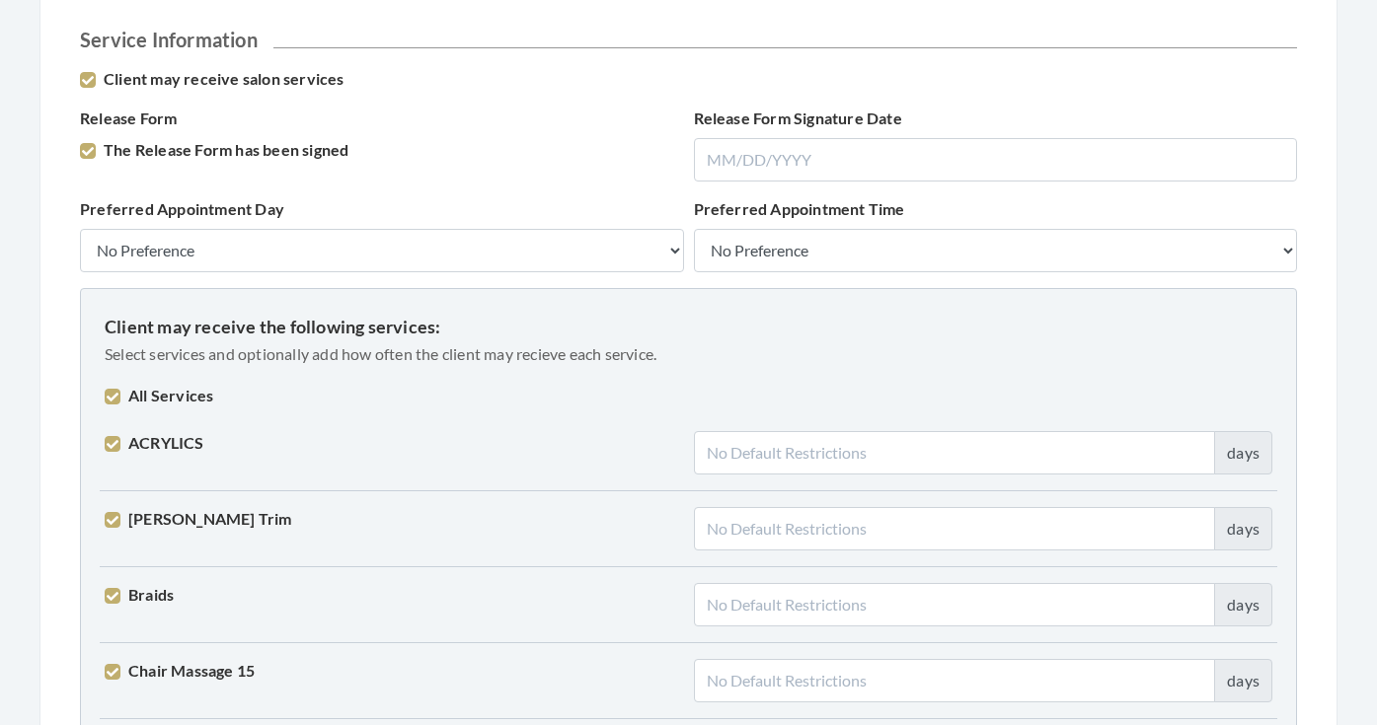
checkbox input "true"
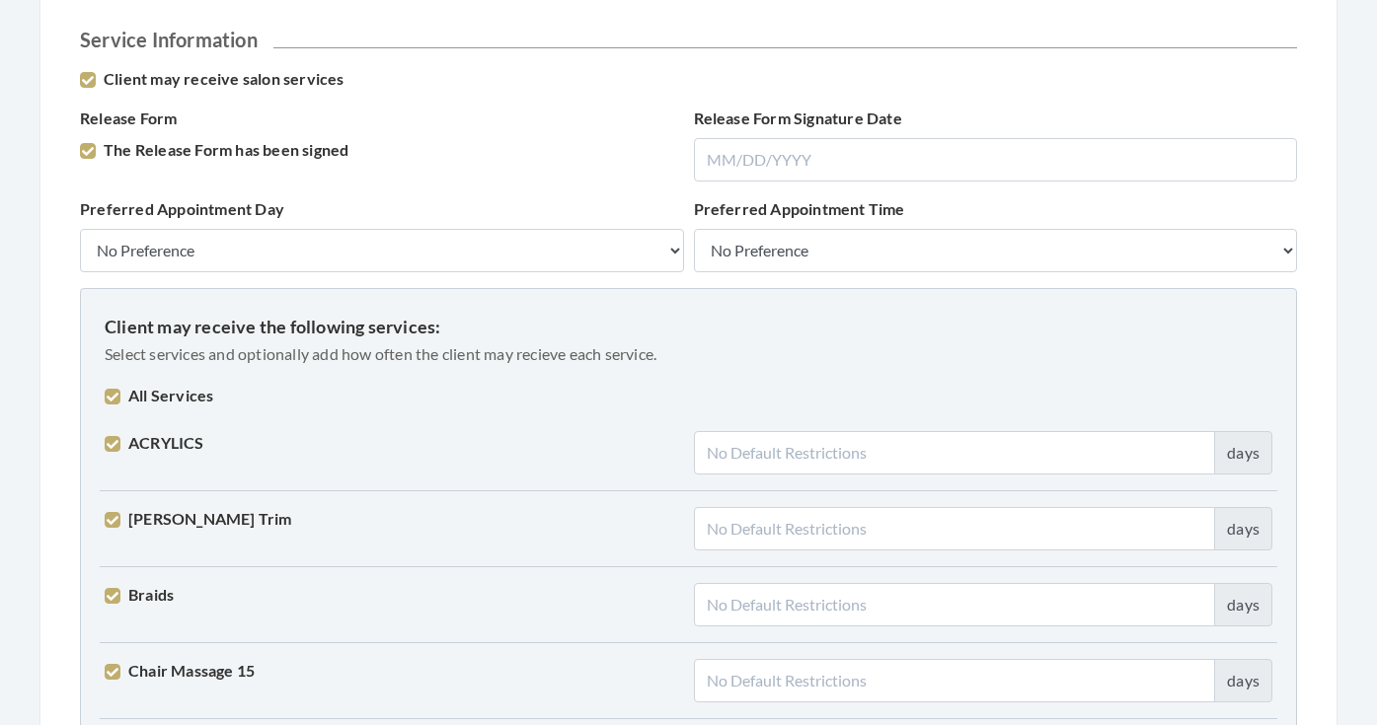
checkbox input "true"
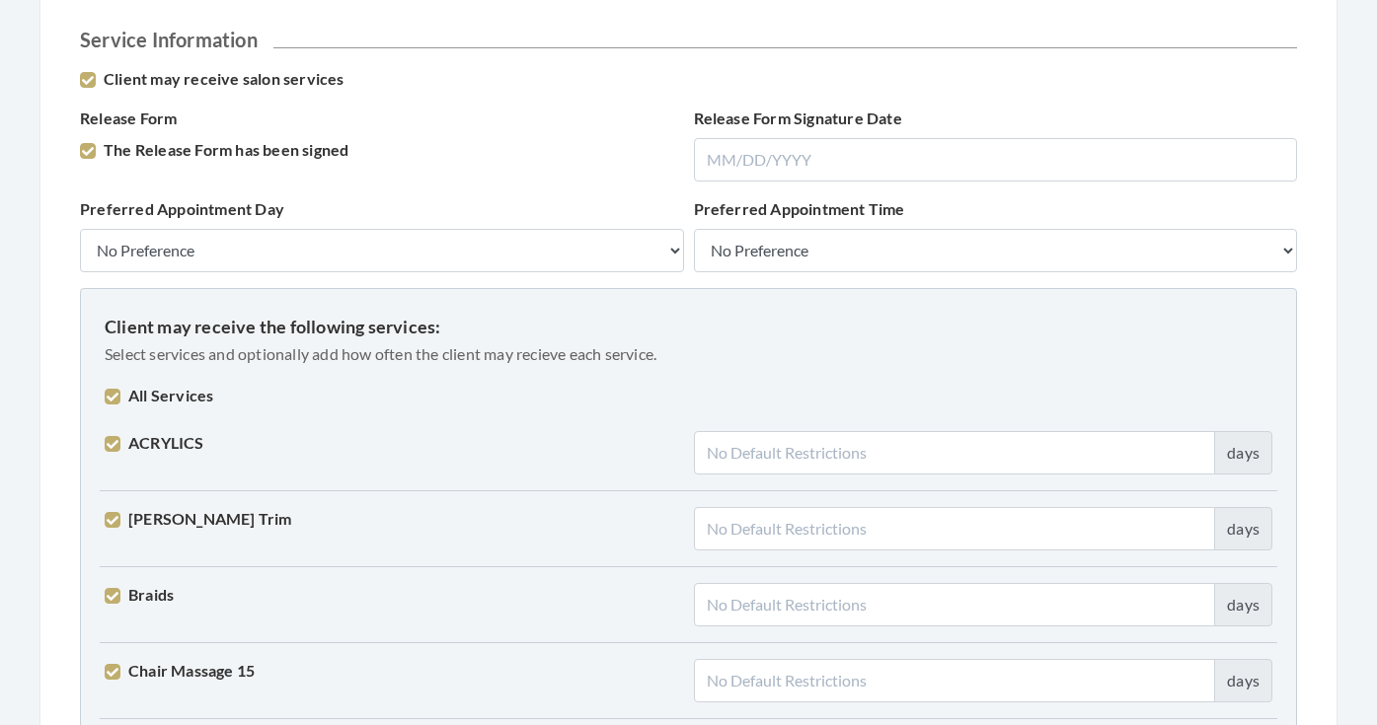
checkbox input "true"
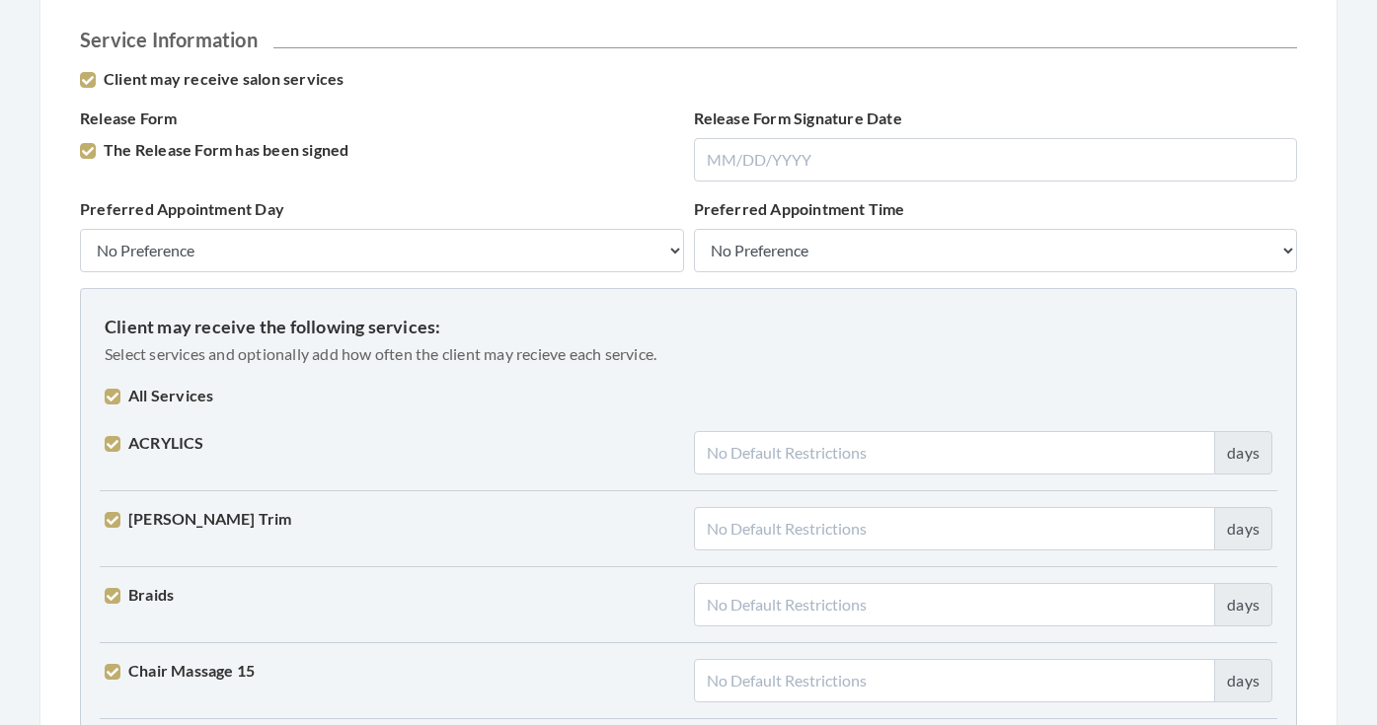
checkbox input "true"
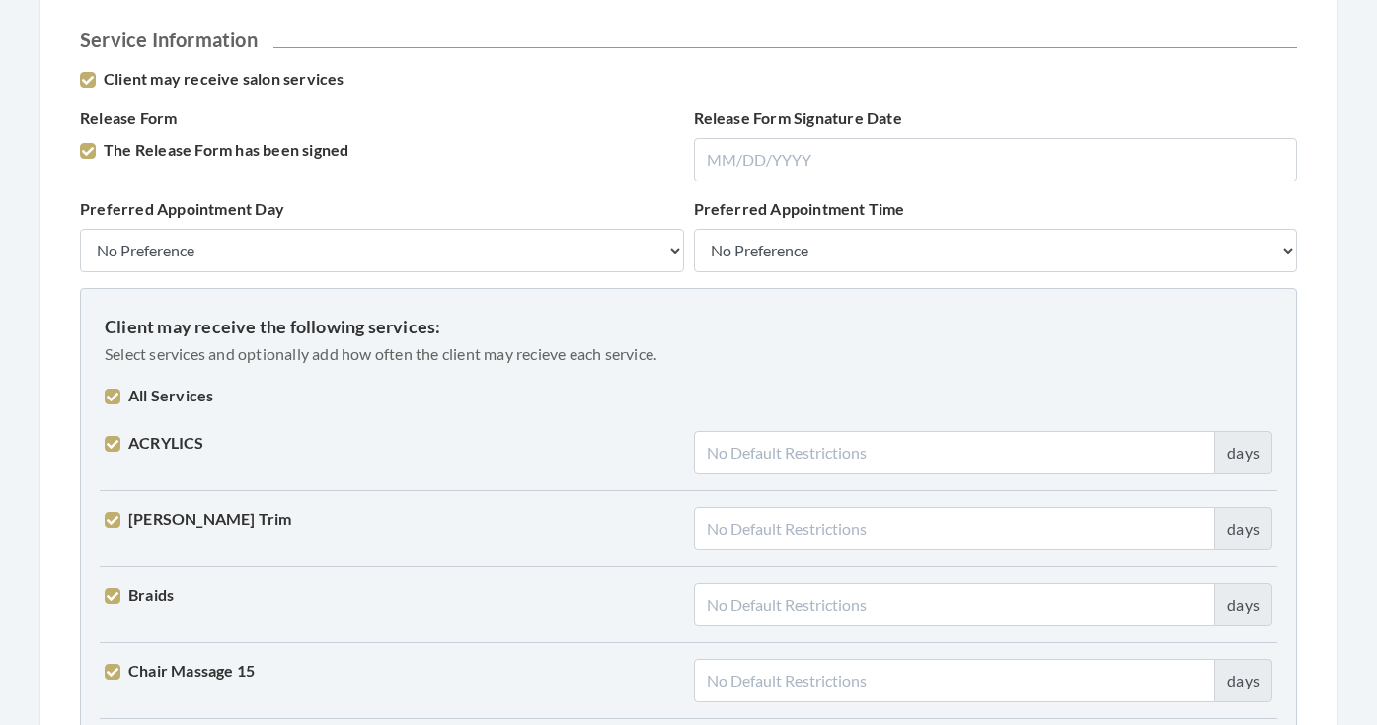
checkbox input "true"
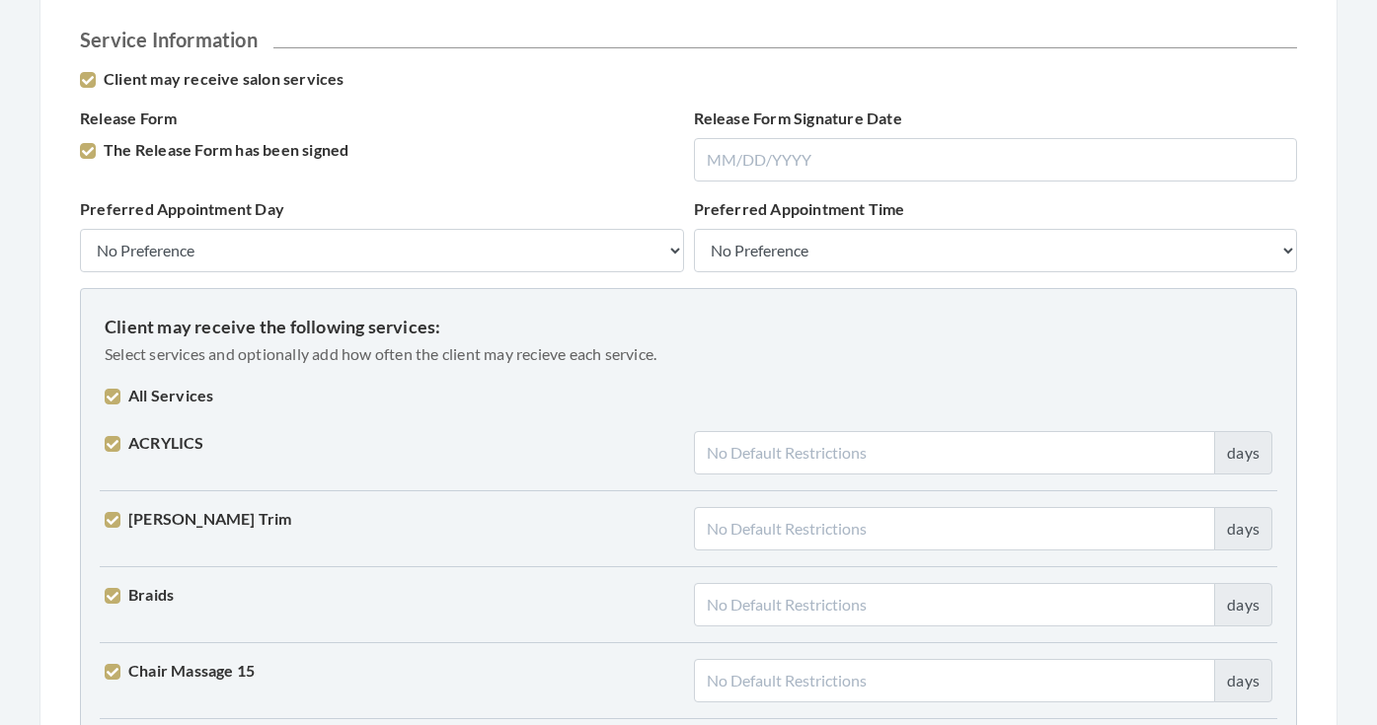
checkbox input "true"
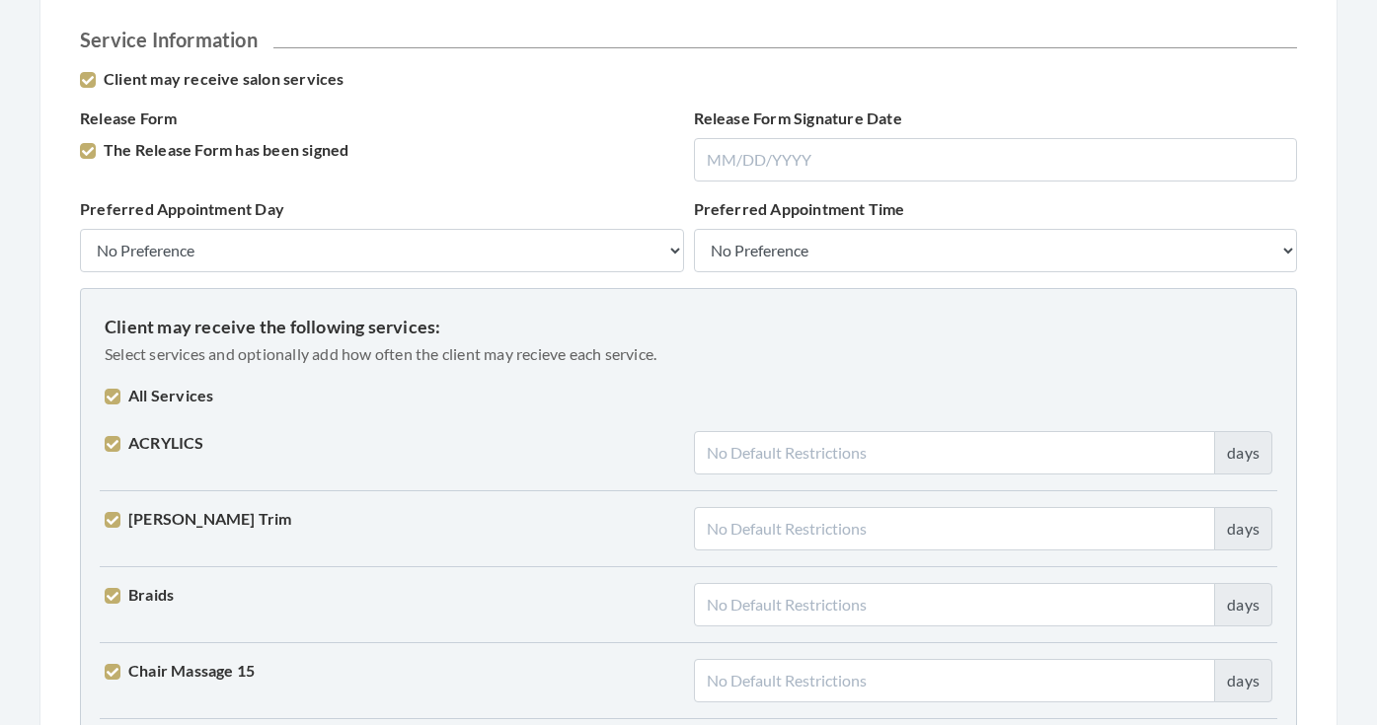
checkbox input "true"
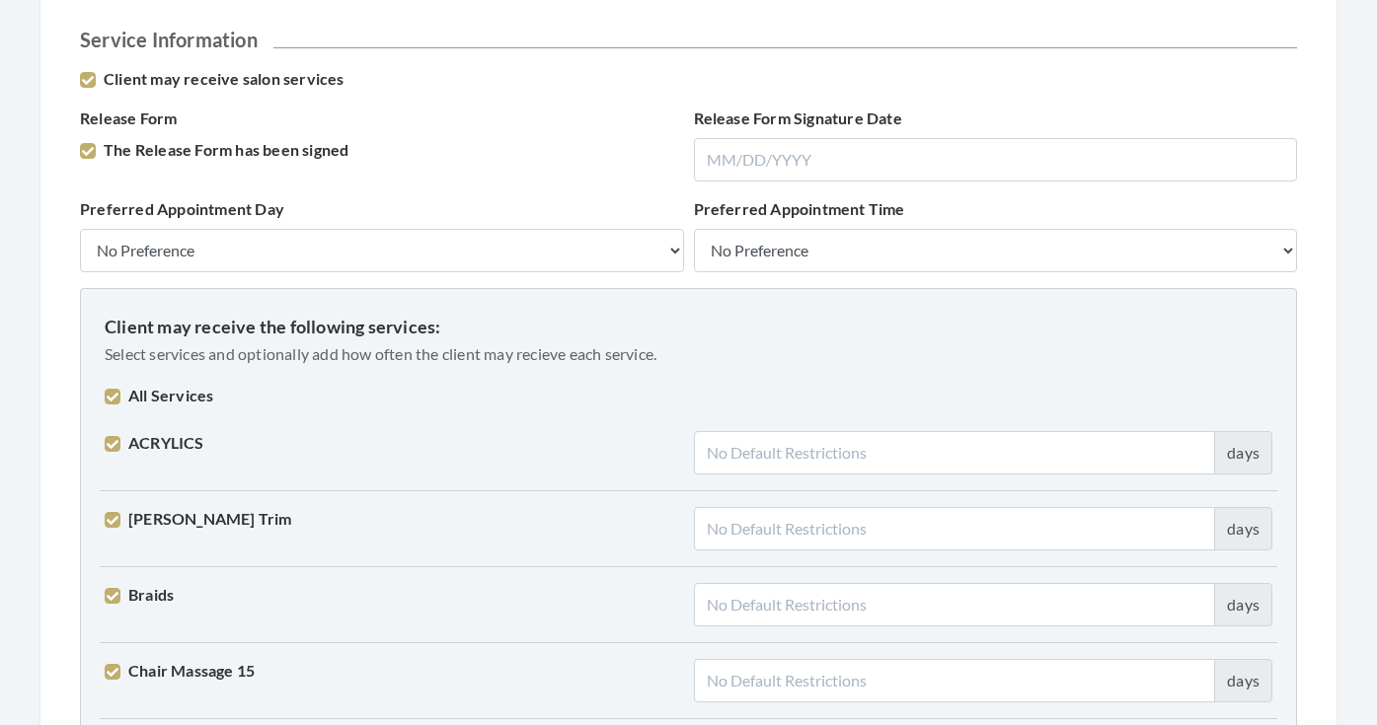
checkbox input "true"
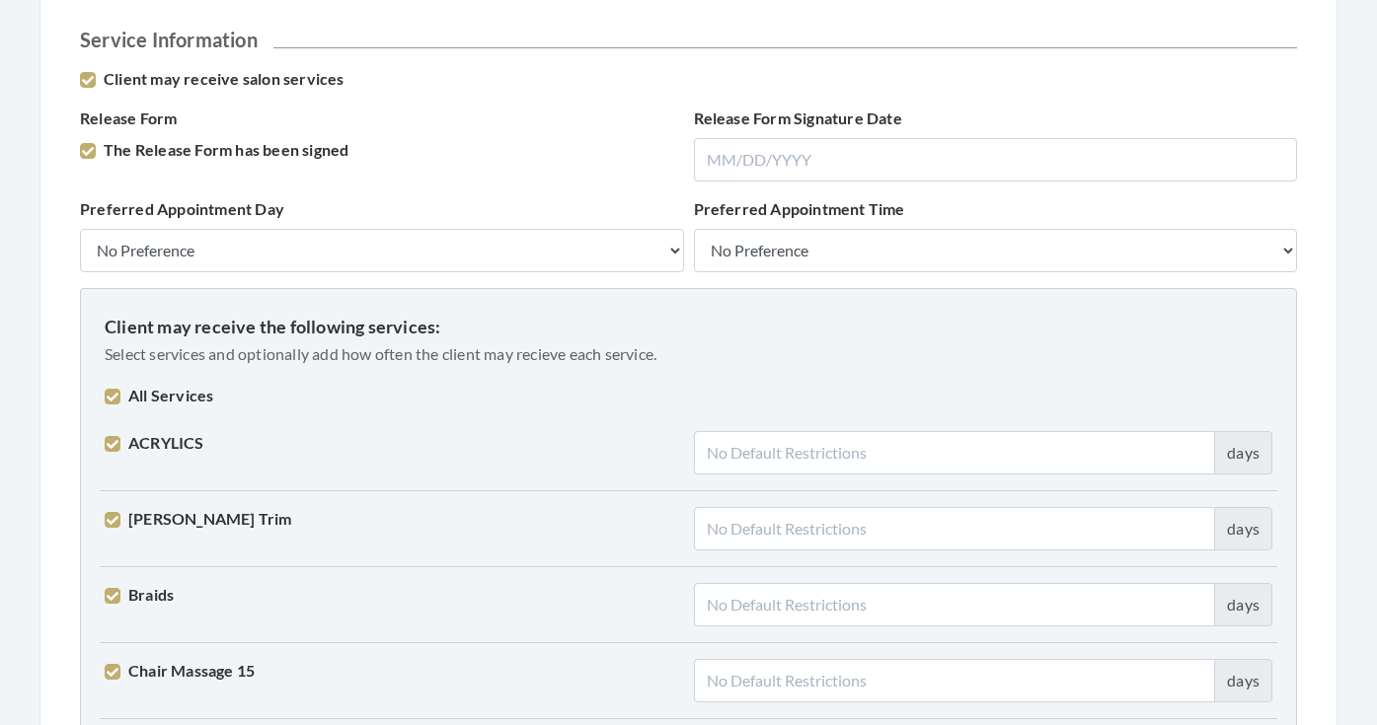
checkbox input "true"
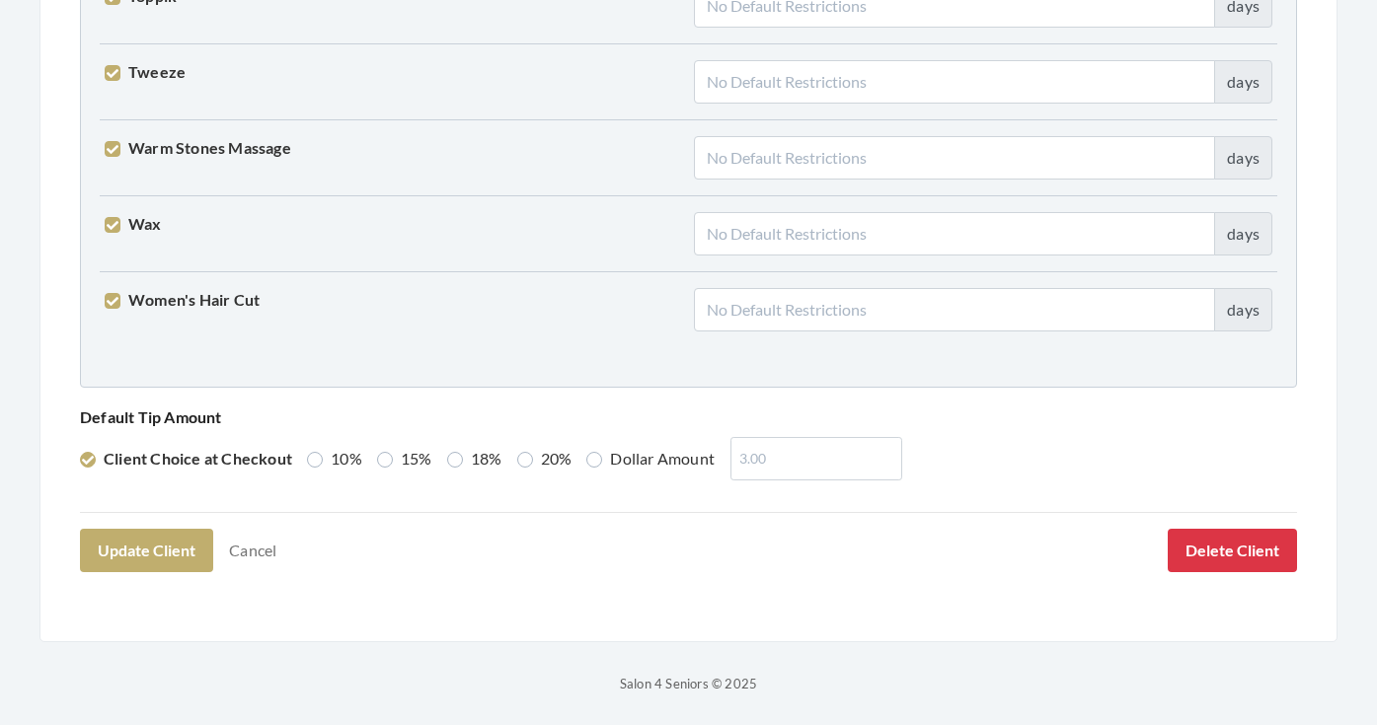
scroll to position [5067, 0]
click at [520, 464] on label "20%" at bounding box center [544, 460] width 55 height 24
radio input "true"
click at [148, 559] on button "Update Client" at bounding box center [146, 551] width 133 height 43
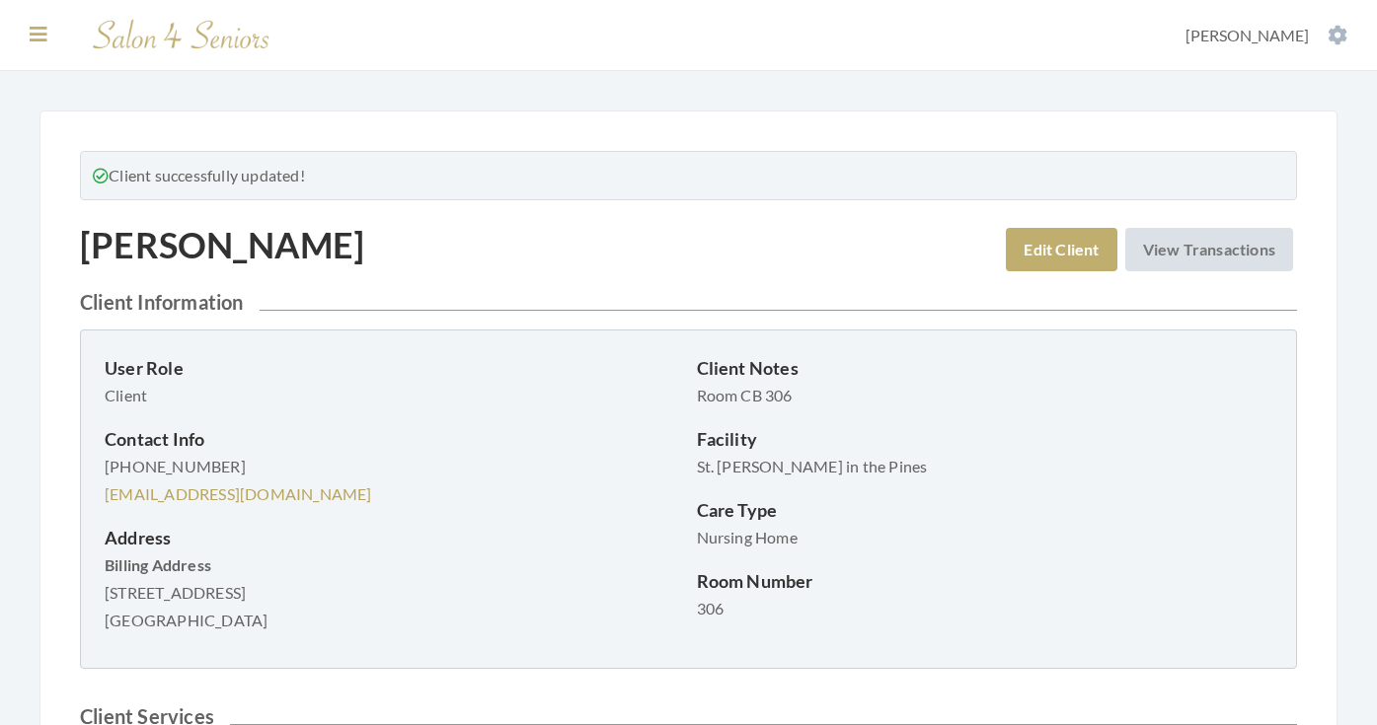
click at [41, 33] on icon at bounding box center [39, 35] width 18 height 20
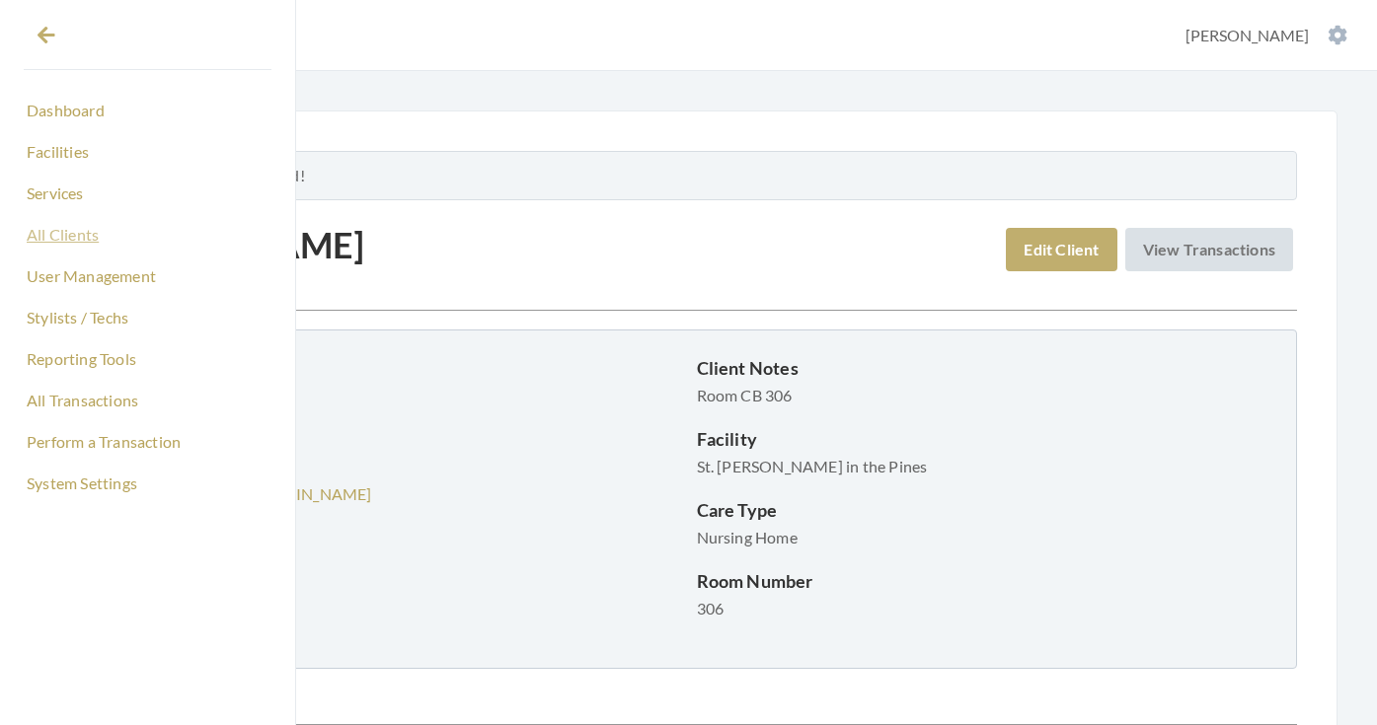
click at [76, 238] on link "All Clients" at bounding box center [148, 235] width 248 height 34
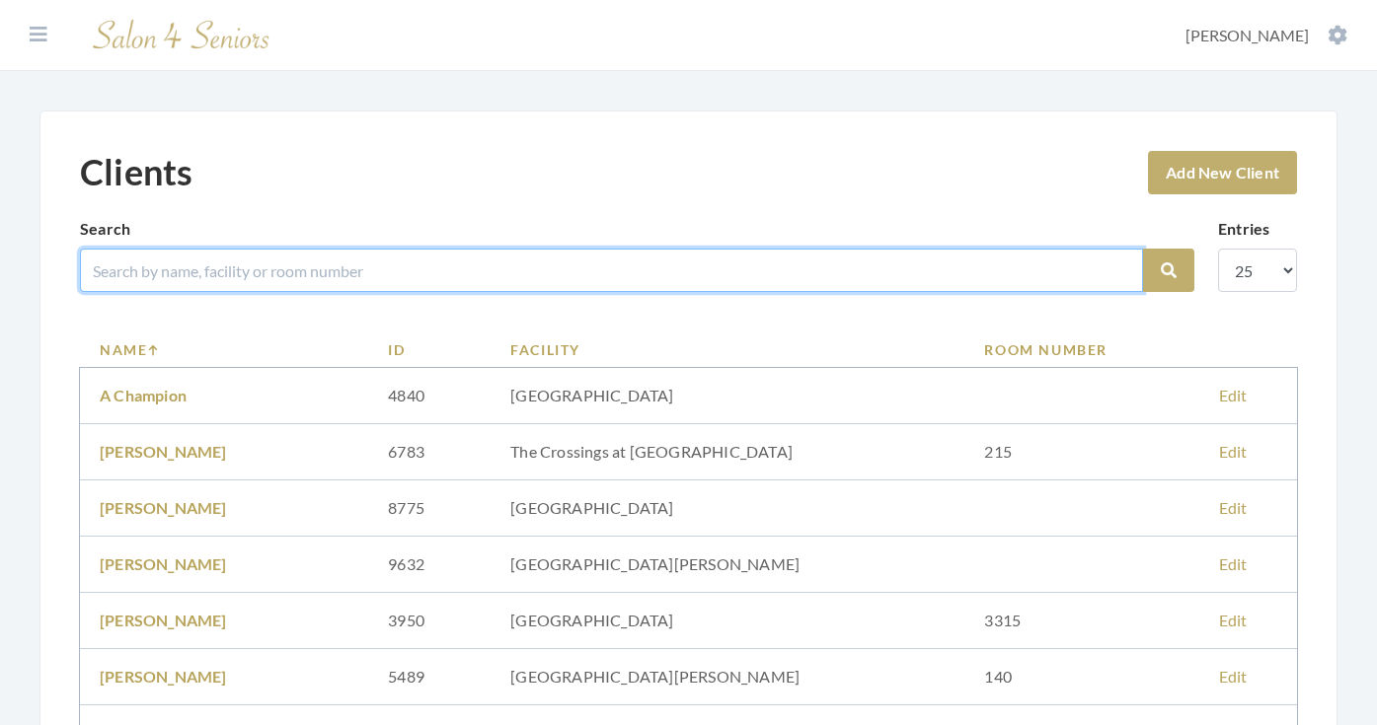
click at [189, 263] on input "search" at bounding box center [611, 270] width 1063 height 43
click at [198, 272] on input "search" at bounding box center [611, 270] width 1063 height 43
type input "[PERSON_NAME]"
click at [1168, 270] on button "Search" at bounding box center [1168, 270] width 51 height 43
